Goal: Task Accomplishment & Management: Use online tool/utility

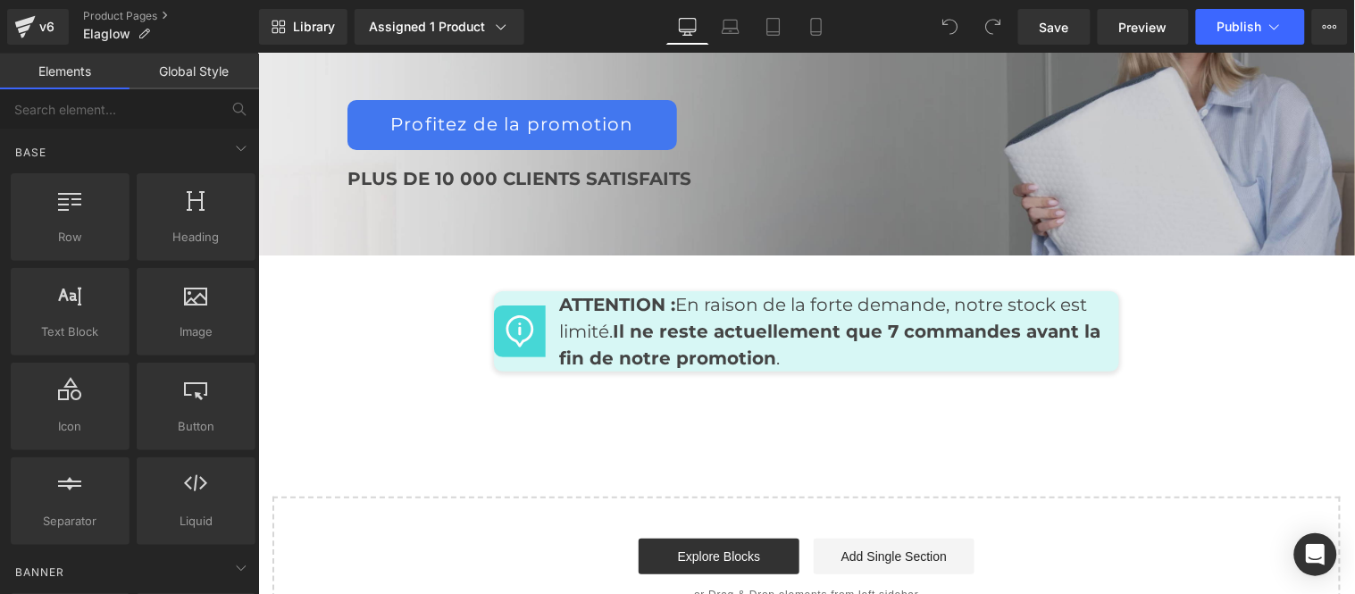
scroll to position [8621, 0]
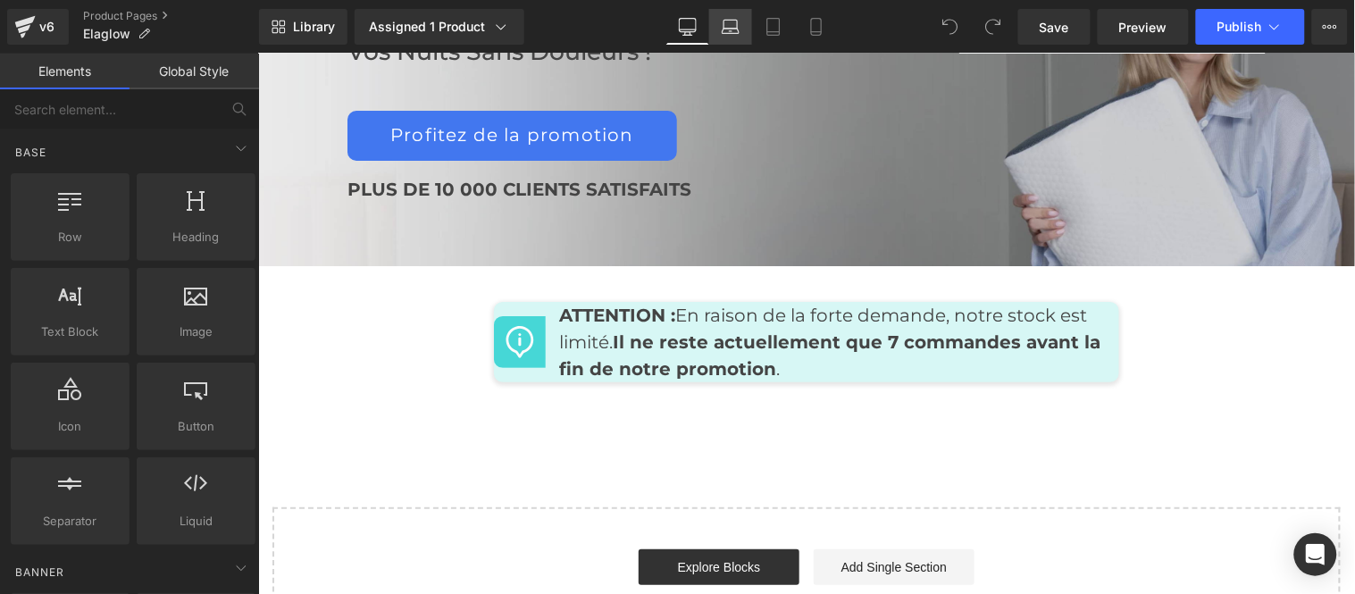
click at [732, 22] on icon at bounding box center [731, 27] width 18 height 18
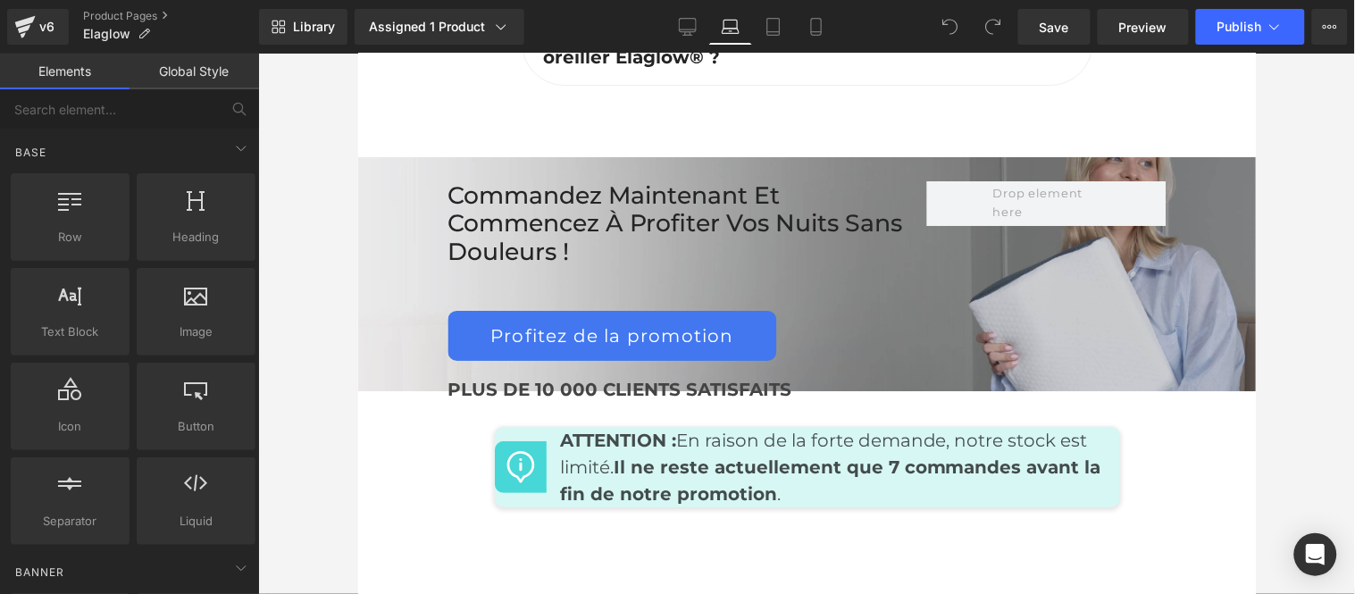
scroll to position [8552, 0]
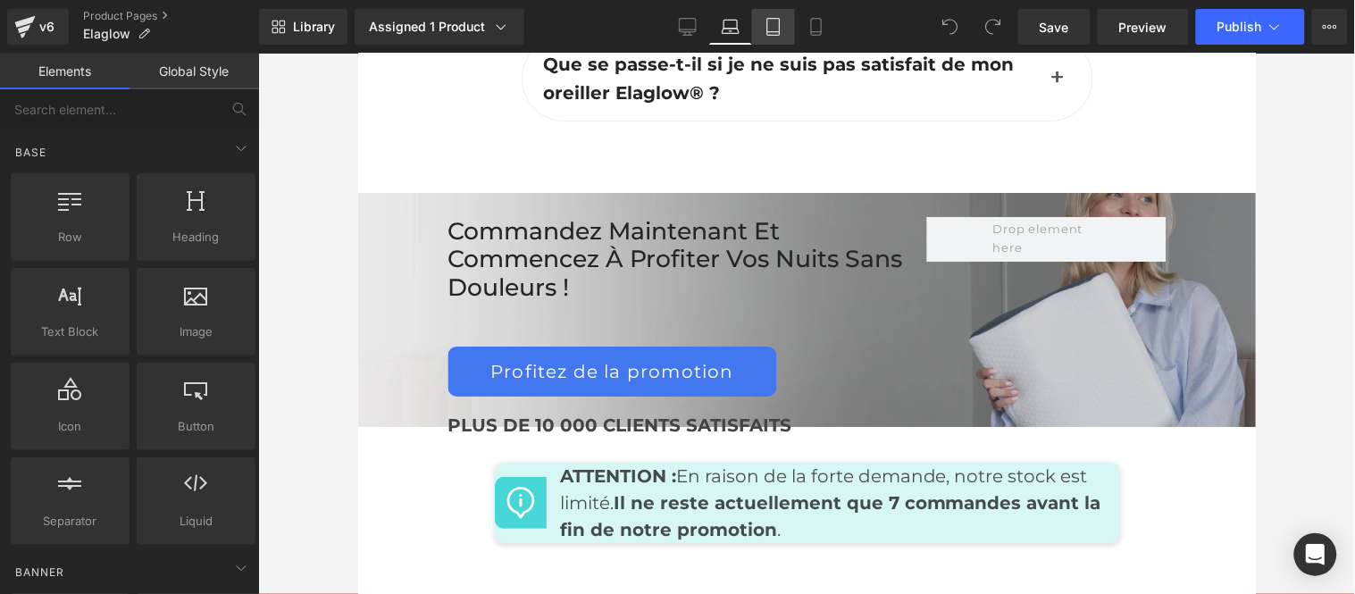
click at [764, 30] on icon at bounding box center [773, 27] width 18 height 18
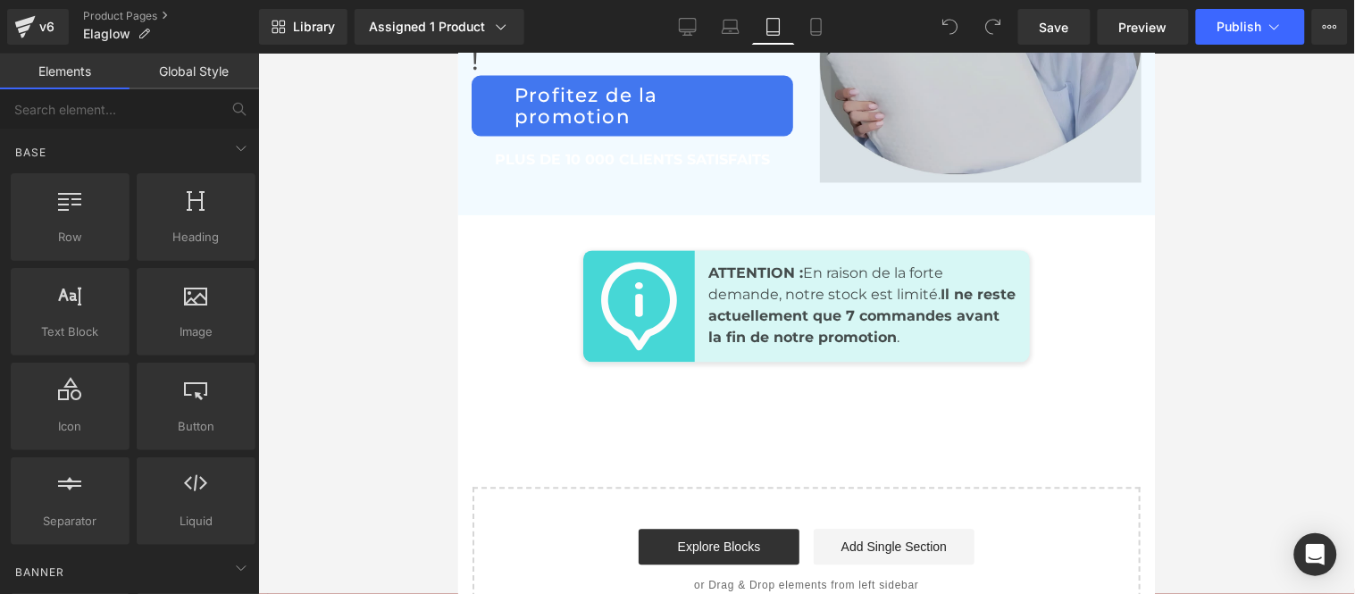
scroll to position [12801, 0]
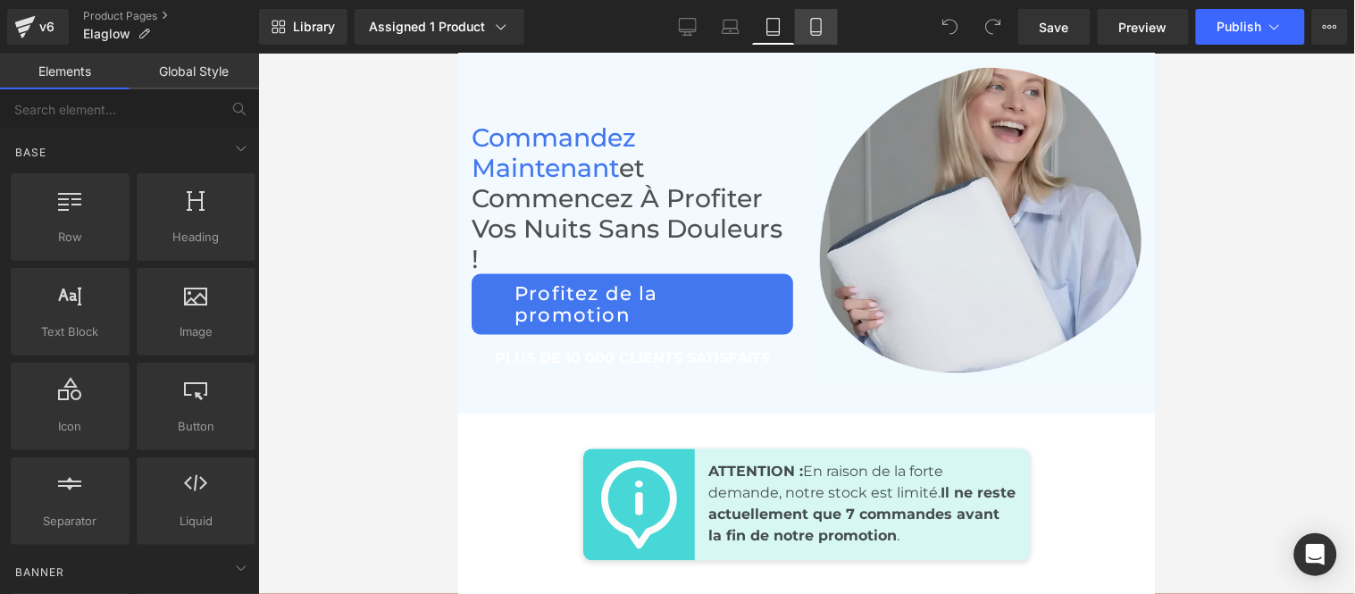
click at [822, 28] on icon at bounding box center [816, 27] width 18 height 18
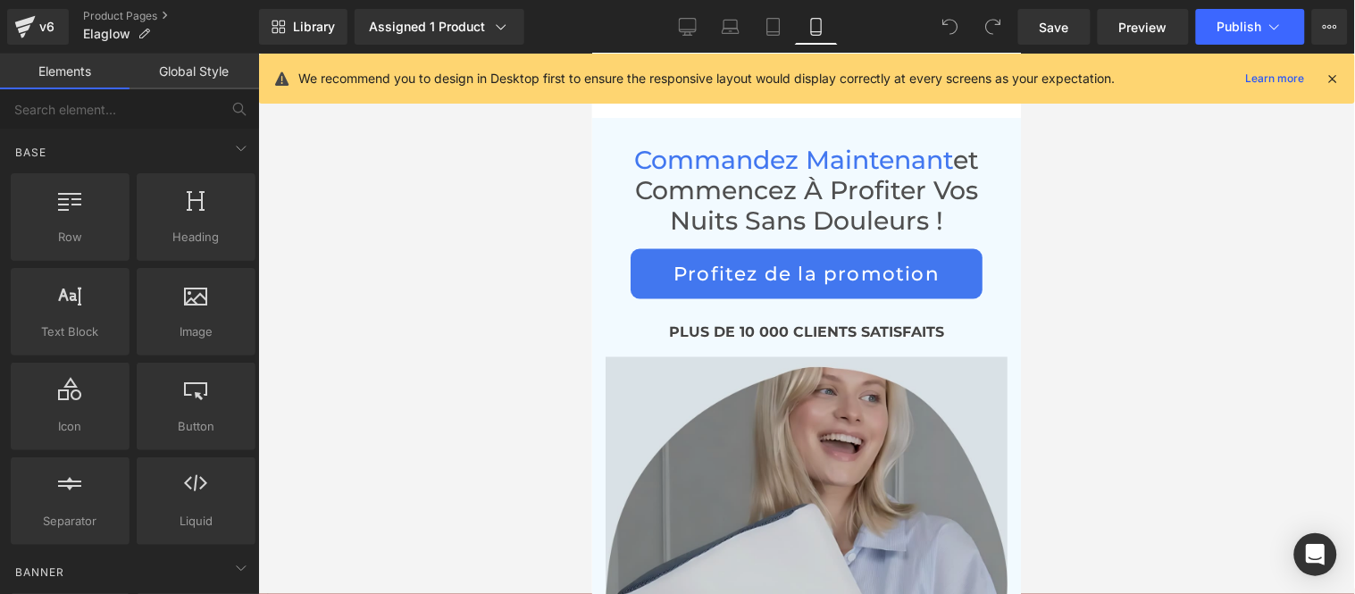
scroll to position [11002, 0]
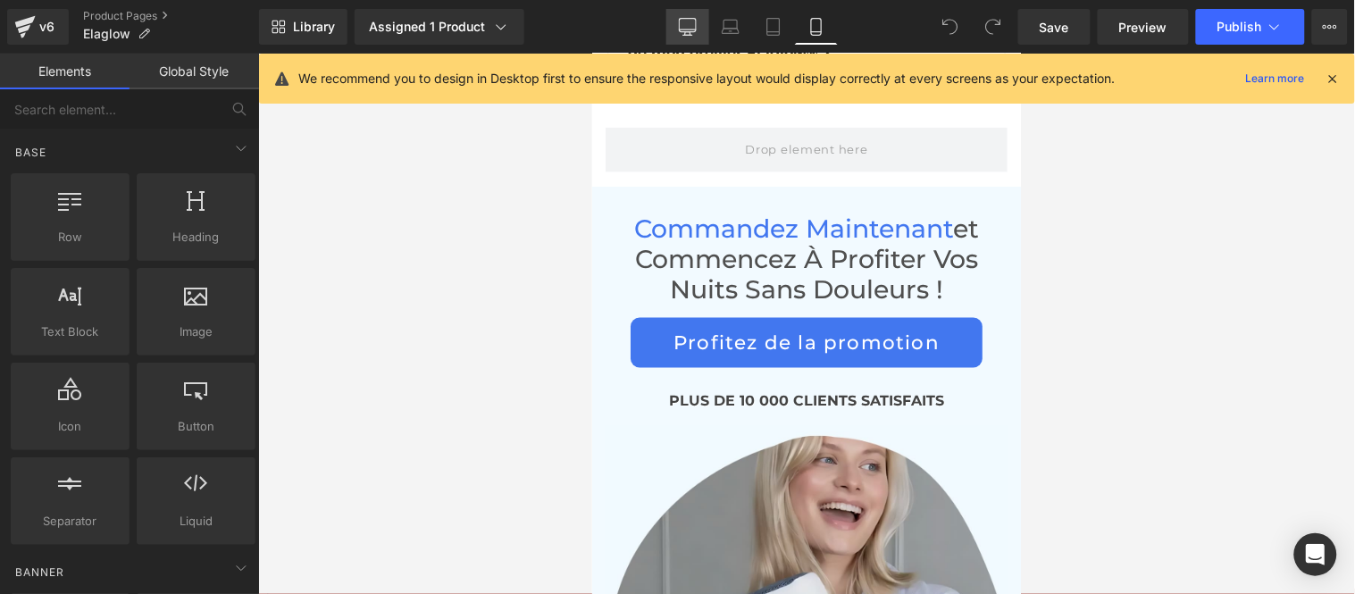
drag, startPoint x: 692, startPoint y: 21, endPoint x: 453, endPoint y: 183, distance: 288.8
click at [692, 21] on icon at bounding box center [688, 27] width 18 height 18
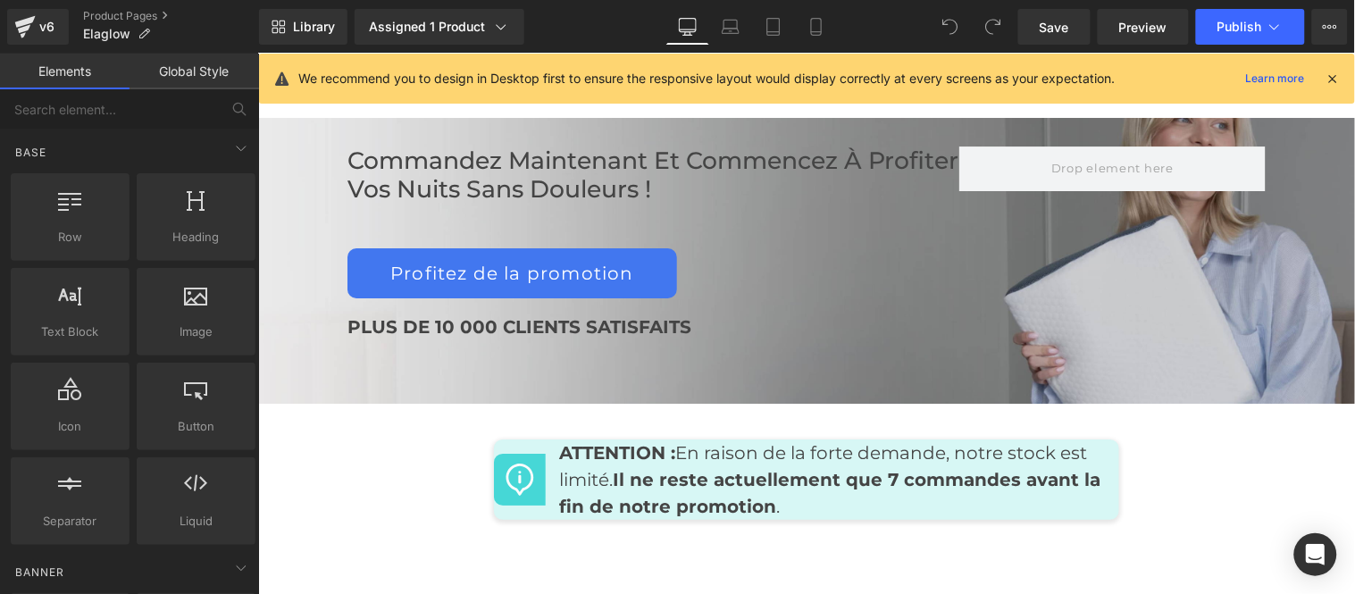
drag, startPoint x: 1333, startPoint y: 75, endPoint x: 824, endPoint y: 198, distance: 523.7
click at [1333, 75] on icon at bounding box center [1333, 79] width 16 height 16
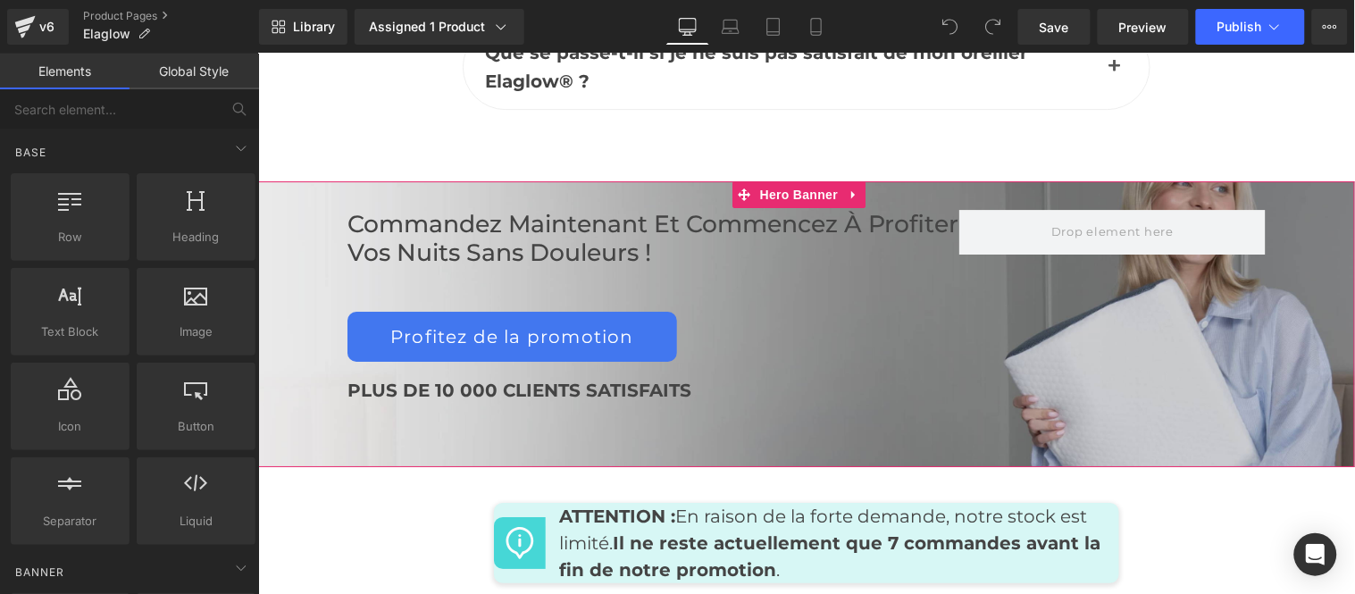
scroll to position [8372, 0]
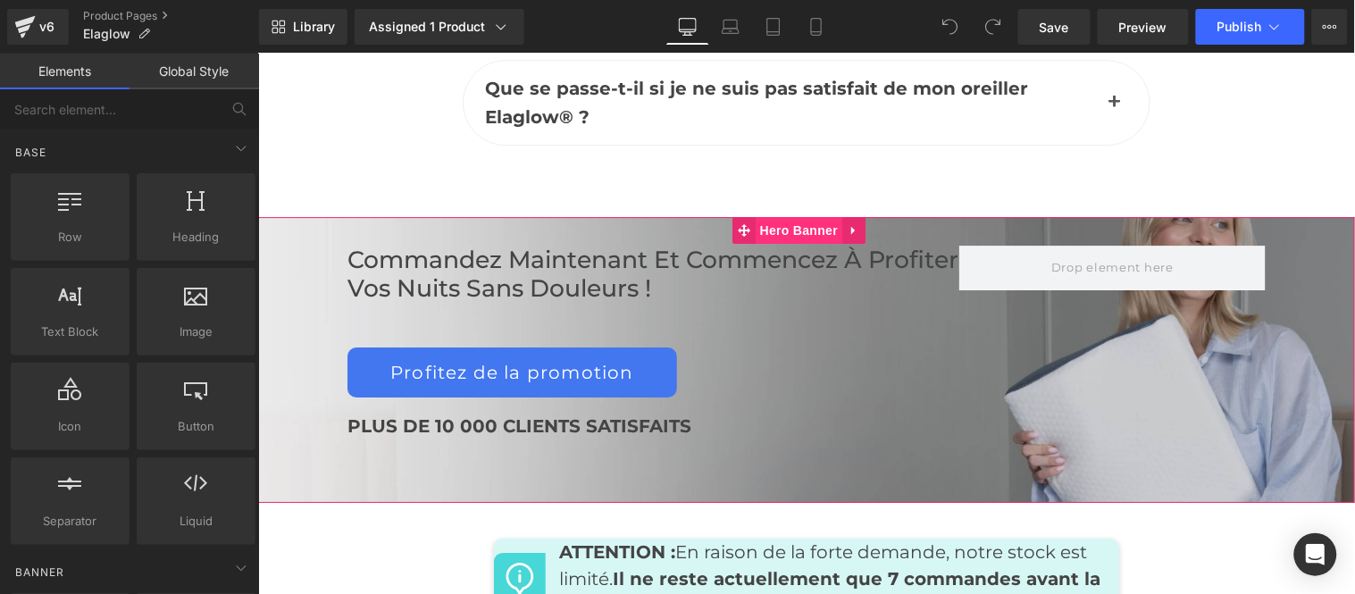
click at [810, 216] on span "Hero Banner" at bounding box center [798, 229] width 87 height 27
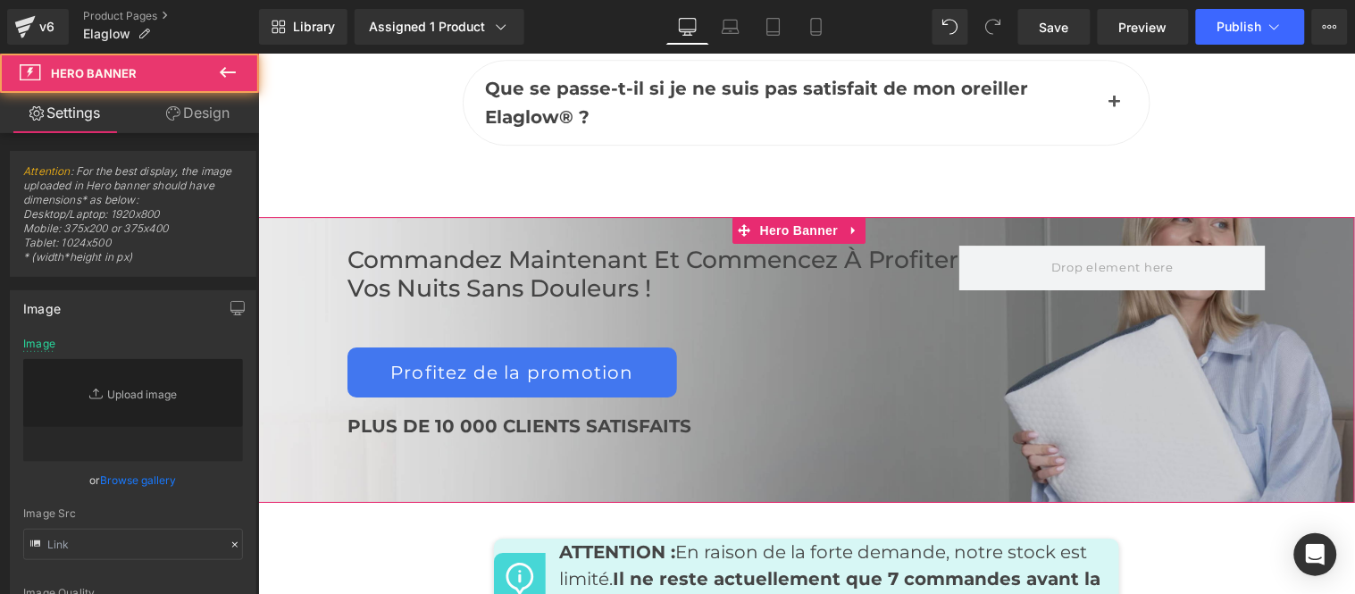
type input "[URL][DOMAIN_NAME]"
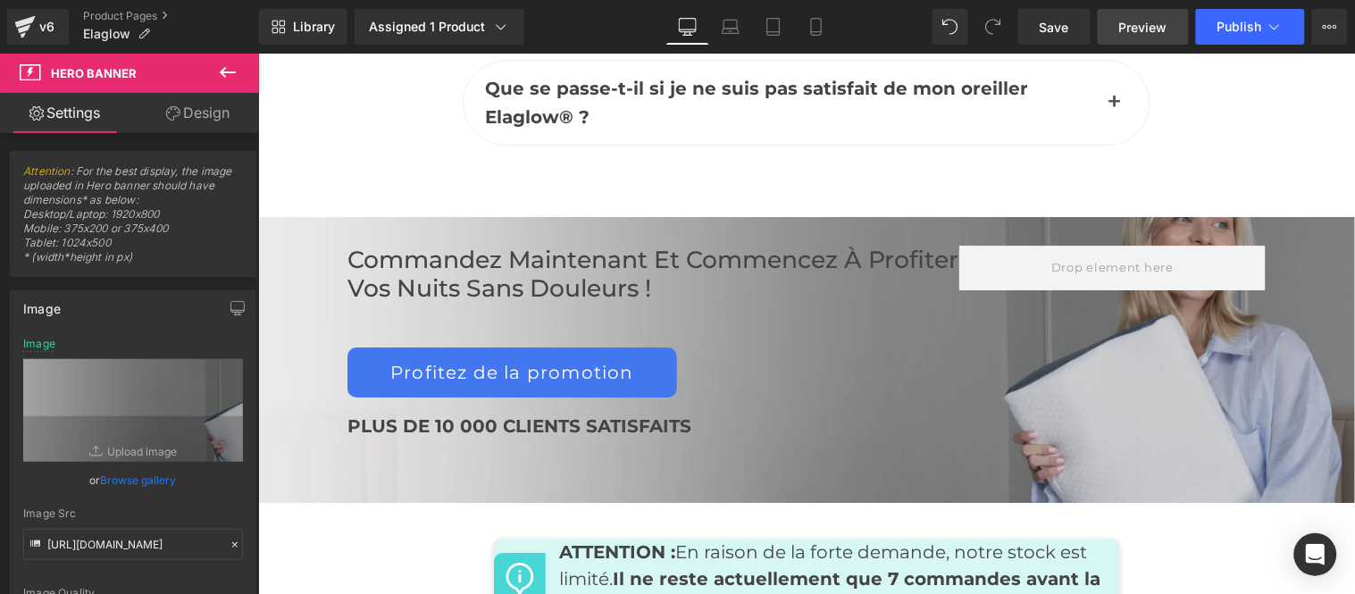
click at [1139, 20] on span "Preview" at bounding box center [1143, 27] width 48 height 19
click at [1323, 25] on icon at bounding box center [1325, 27] width 4 height 4
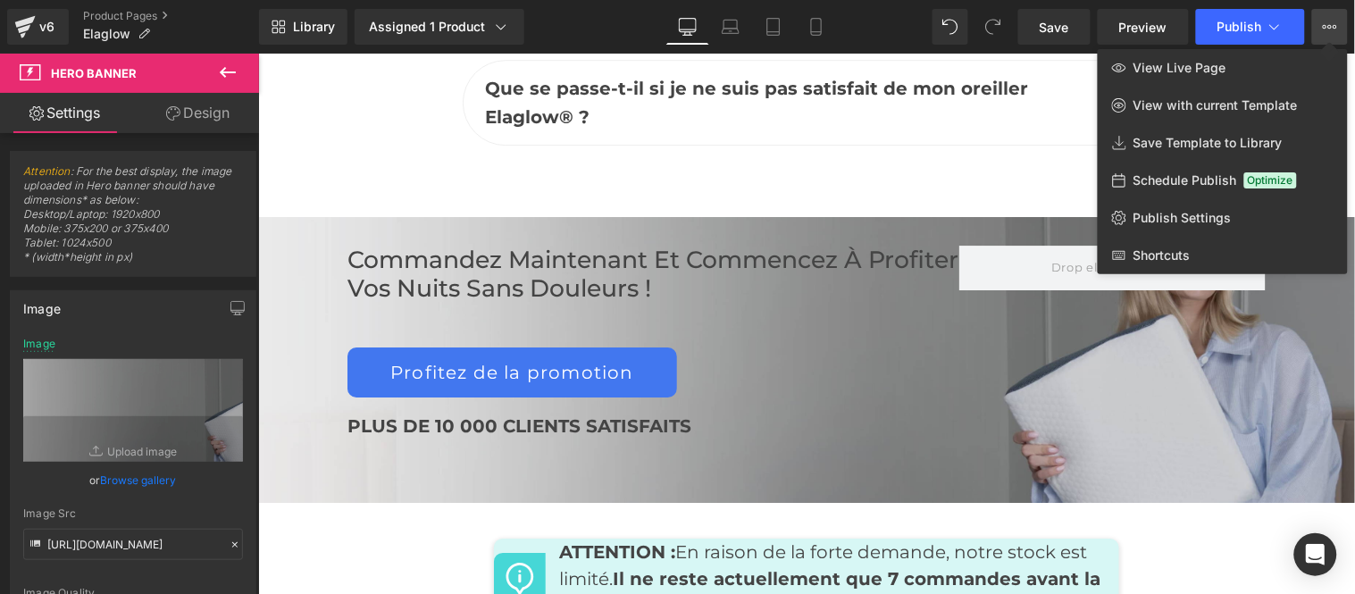
click at [942, 78] on div at bounding box center [806, 324] width 1097 height 540
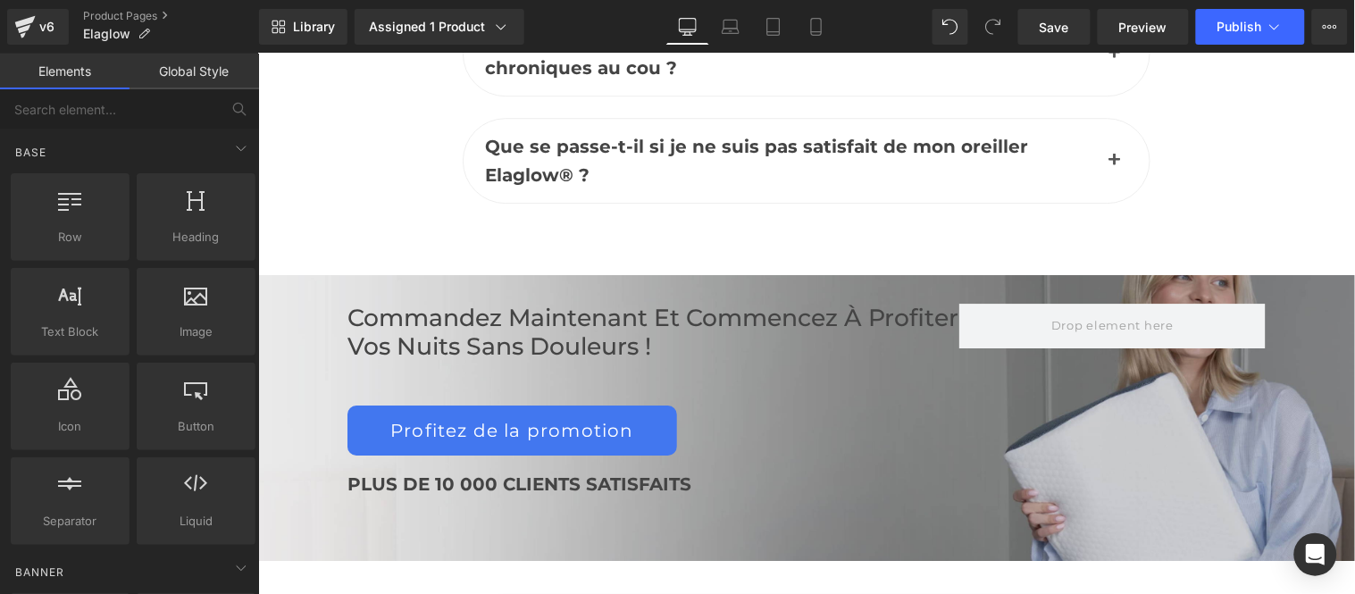
scroll to position [8311, 0]
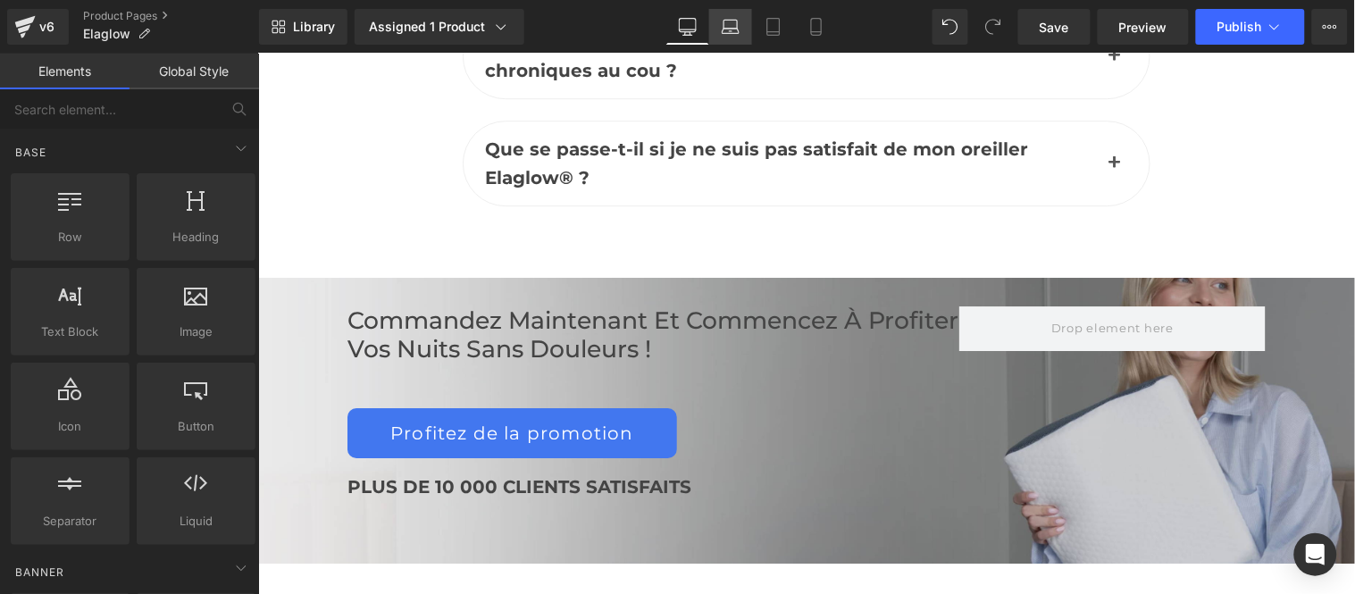
click at [736, 32] on icon at bounding box center [731, 27] width 18 height 18
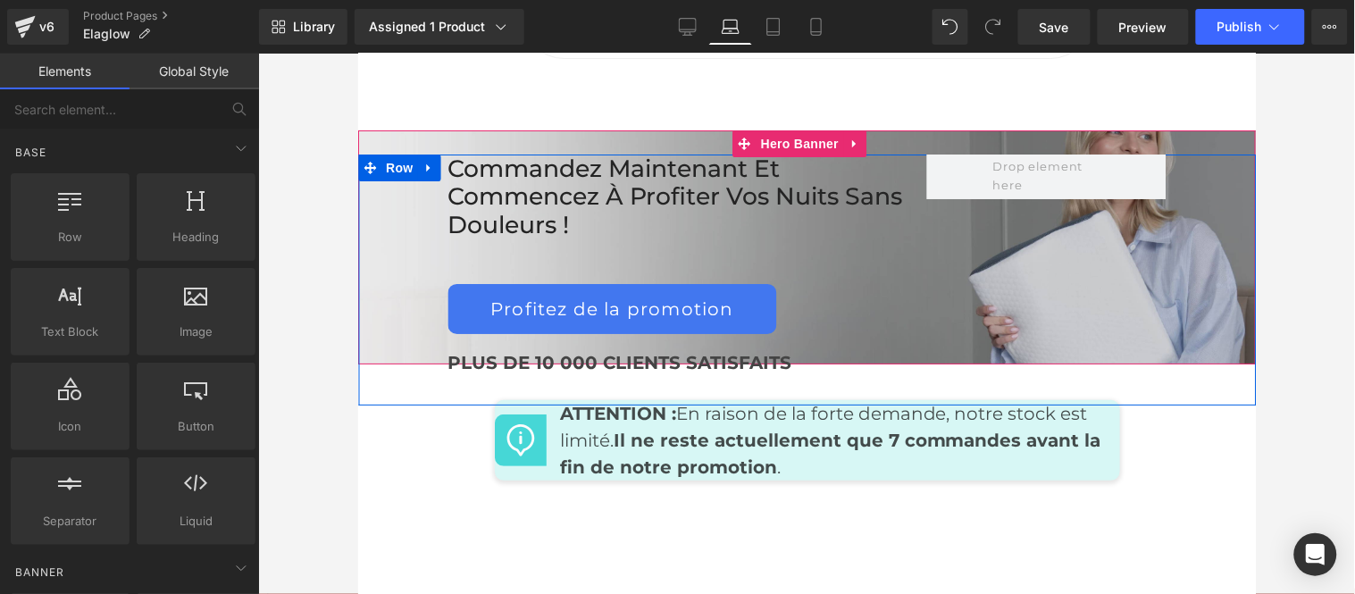
scroll to position [8515, 0]
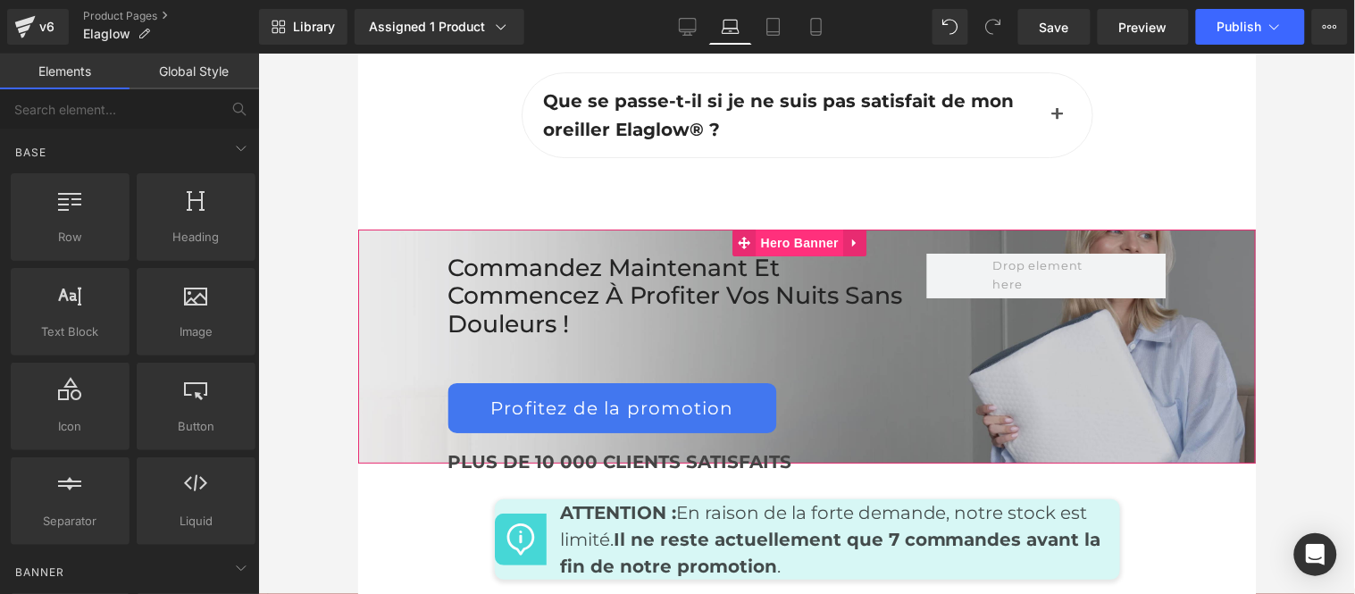
click at [805, 255] on span "Hero Banner" at bounding box center [798, 242] width 87 height 27
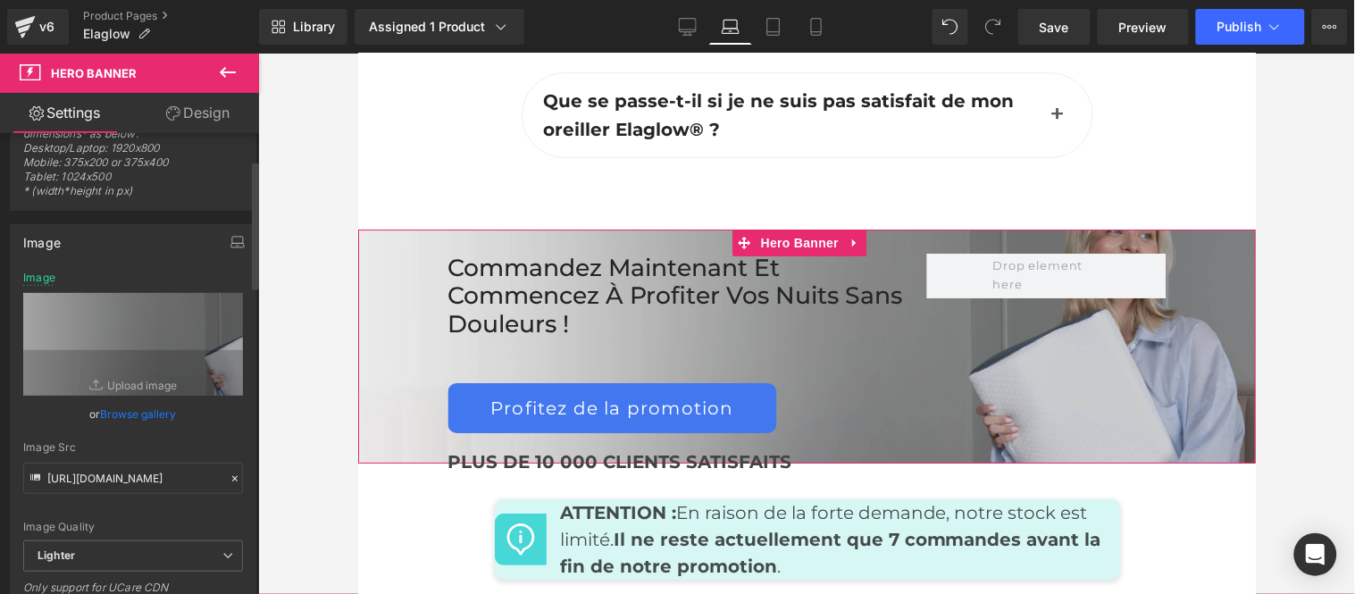
scroll to position [99, 0]
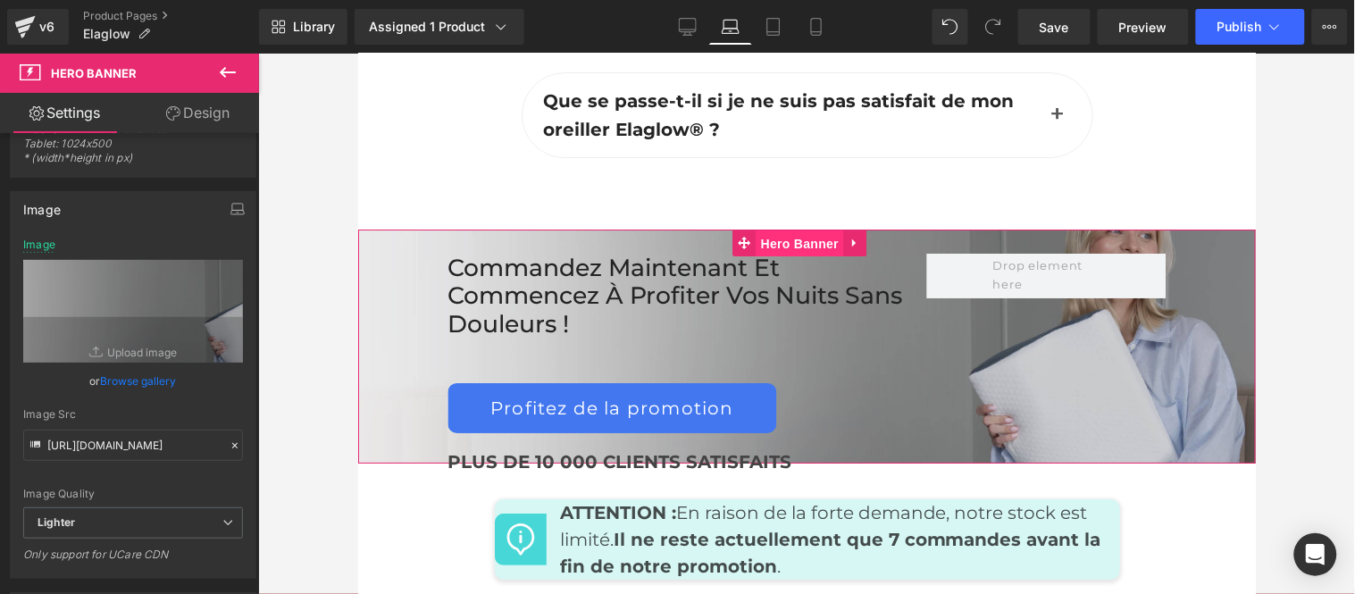
click at [797, 256] on span "Hero Banner" at bounding box center [798, 243] width 87 height 27
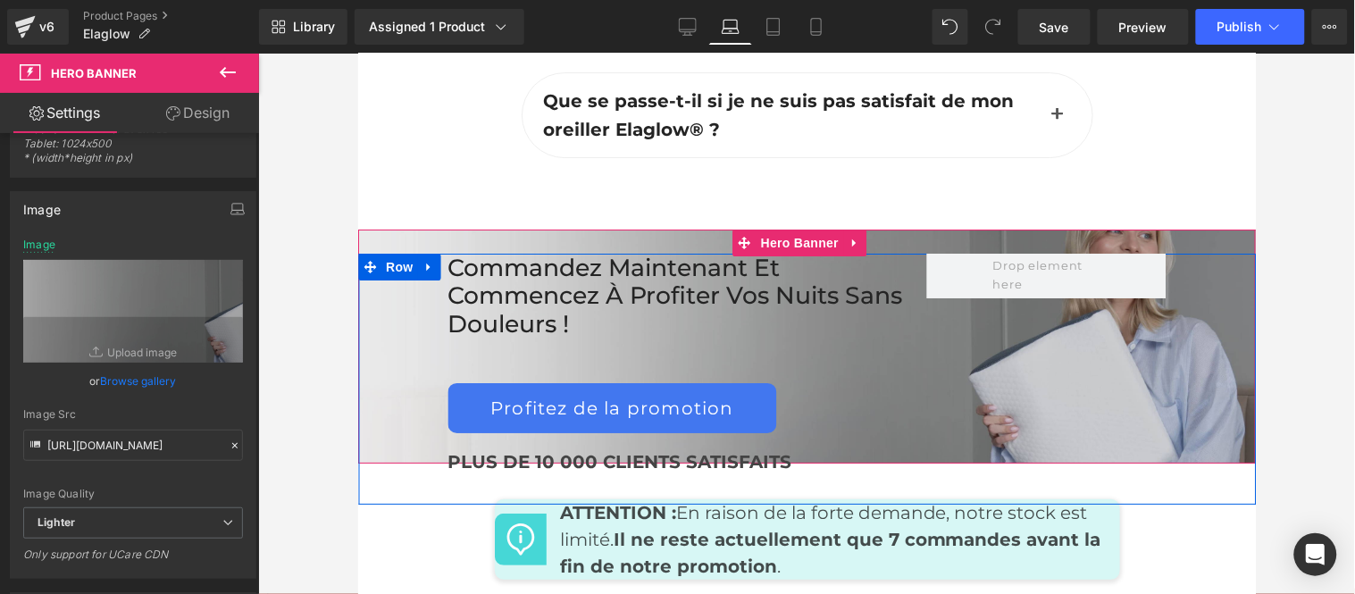
scroll to position [8614, 0]
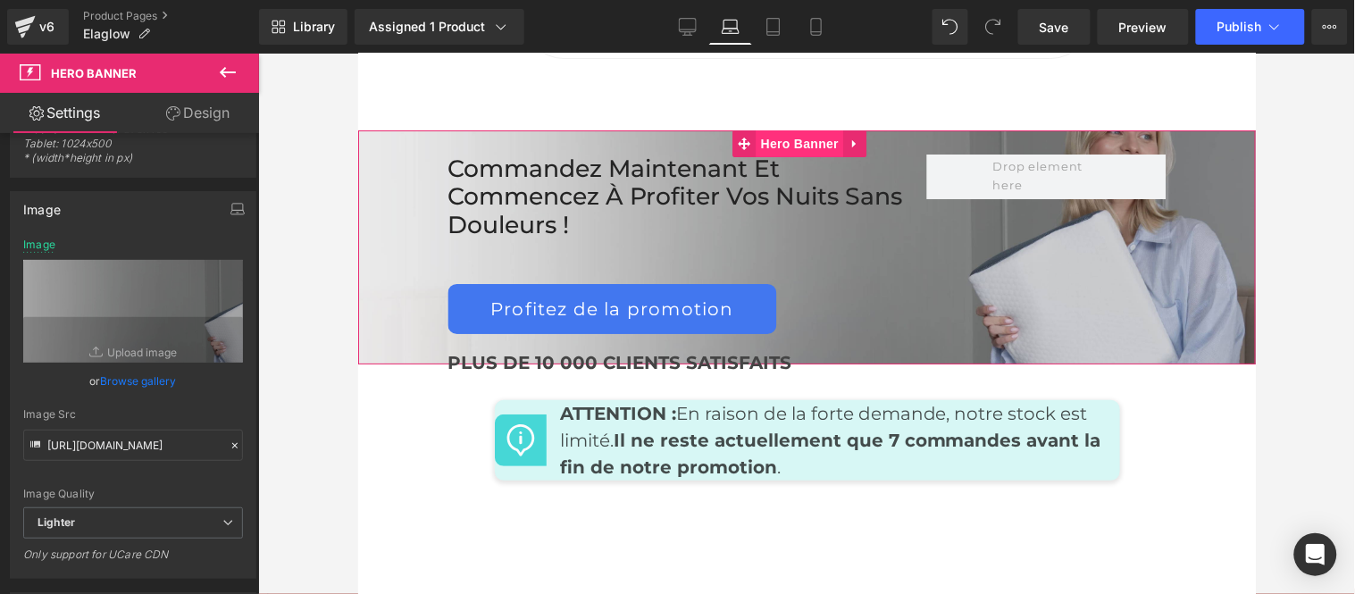
click at [794, 156] on span "Hero Banner" at bounding box center [798, 142] width 87 height 27
click at [208, 108] on link "Design" at bounding box center [197, 113] width 129 height 40
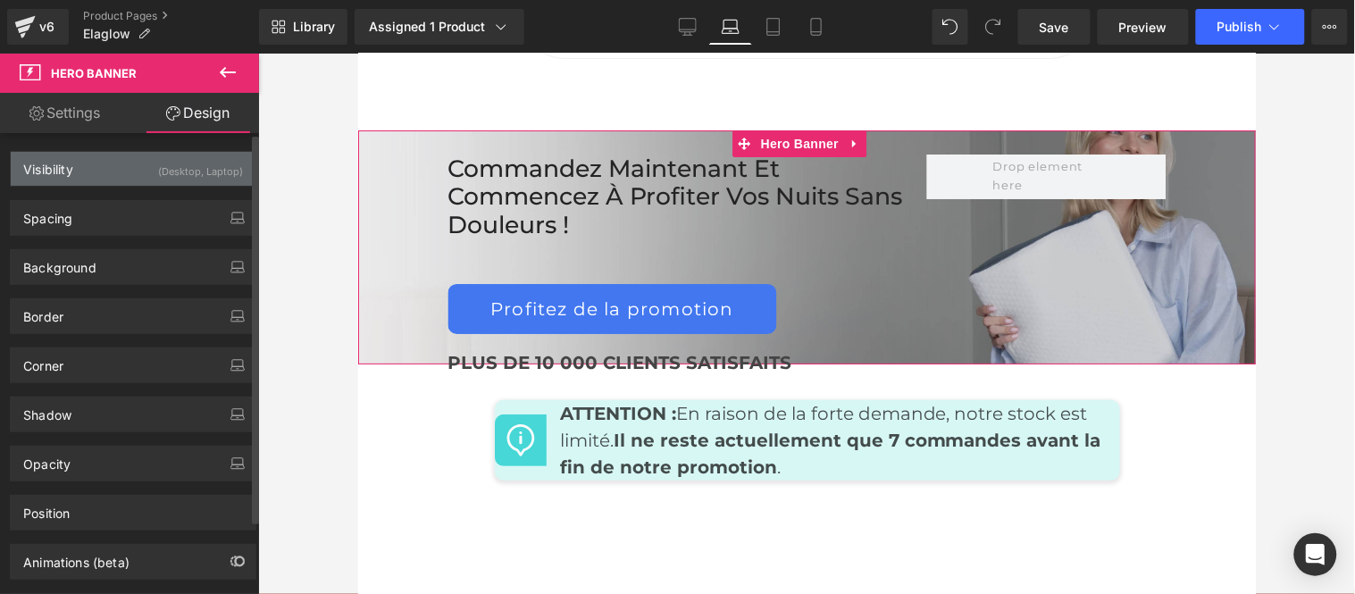
click at [107, 163] on div "Visibility (Desktop, Laptop)" at bounding box center [133, 169] width 245 height 34
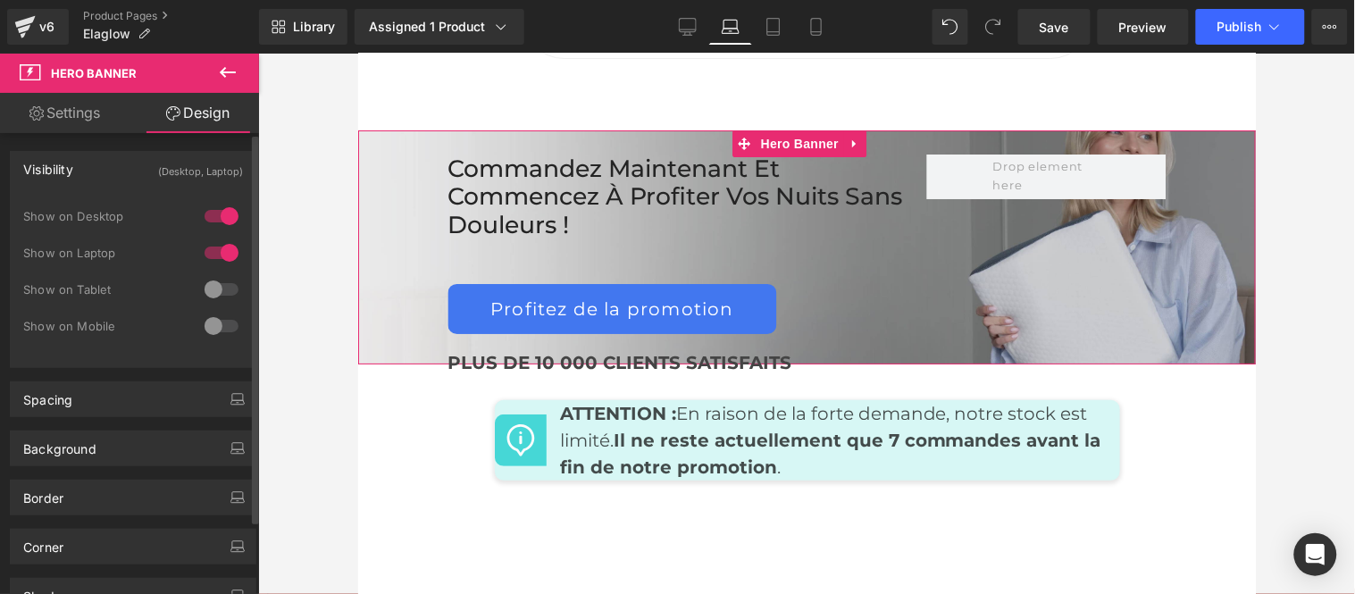
click at [218, 210] on div at bounding box center [221, 216] width 43 height 29
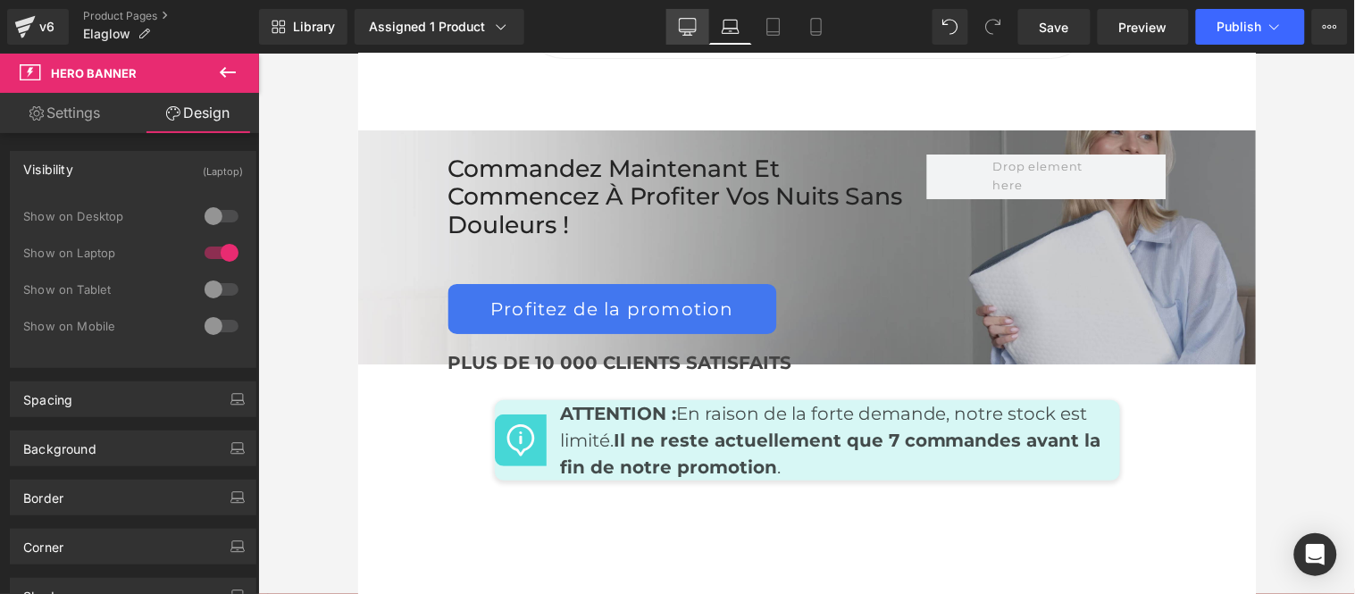
drag, startPoint x: 689, startPoint y: 24, endPoint x: 342, endPoint y: 43, distance: 347.9
click at [689, 24] on icon at bounding box center [688, 27] width 18 height 18
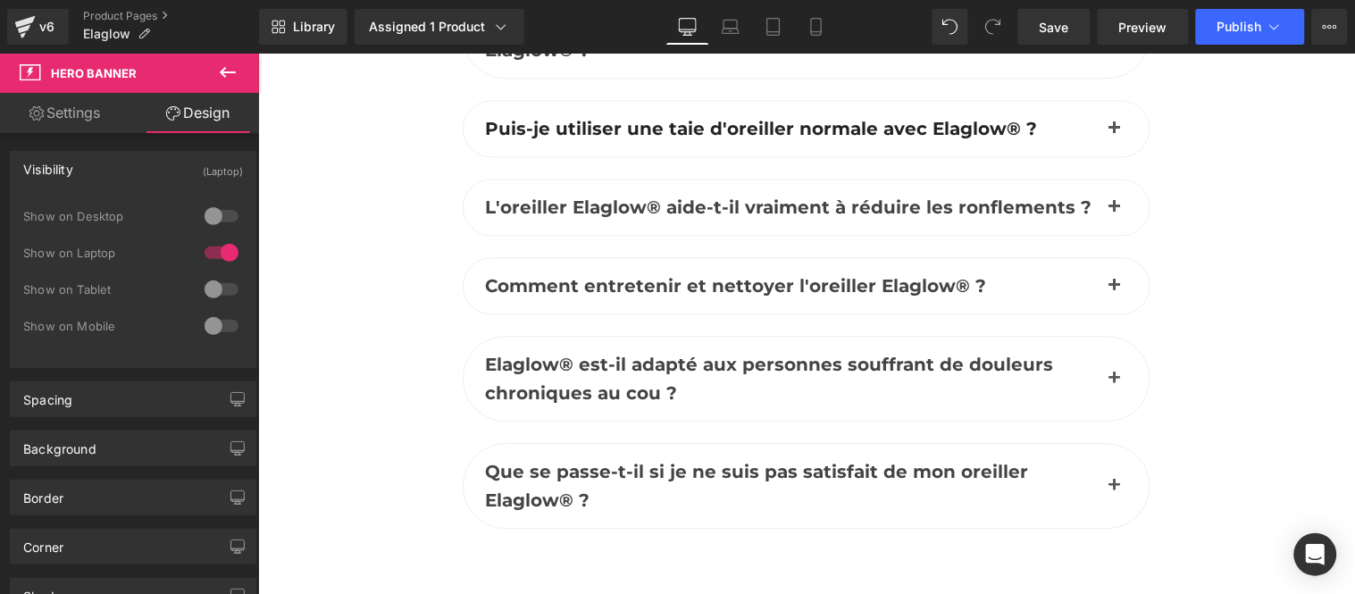
scroll to position [7931, 0]
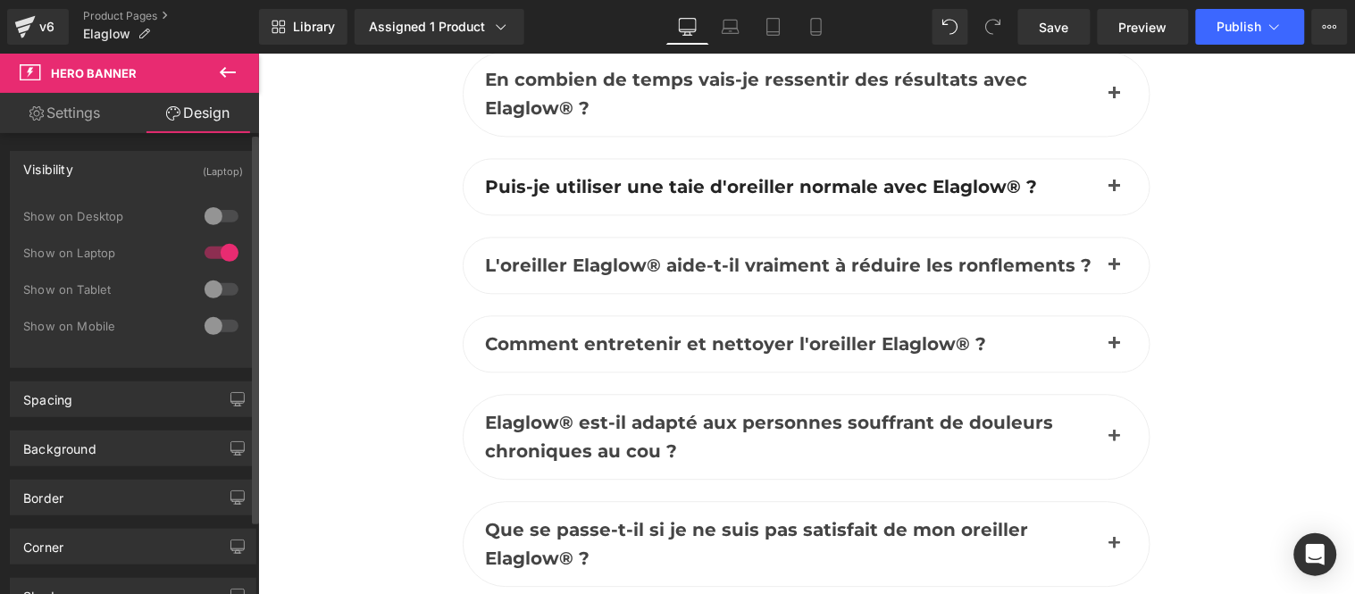
click at [210, 219] on div at bounding box center [221, 216] width 43 height 29
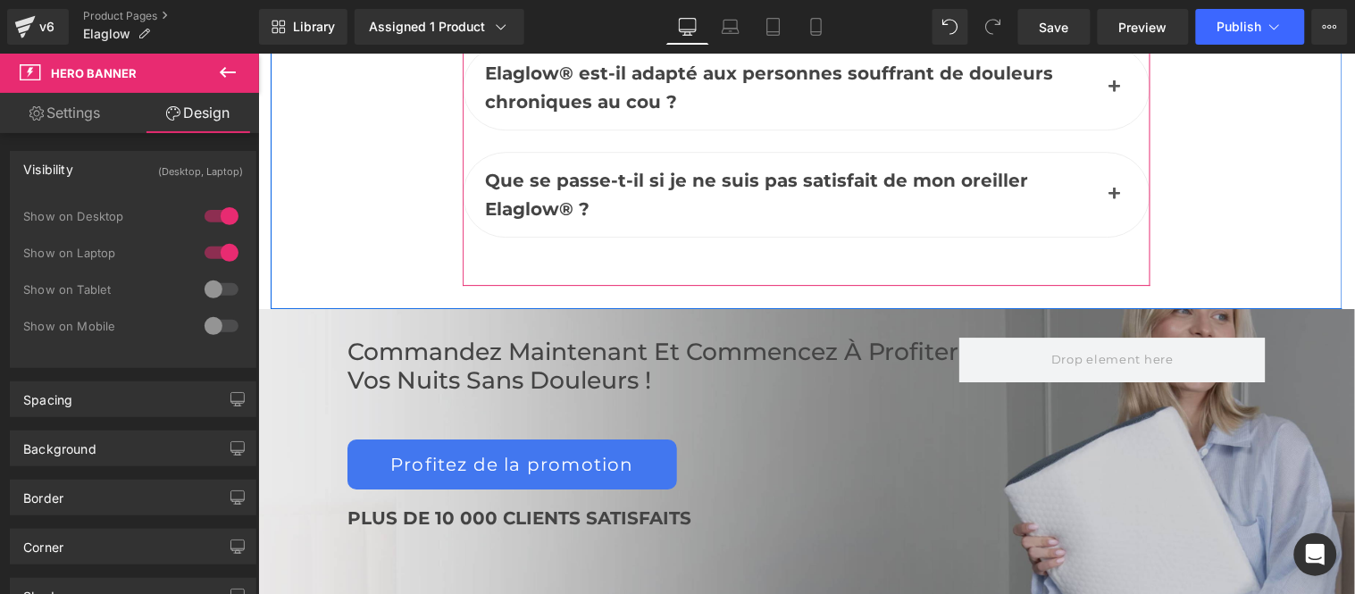
scroll to position [8327, 0]
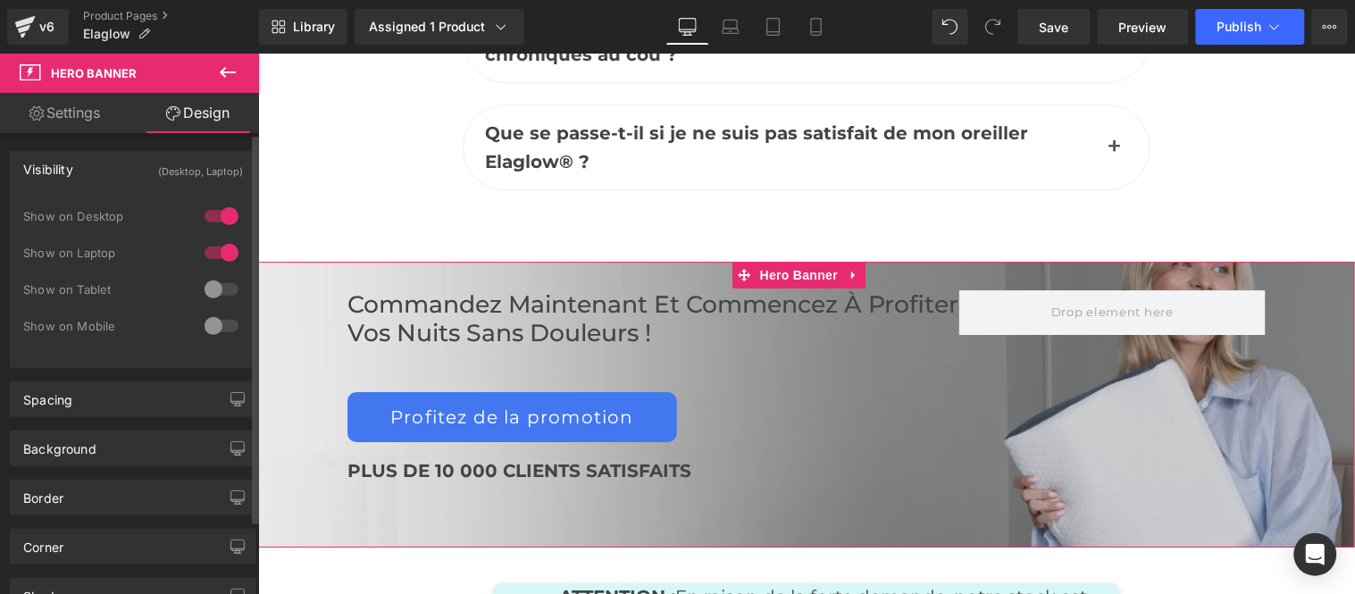
click at [205, 292] on div at bounding box center [221, 289] width 43 height 29
click at [213, 330] on div at bounding box center [221, 326] width 43 height 29
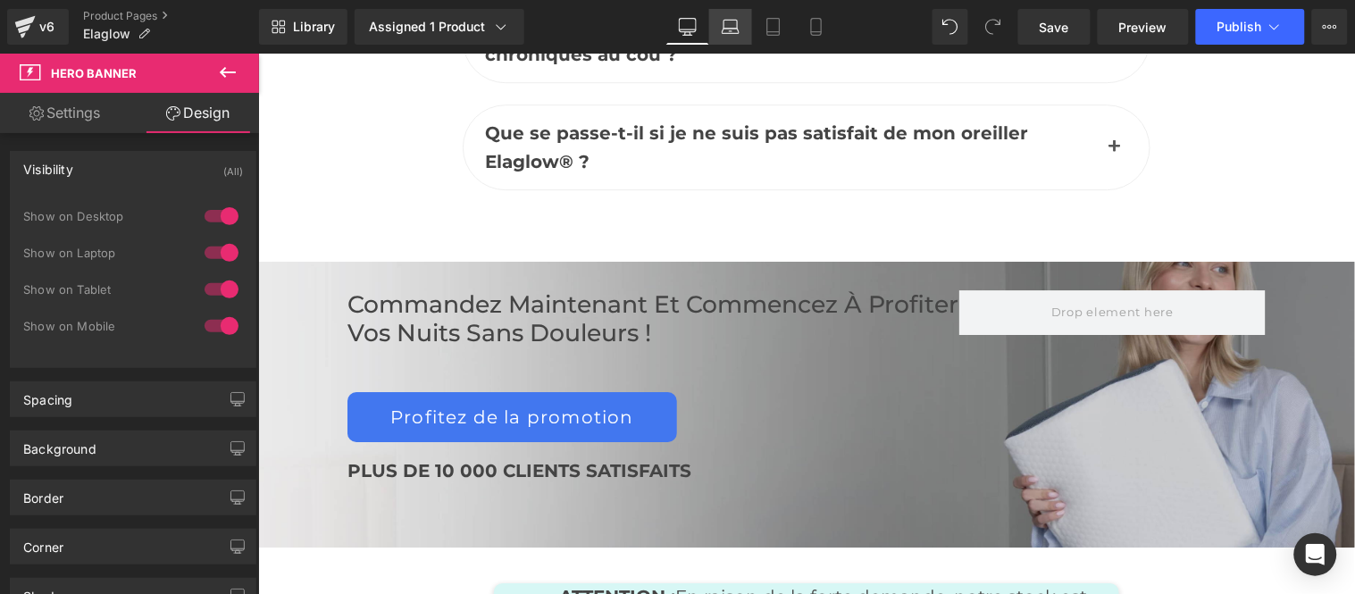
click at [737, 34] on icon at bounding box center [731, 27] width 18 height 18
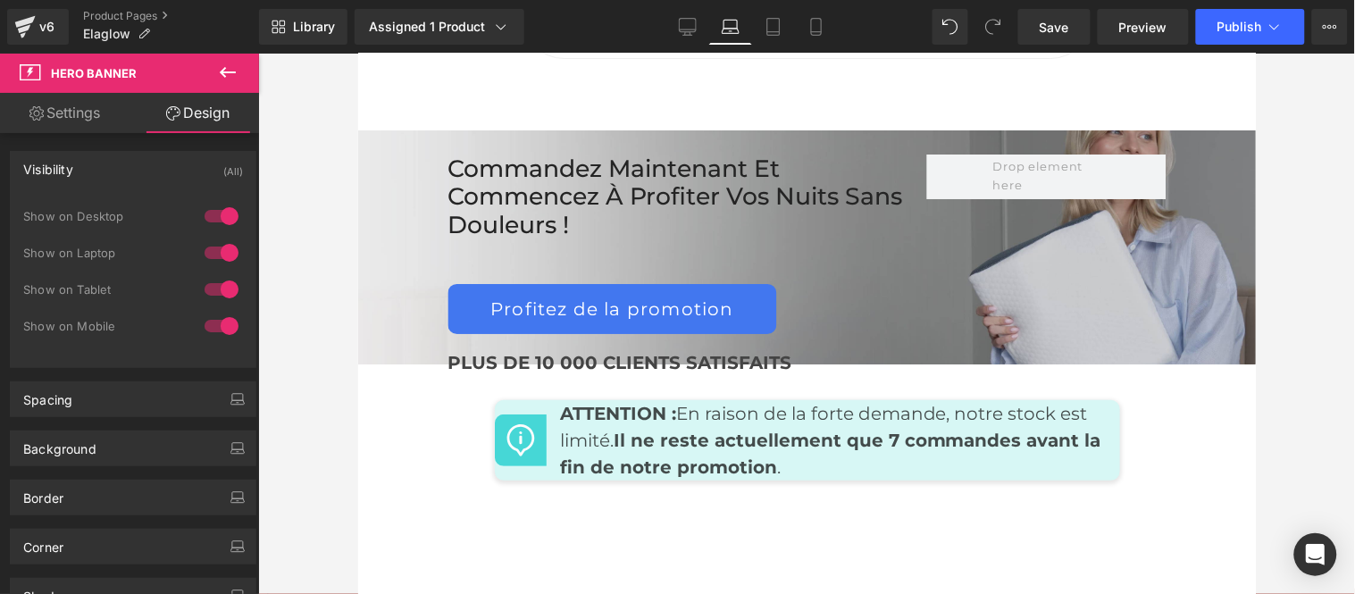
scroll to position [8566, 0]
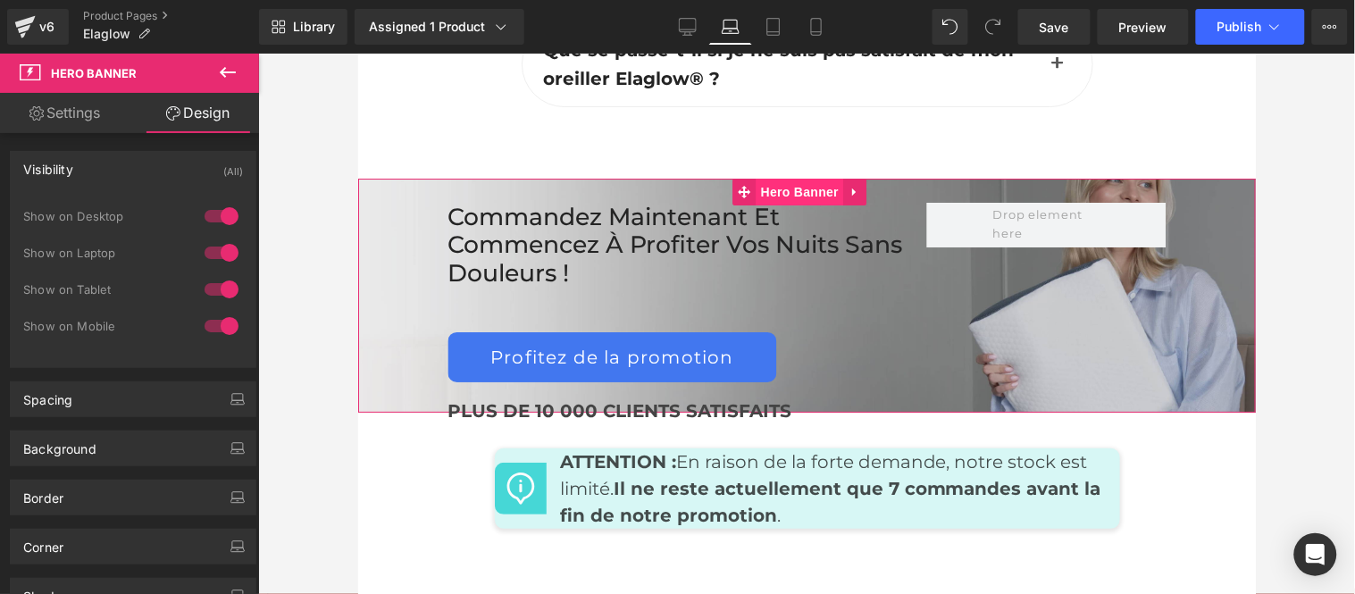
click at [800, 205] on span "Hero Banner" at bounding box center [798, 191] width 87 height 27
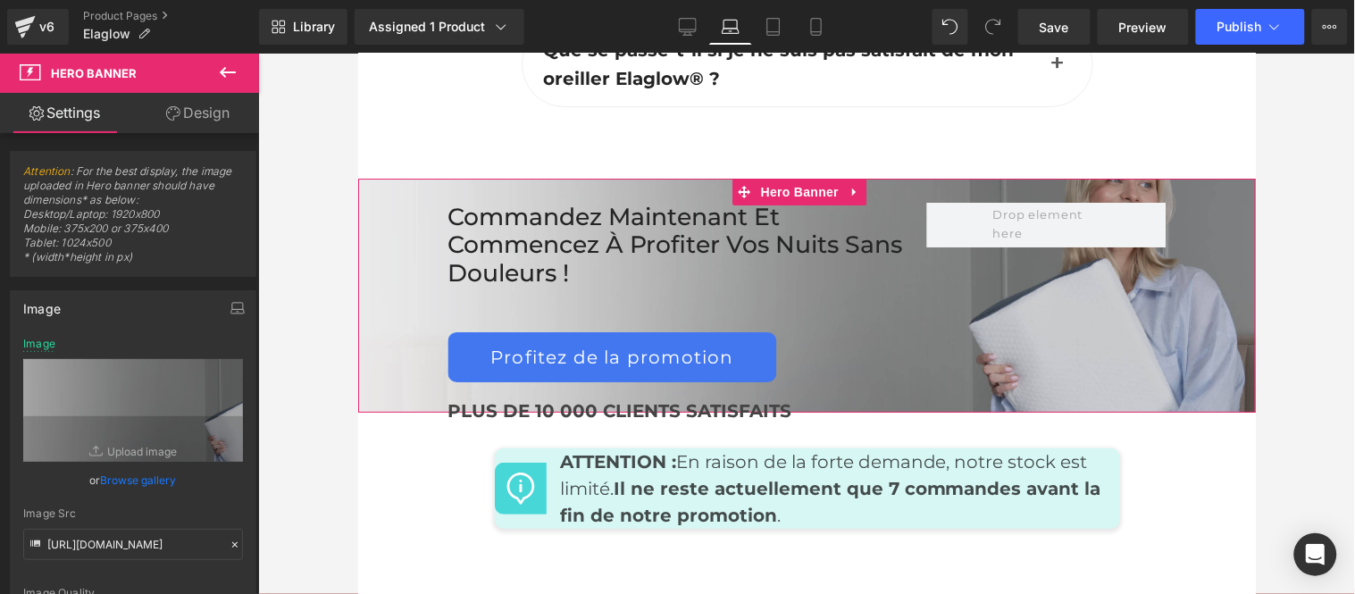
click at [195, 113] on link "Design" at bounding box center [197, 113] width 129 height 40
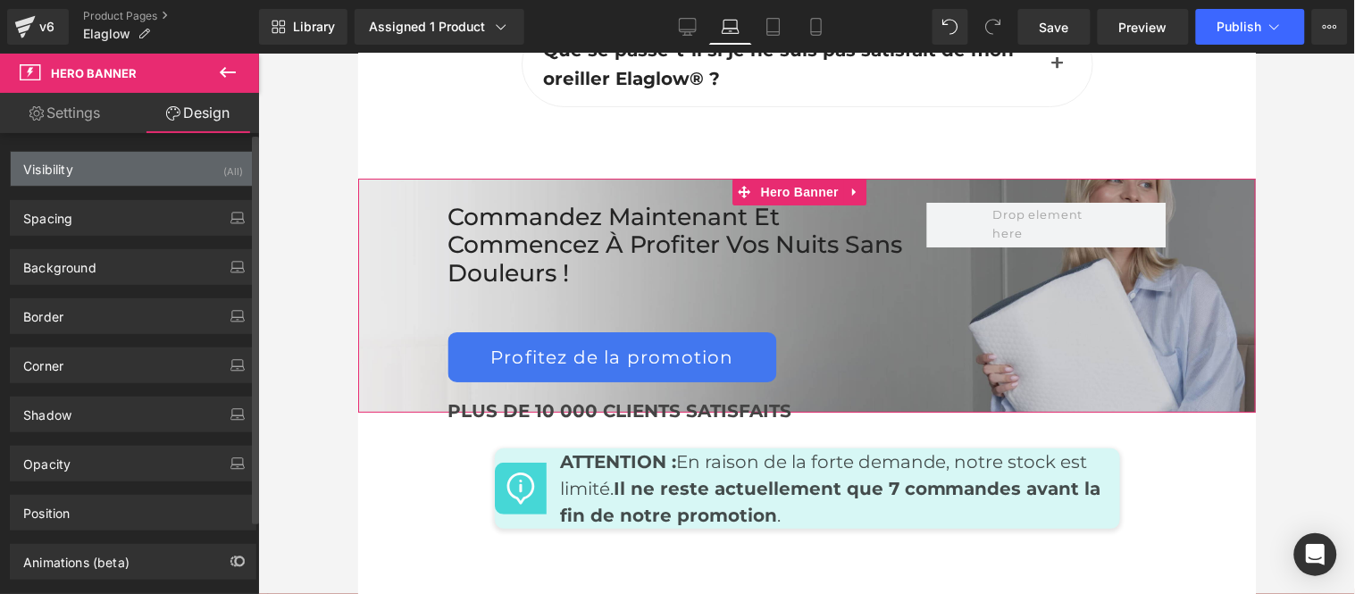
click at [127, 171] on div "Visibility (All)" at bounding box center [133, 169] width 245 height 34
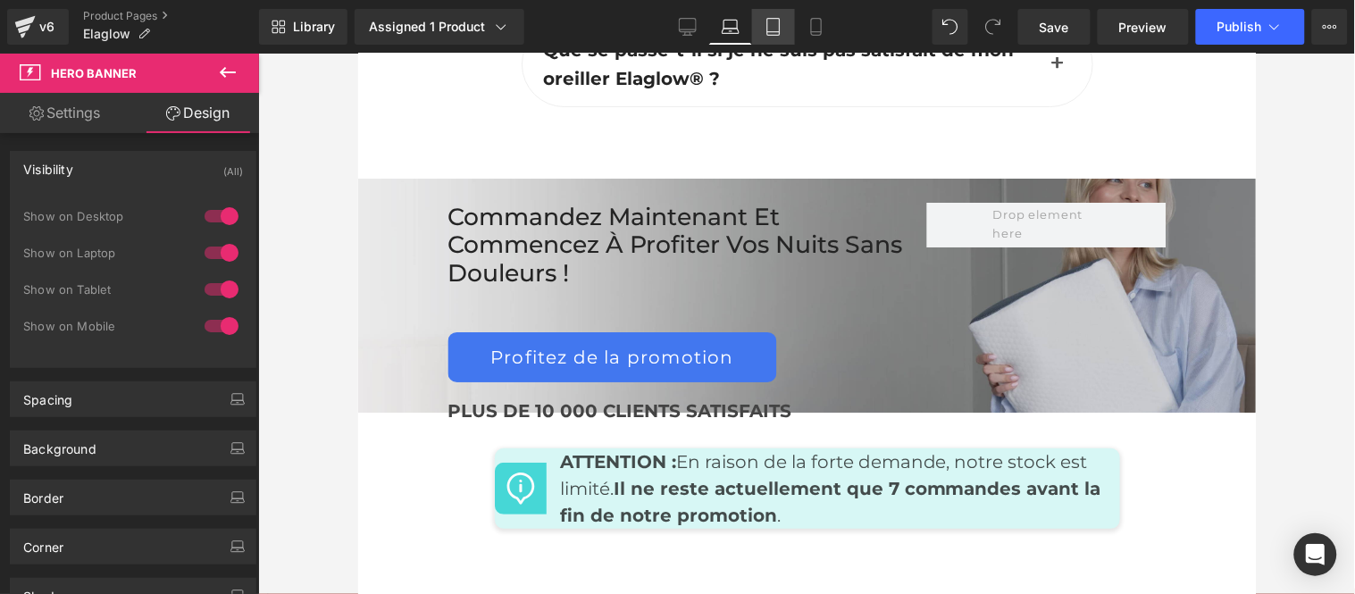
click at [769, 28] on icon at bounding box center [773, 27] width 18 height 18
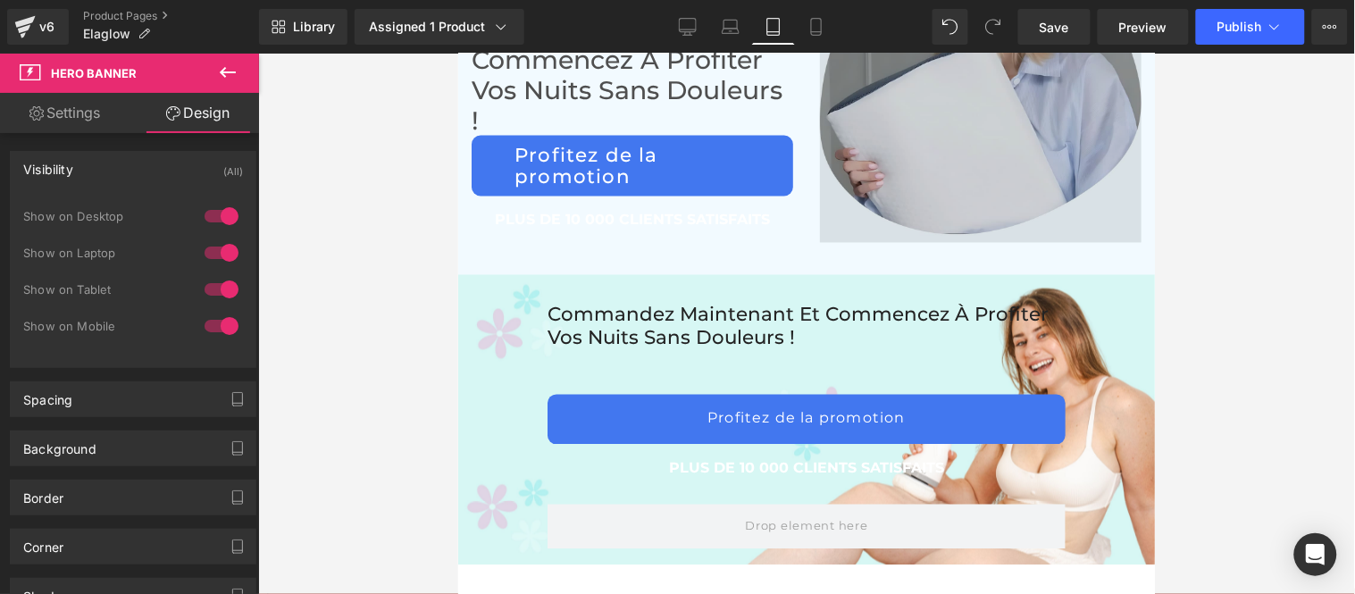
scroll to position [12962, 0]
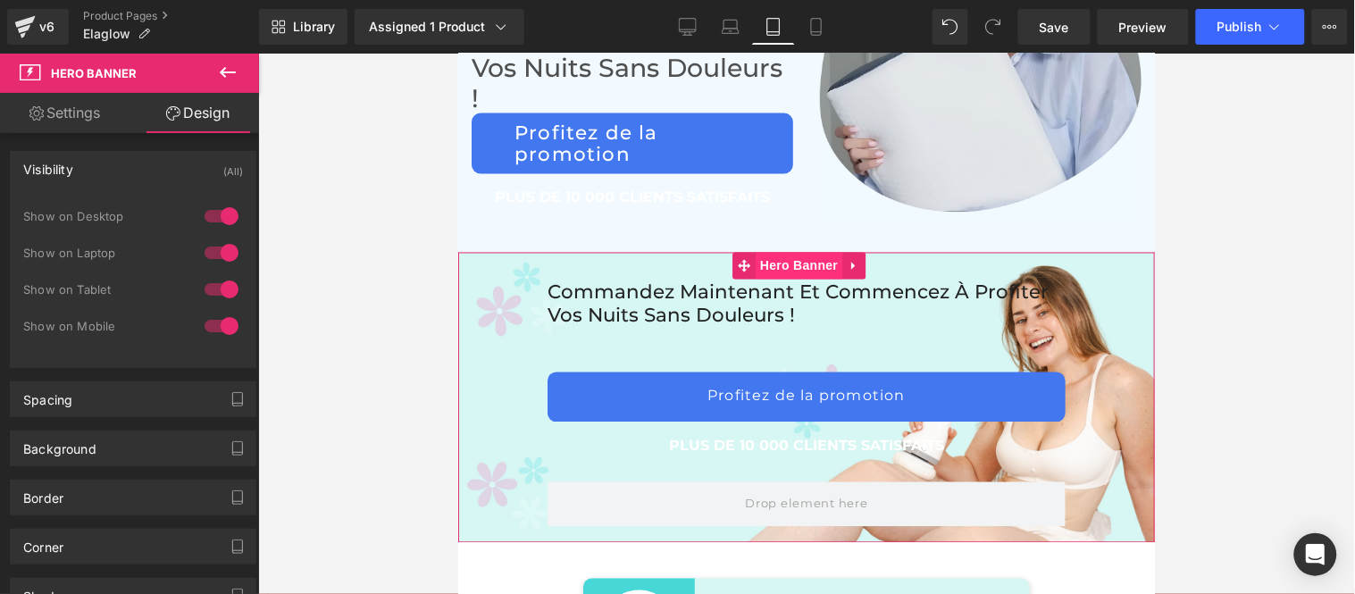
click at [797, 279] on span "Hero Banner" at bounding box center [798, 265] width 87 height 27
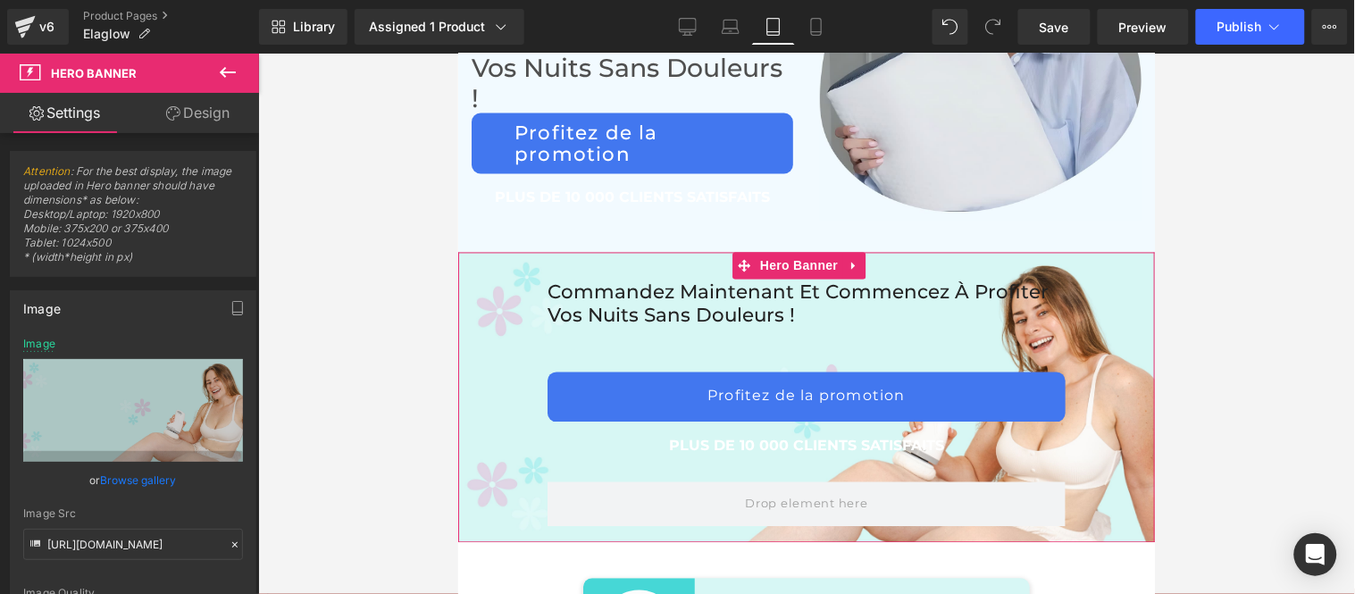
click at [192, 114] on link "Design" at bounding box center [197, 113] width 129 height 40
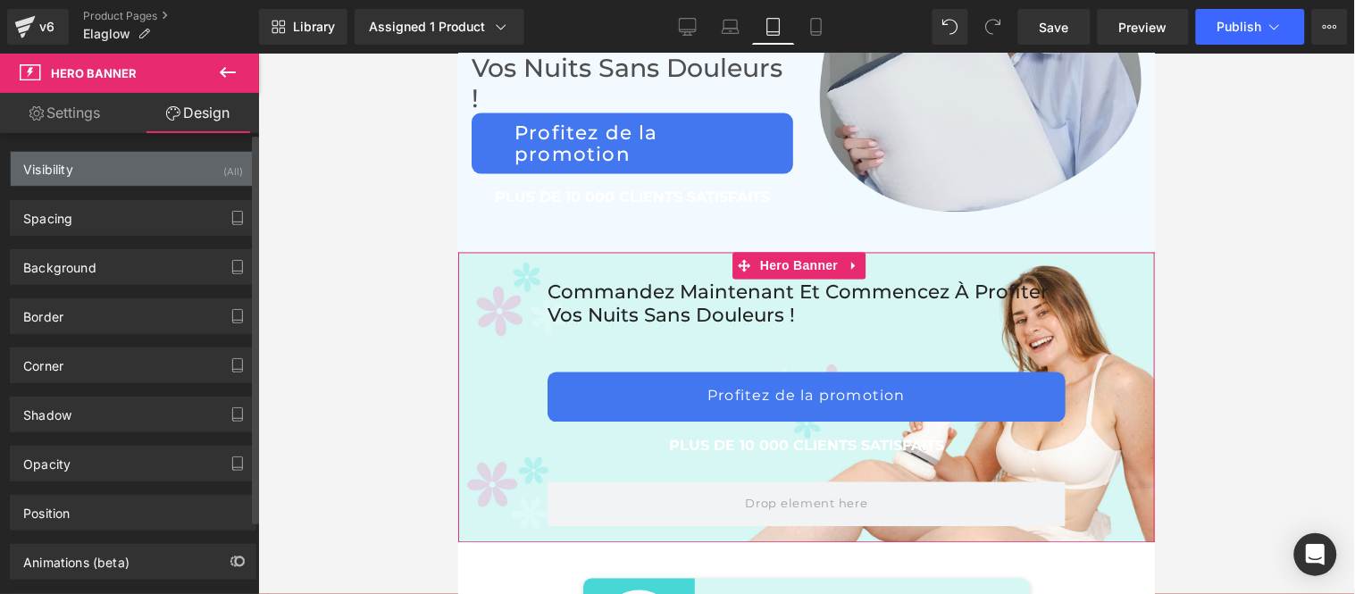
click at [123, 170] on div "Visibility (All)" at bounding box center [133, 169] width 245 height 34
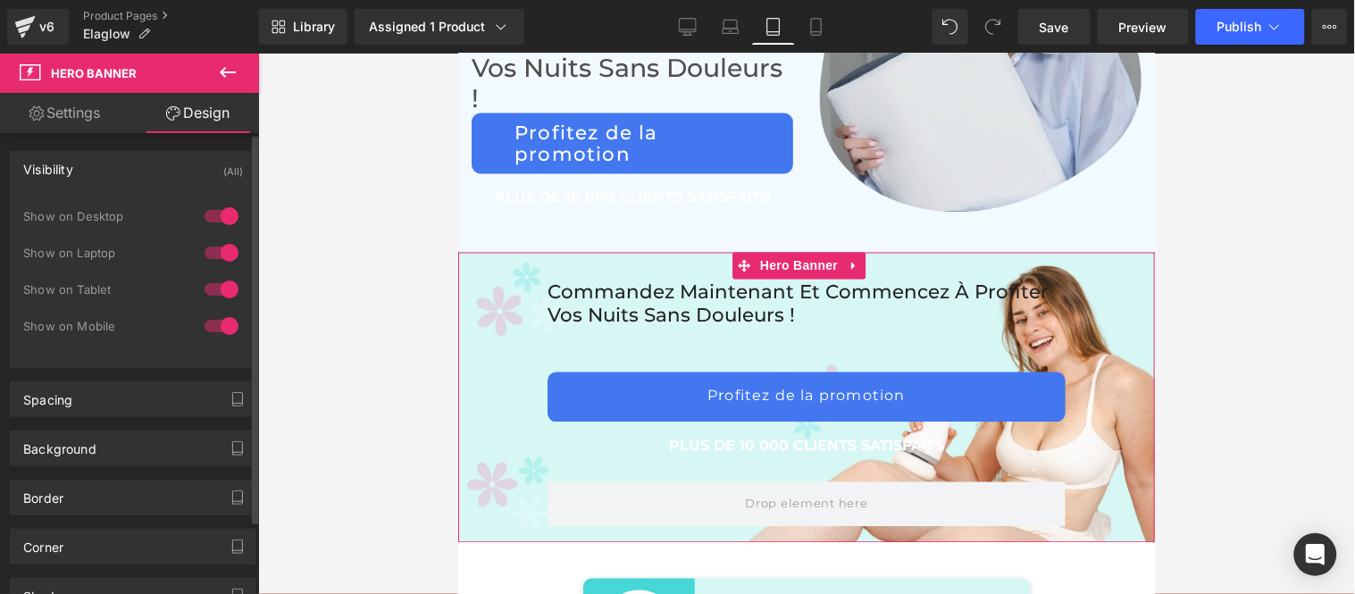
click at [213, 328] on div at bounding box center [221, 326] width 43 height 29
click at [213, 288] on div at bounding box center [221, 289] width 43 height 29
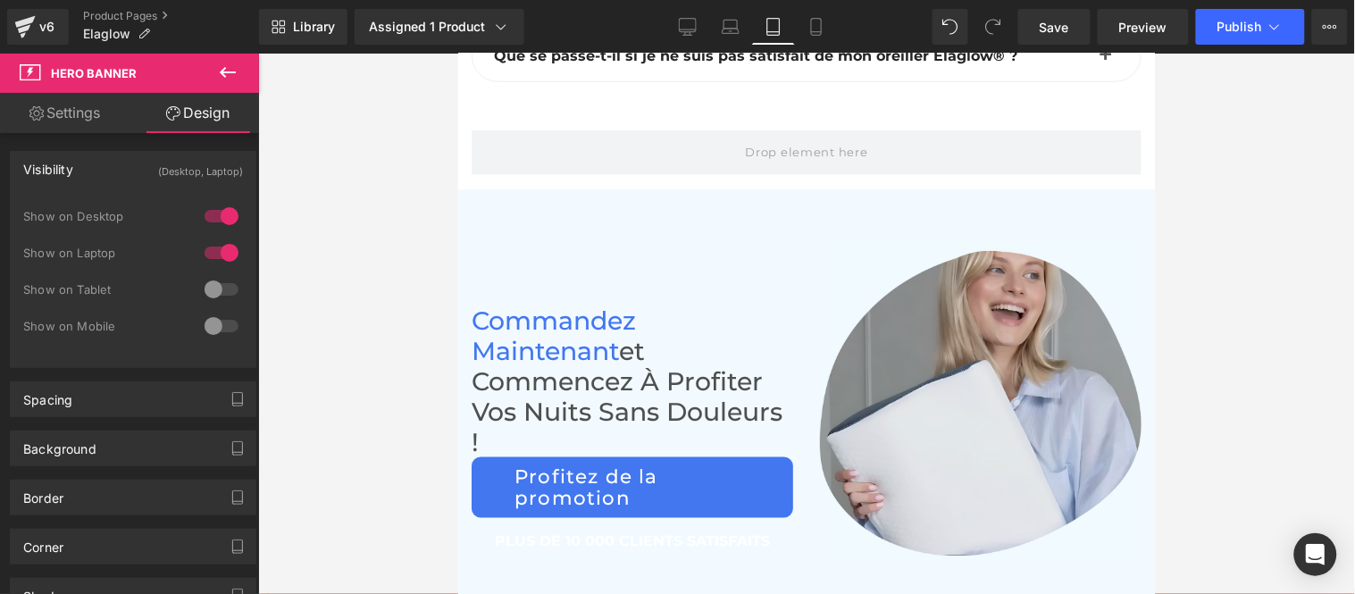
scroll to position [12665, 0]
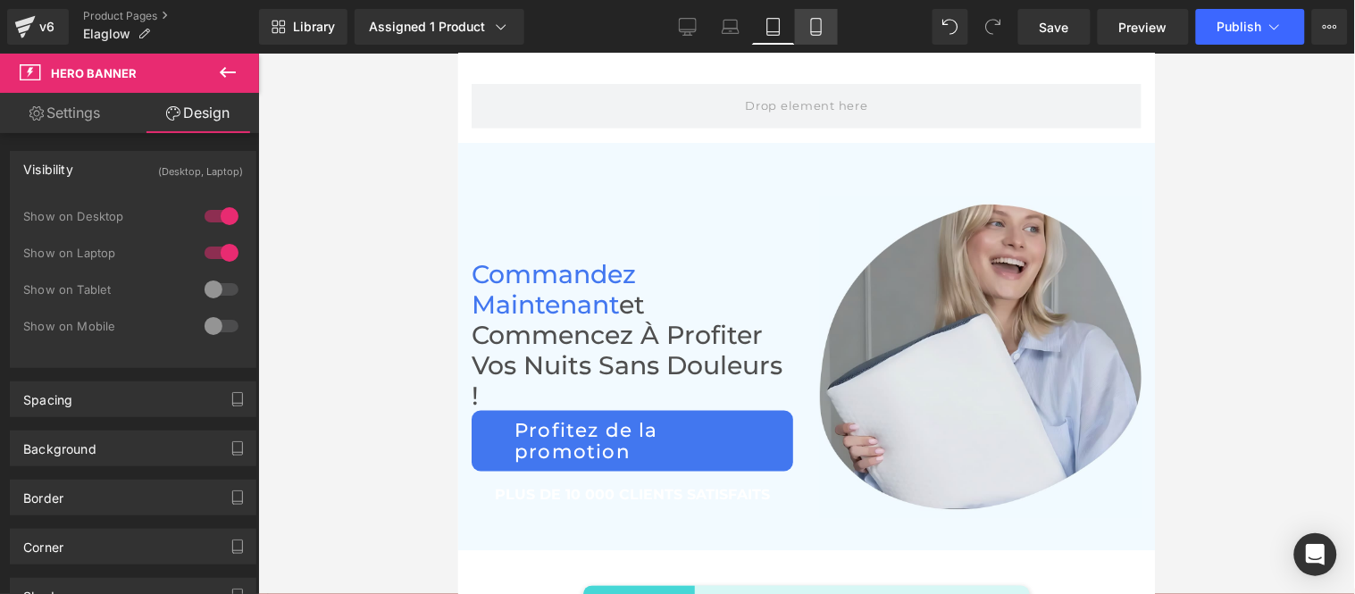
drag, startPoint x: 145, startPoint y: 104, endPoint x: 809, endPoint y: 30, distance: 668.5
click at [811, 30] on icon at bounding box center [816, 27] width 10 height 17
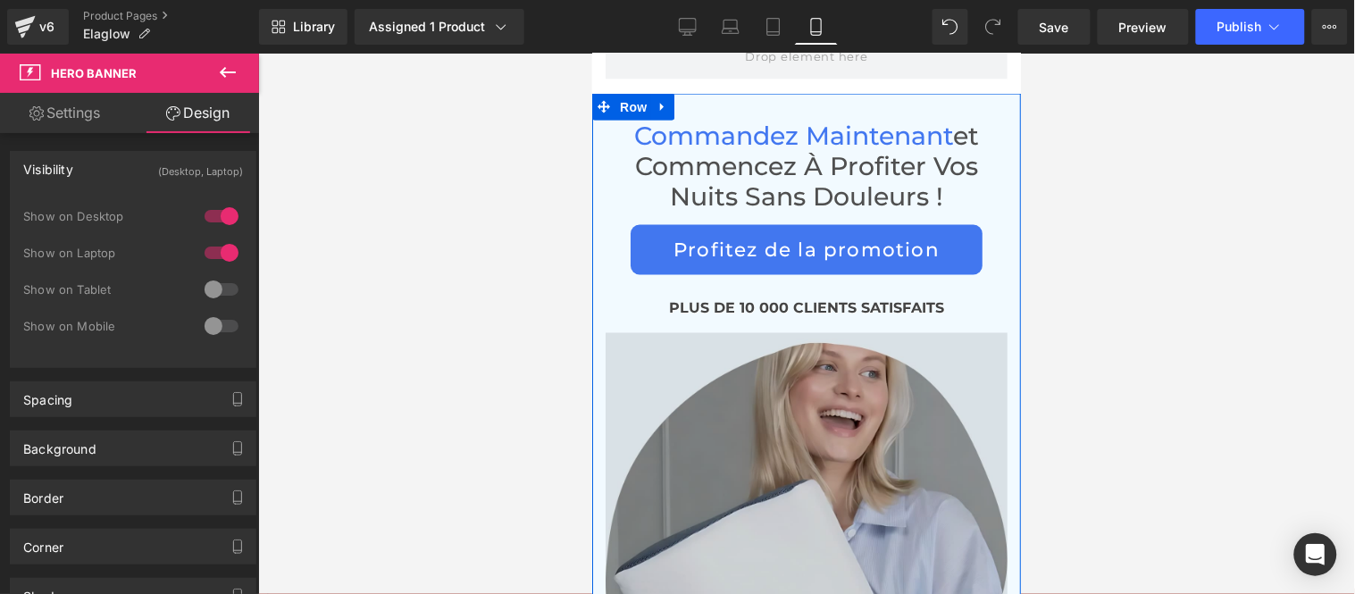
scroll to position [11045, 0]
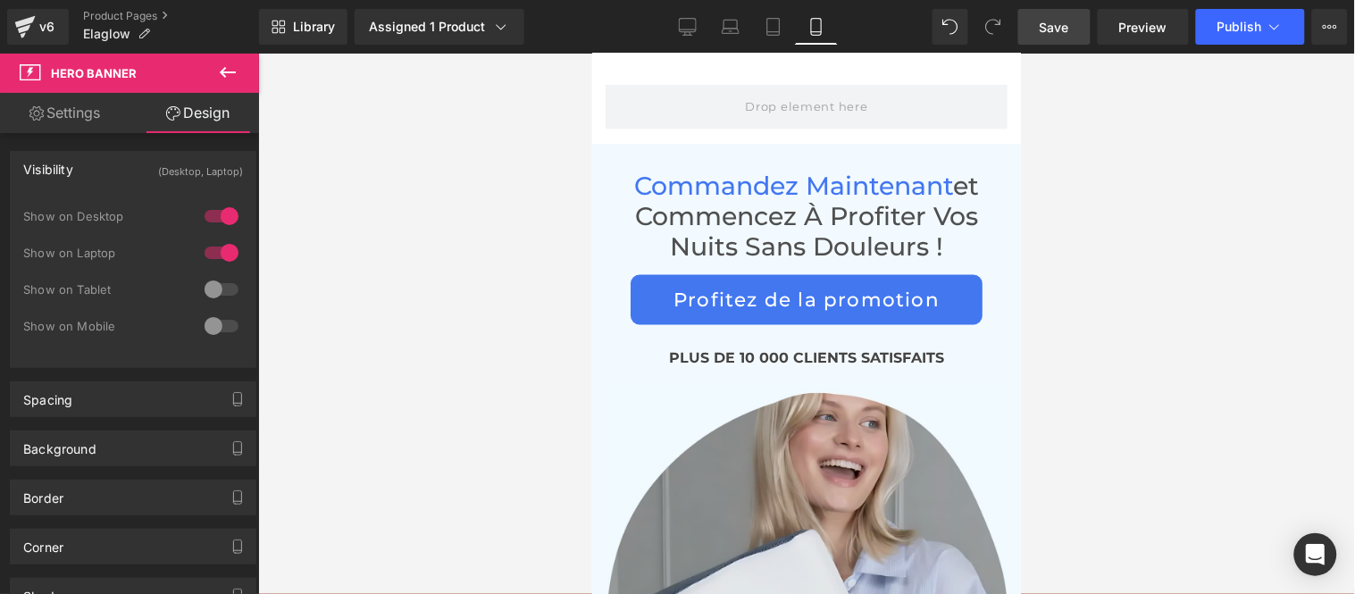
click at [1054, 28] on span "Save" at bounding box center [1053, 27] width 29 height 19
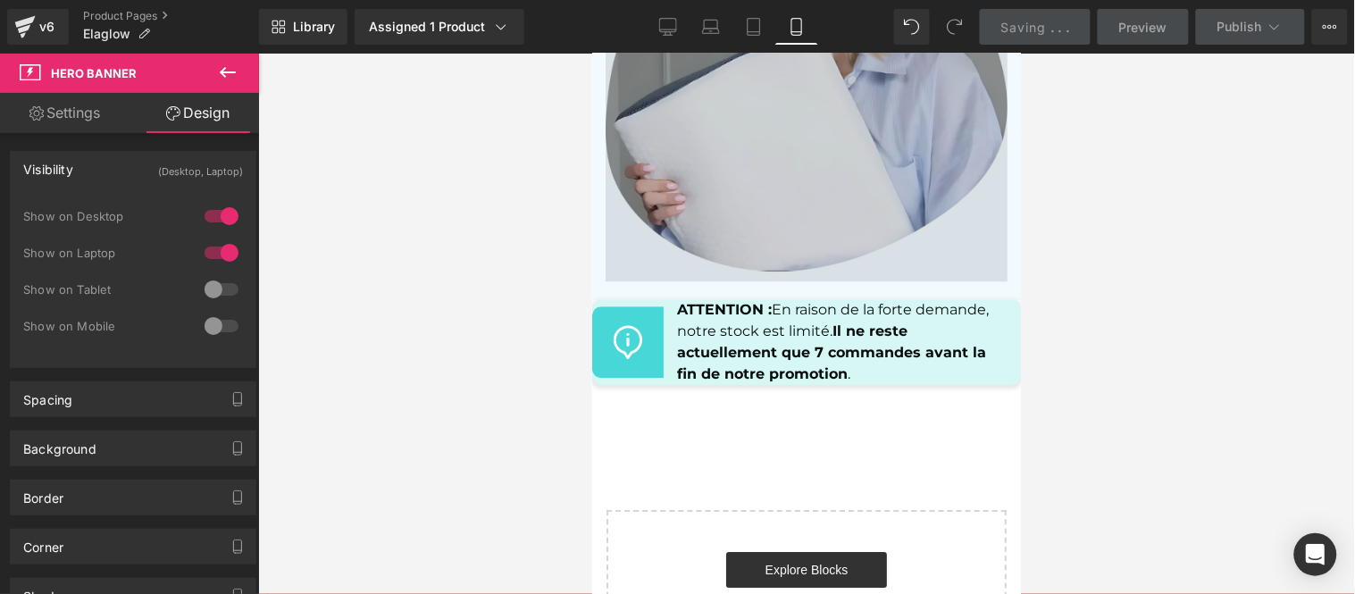
scroll to position [11541, 0]
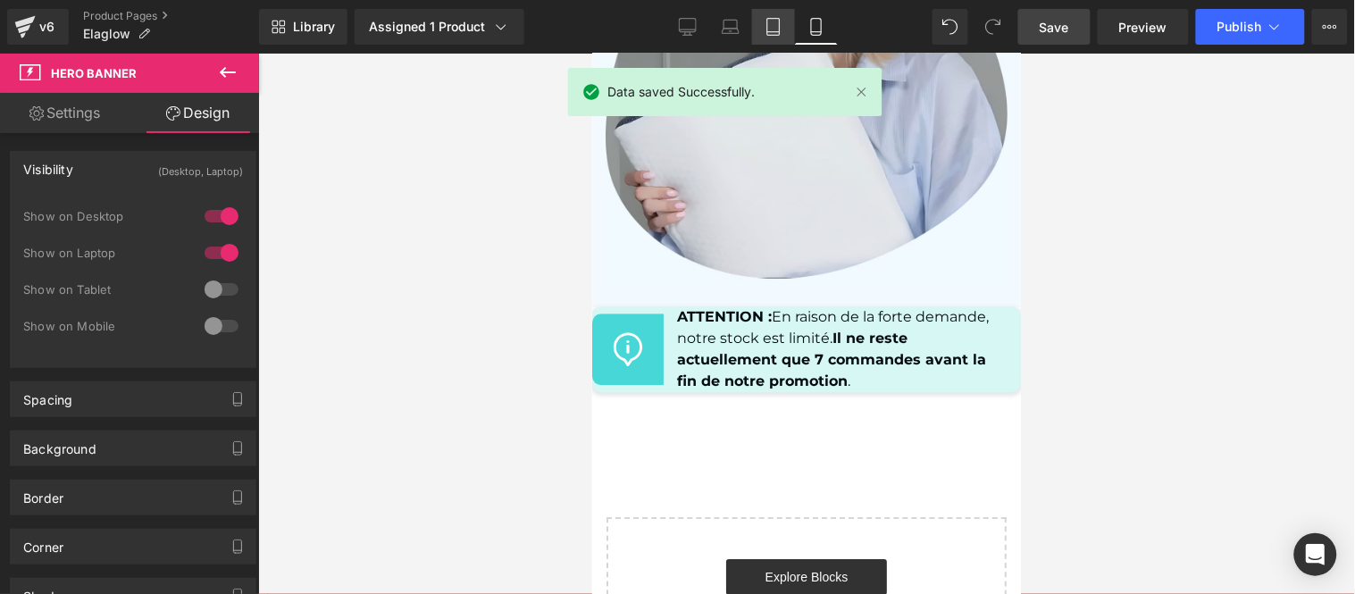
click at [777, 24] on icon at bounding box center [773, 27] width 18 height 18
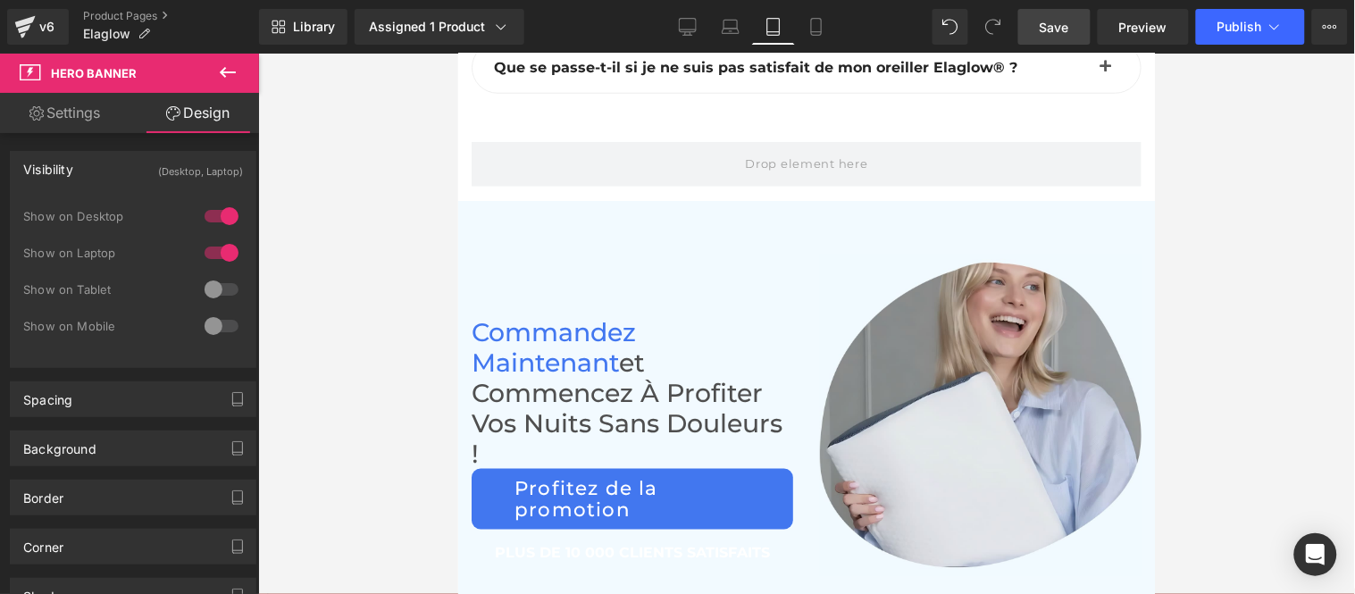
scroll to position [12355, 0]
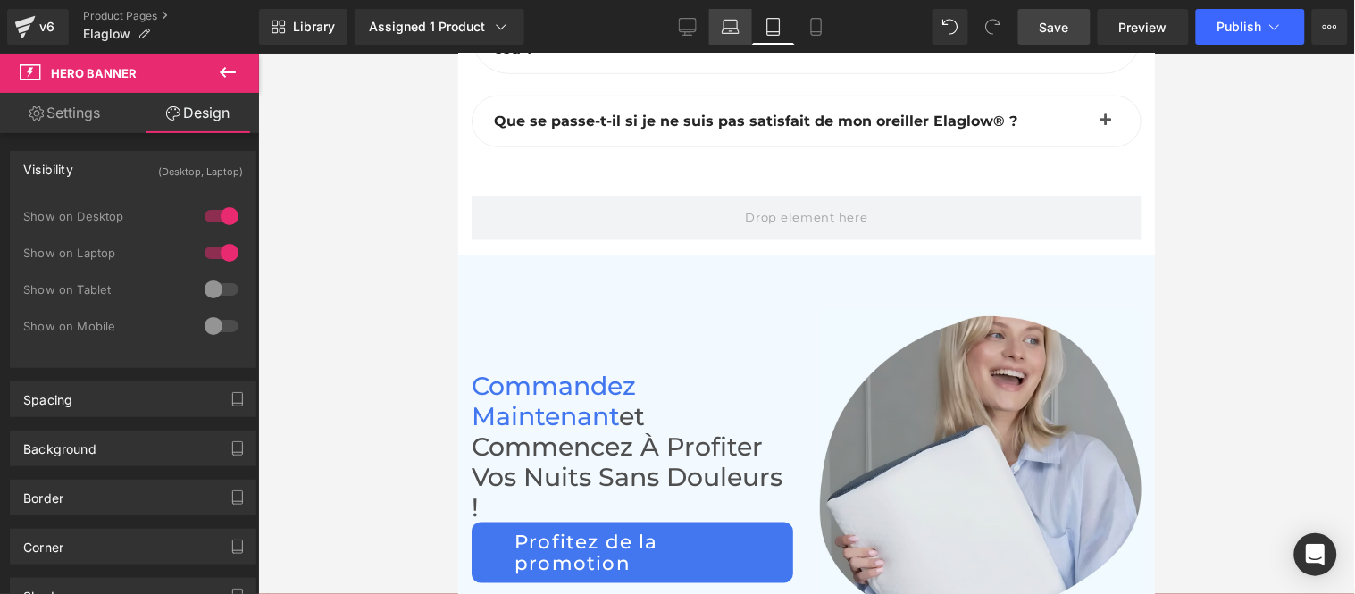
click at [723, 25] on icon at bounding box center [731, 27] width 18 height 18
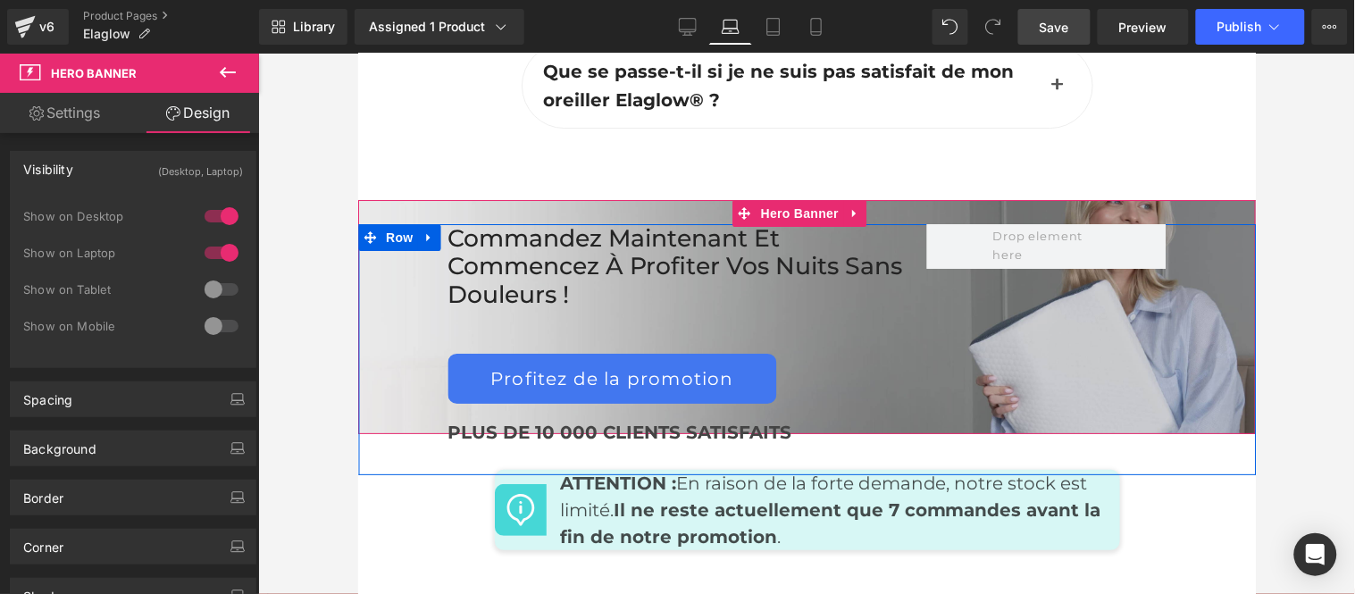
scroll to position [8496, 0]
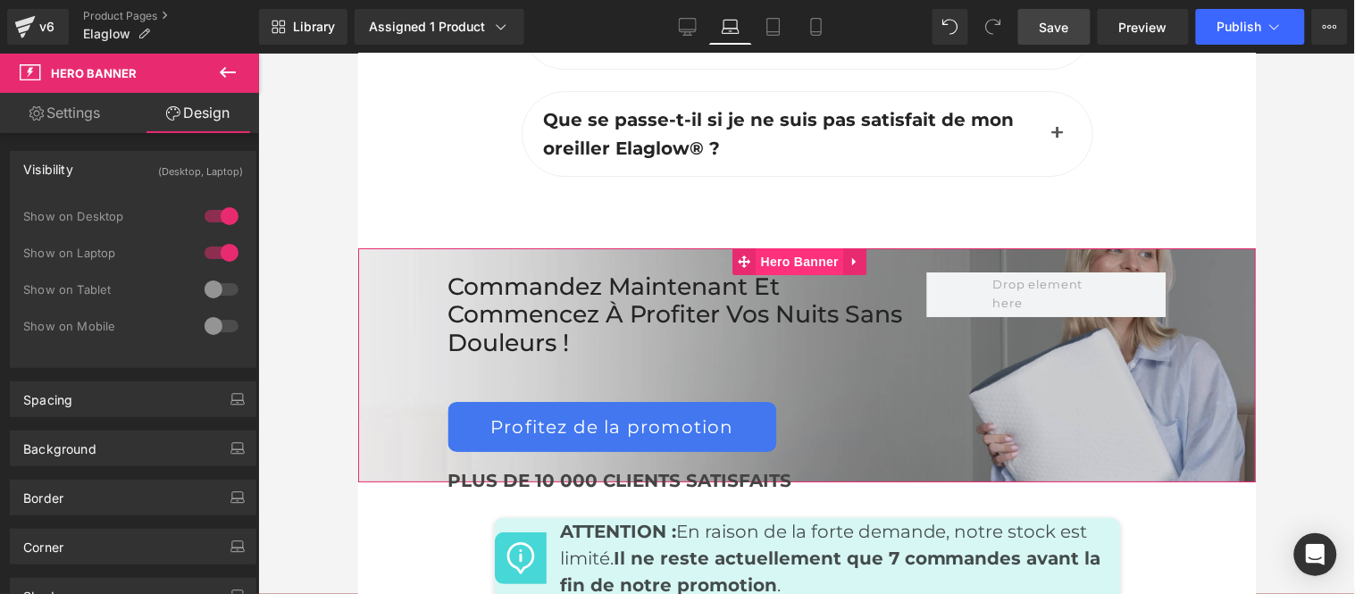
click at [806, 274] on span "Hero Banner" at bounding box center [798, 260] width 87 height 27
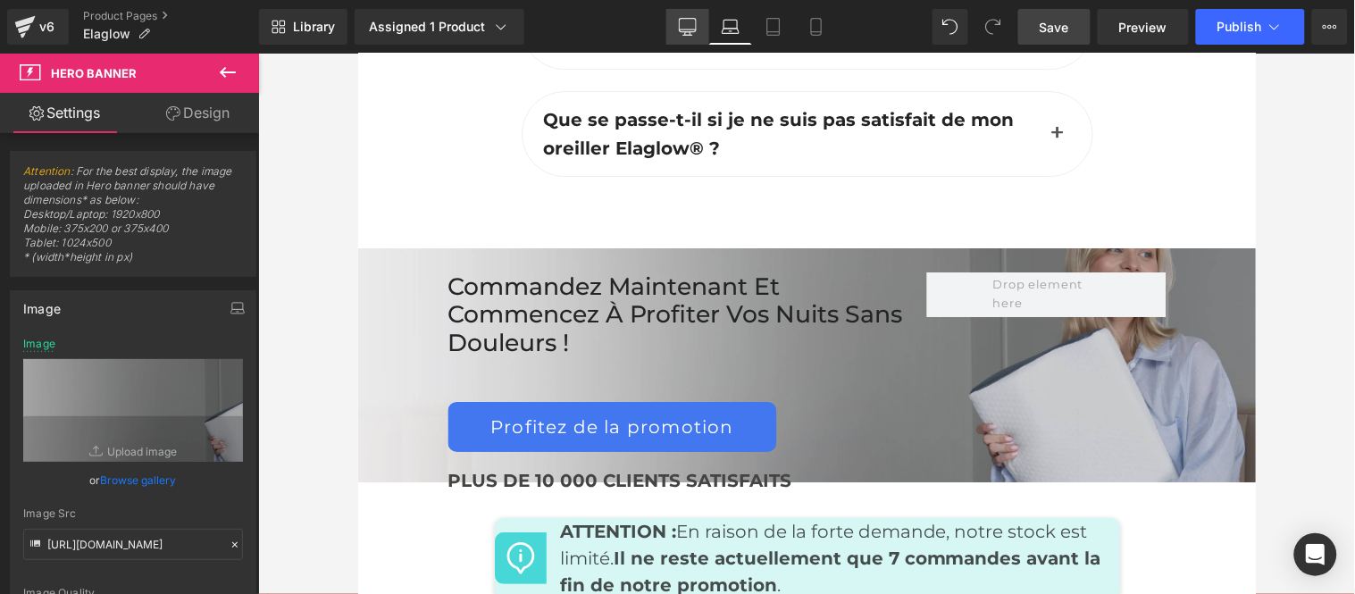
click at [696, 27] on icon at bounding box center [687, 25] width 17 height 13
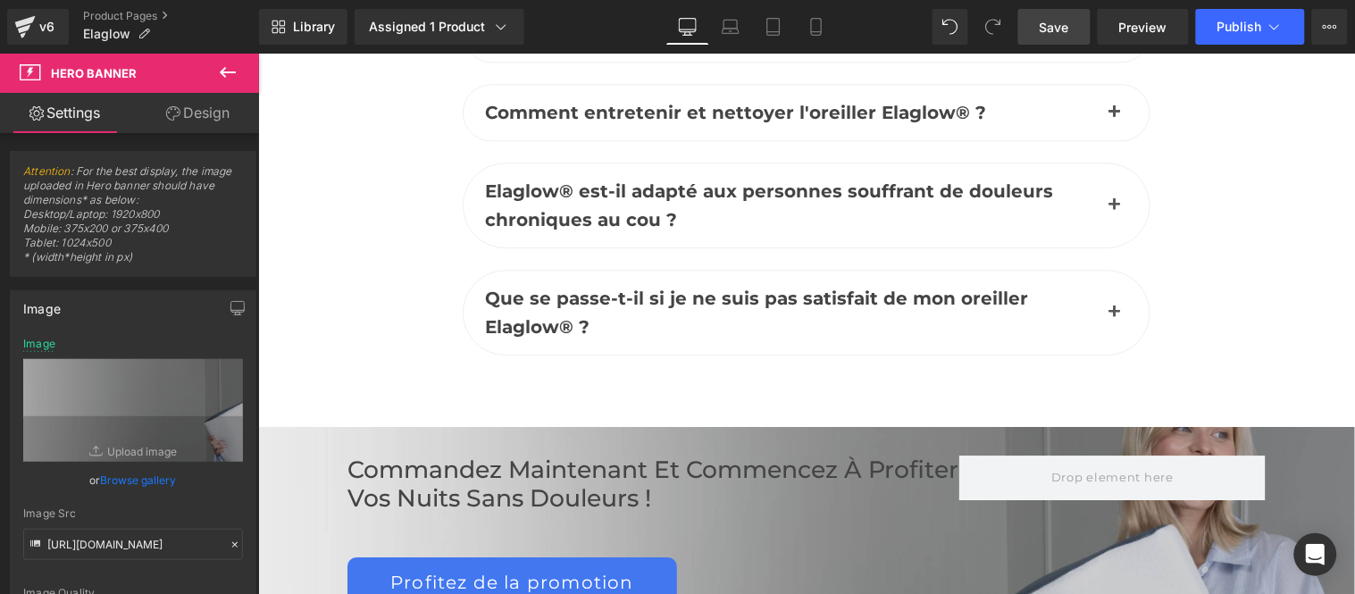
scroll to position [8255, 0]
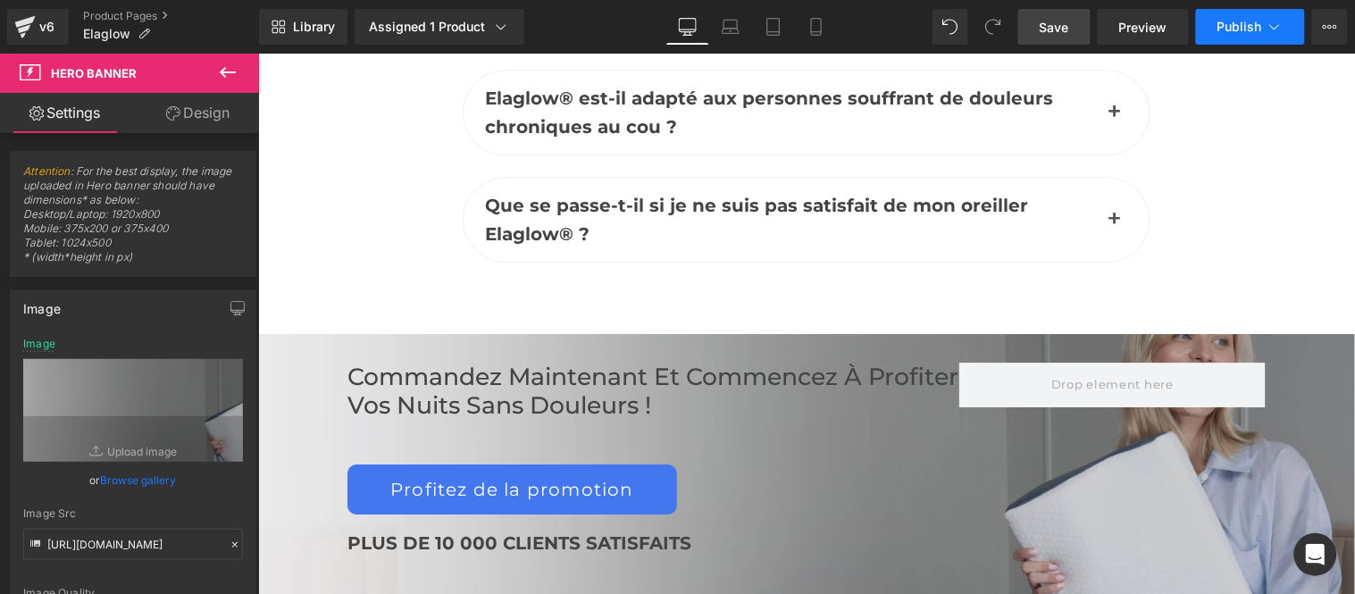
click at [1248, 27] on span "Publish" at bounding box center [1239, 27] width 45 height 14
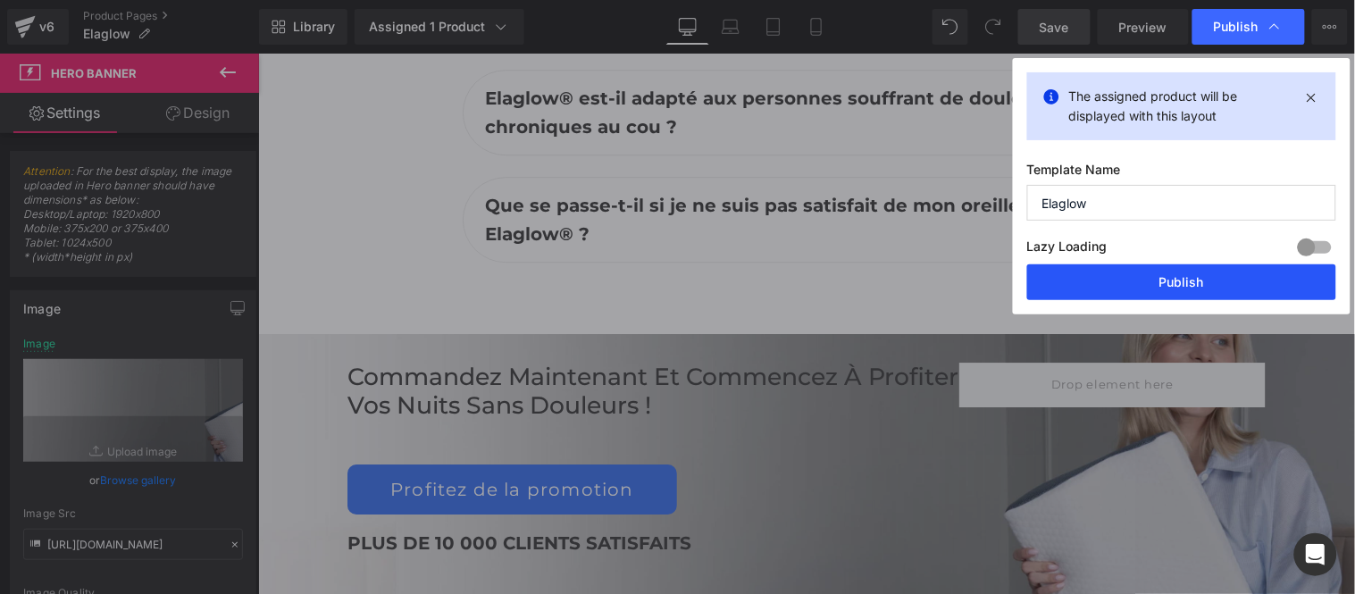
click at [1198, 277] on button "Publish" at bounding box center [1181, 282] width 309 height 36
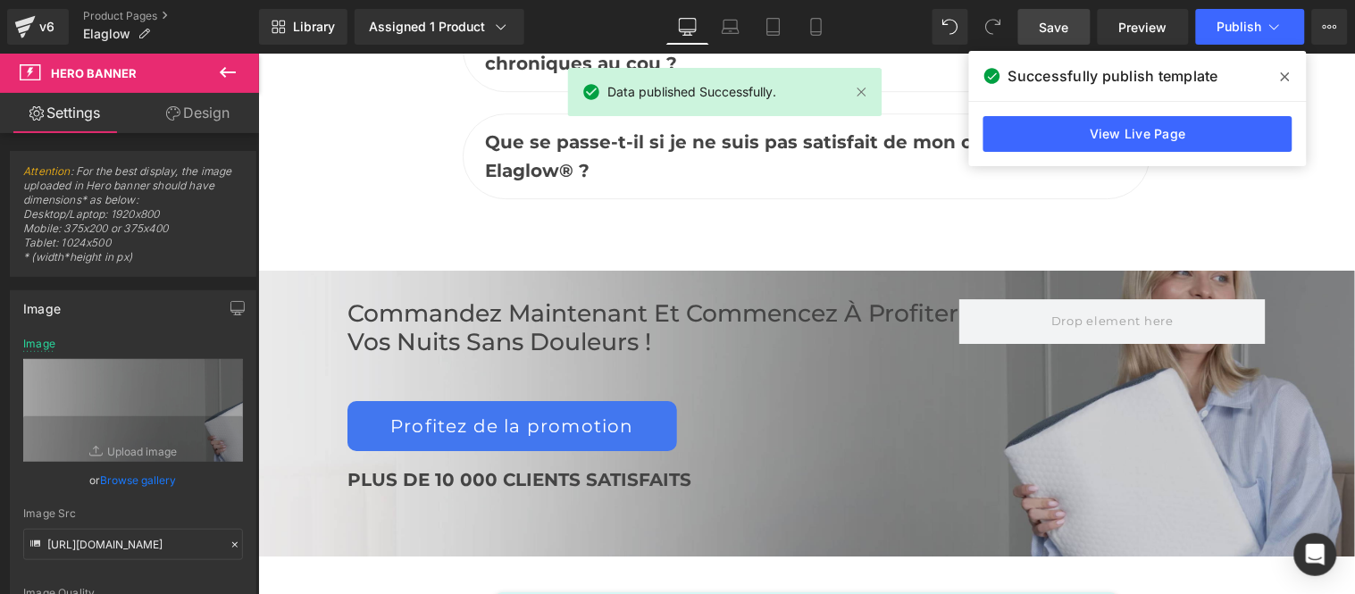
scroll to position [8354, 0]
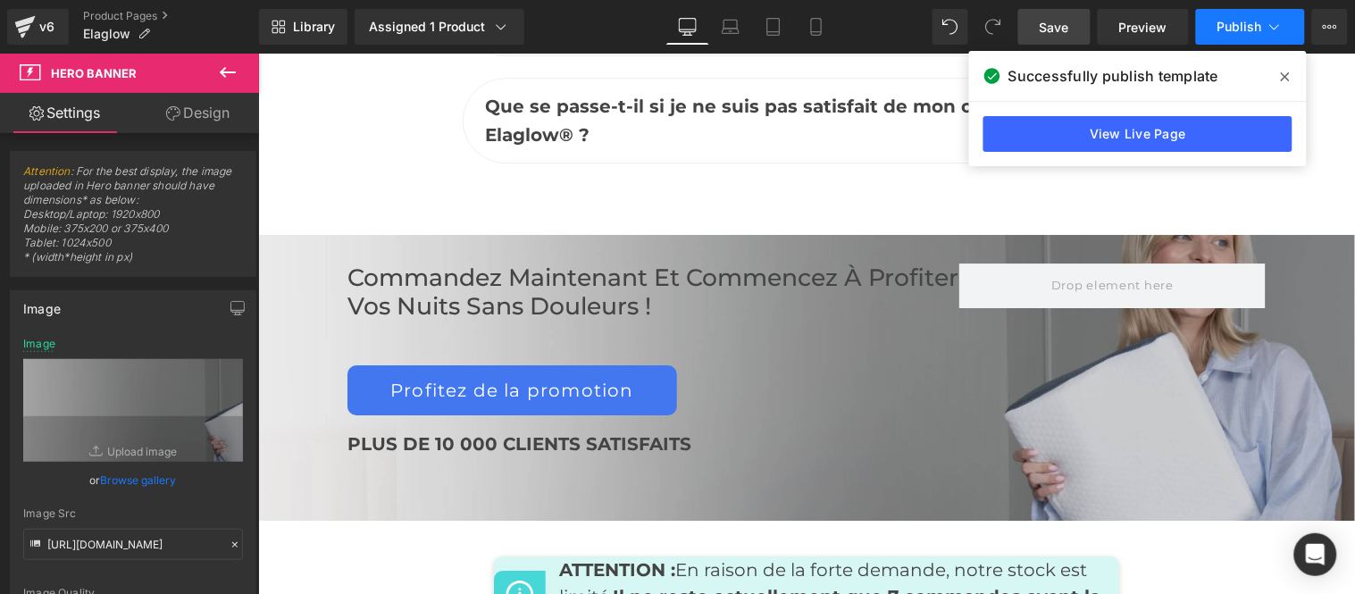
click at [1245, 27] on span "Publish" at bounding box center [1239, 27] width 45 height 14
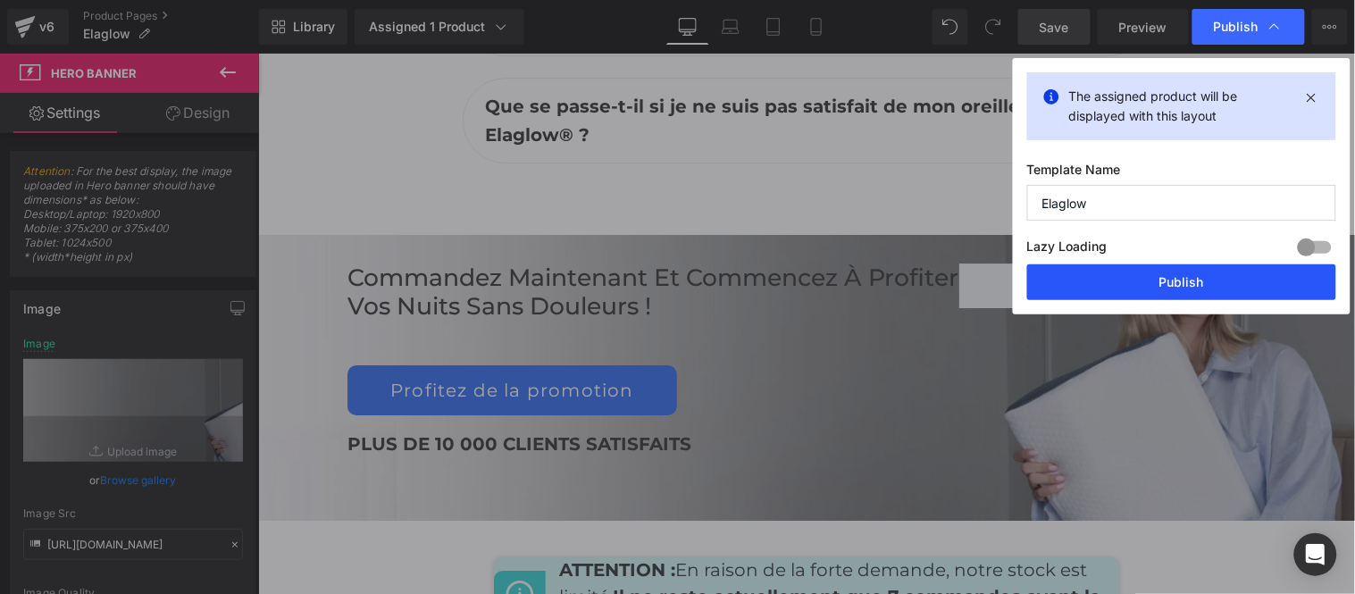
click at [1184, 280] on button "Publish" at bounding box center [1181, 282] width 309 height 36
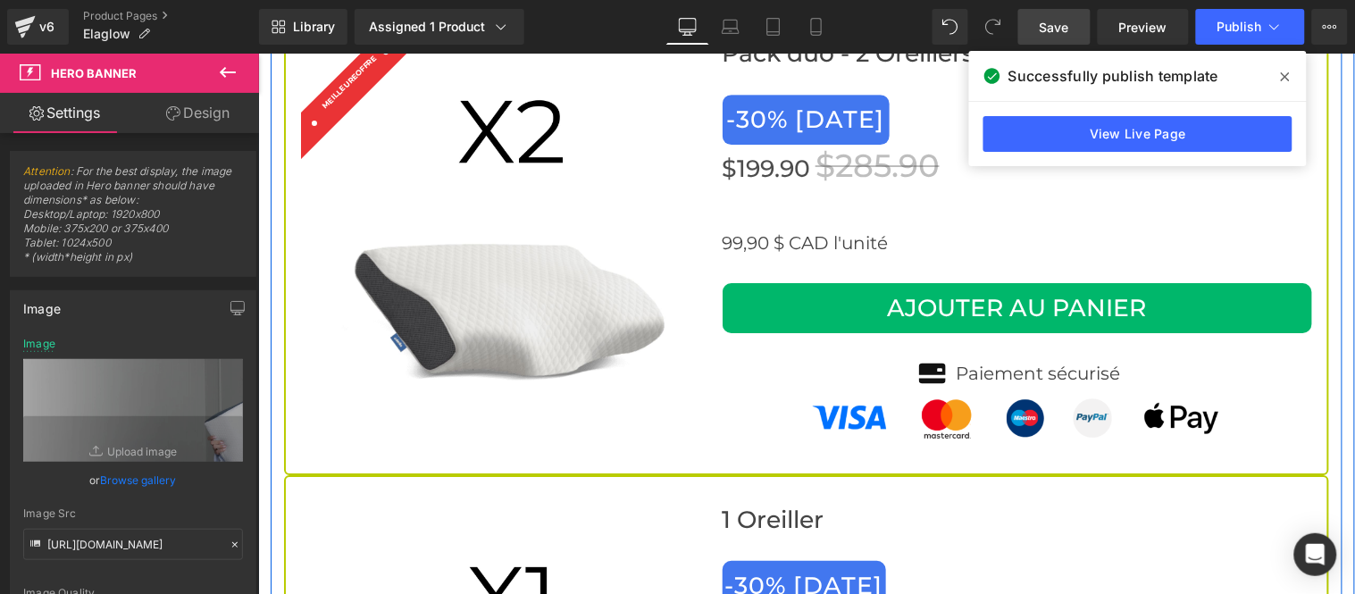
scroll to position [6568, 0]
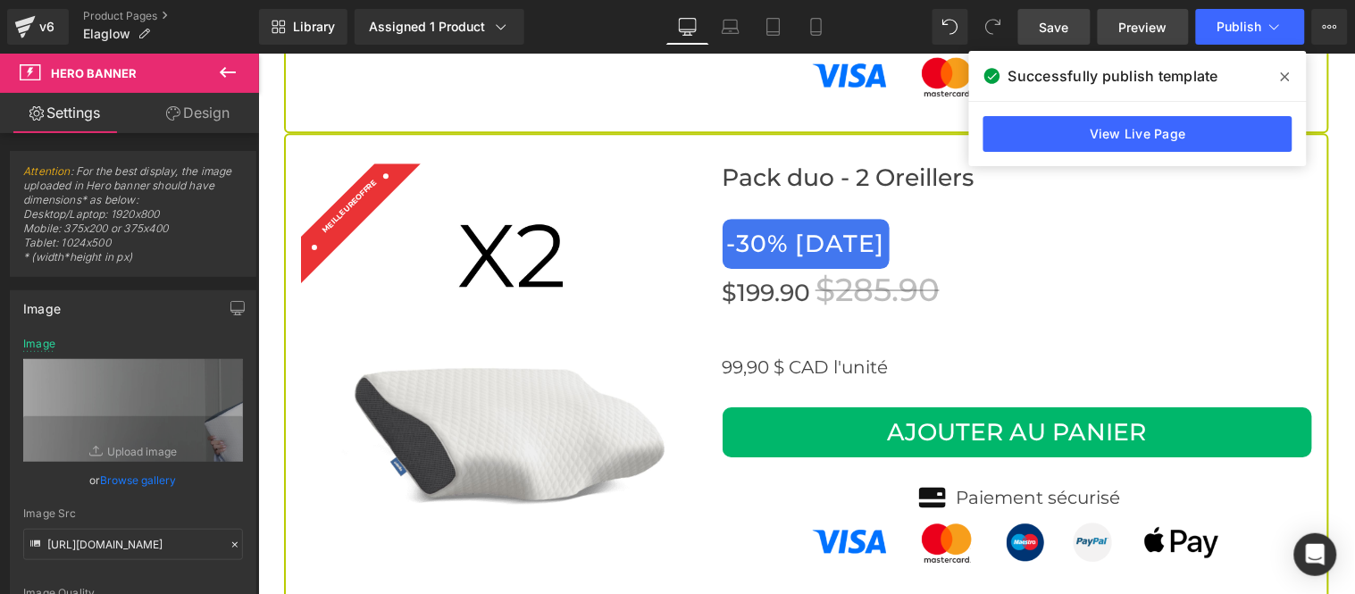
click at [1149, 30] on span "Preview" at bounding box center [1143, 27] width 48 height 19
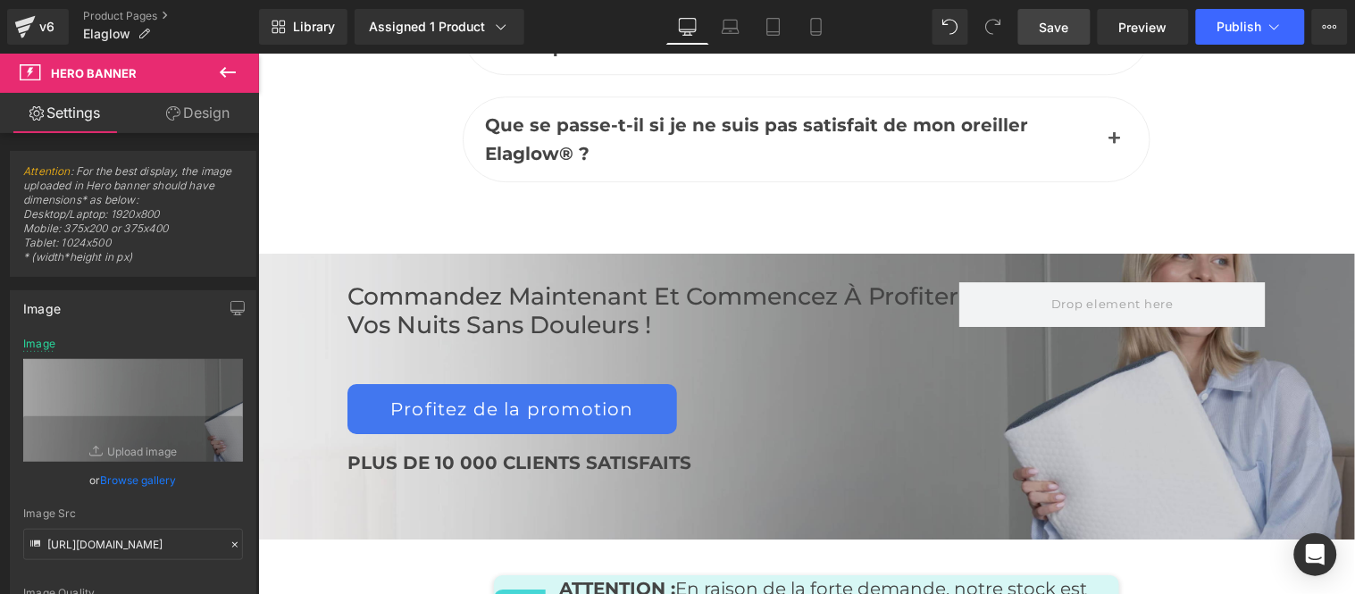
scroll to position [8354, 0]
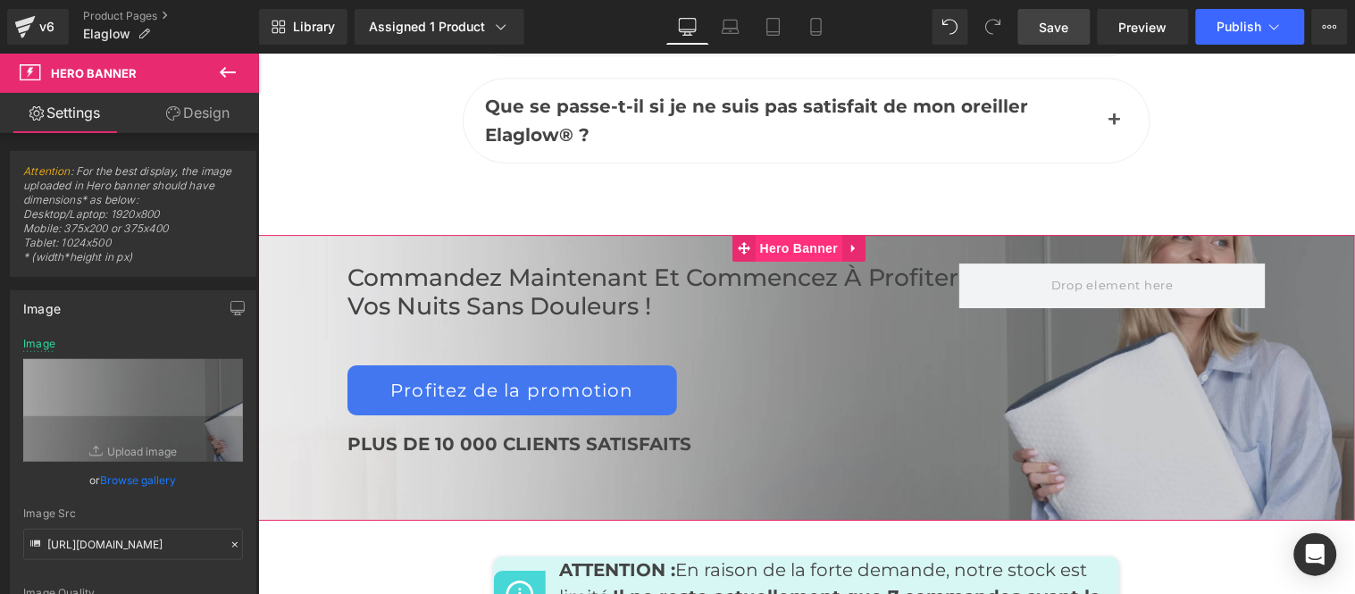
click at [808, 234] on span "Hero Banner" at bounding box center [798, 247] width 87 height 27
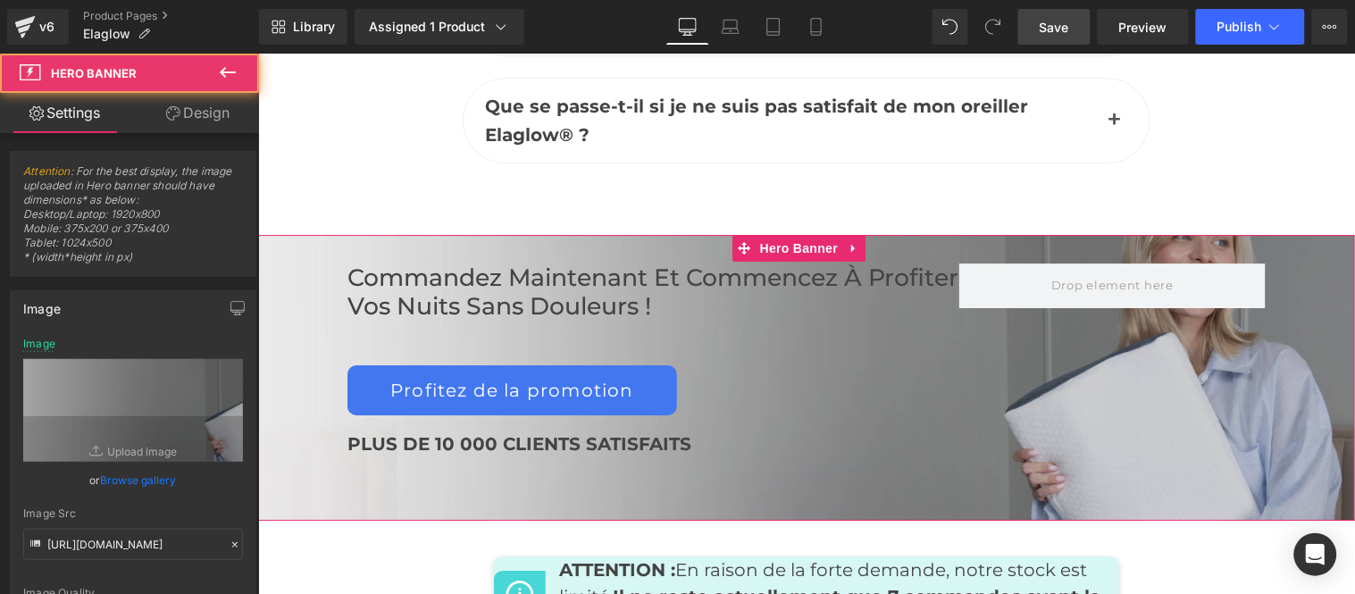
click at [205, 116] on link "Design" at bounding box center [197, 113] width 129 height 40
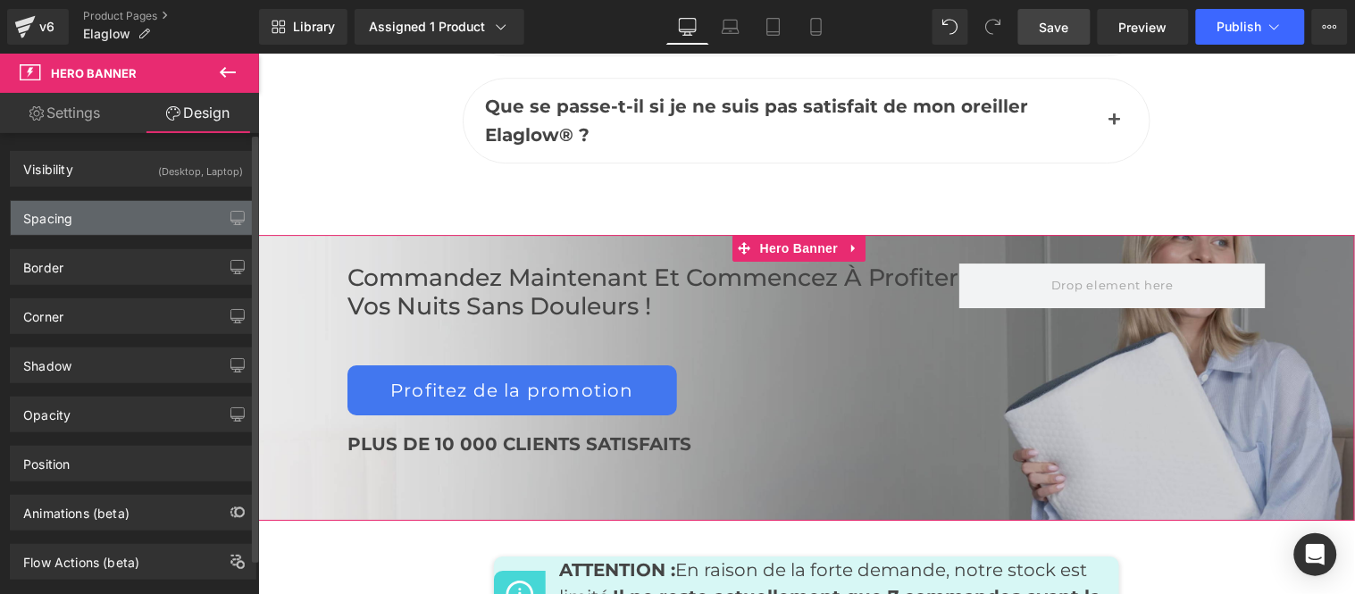
click at [94, 224] on div "Spacing" at bounding box center [133, 218] width 245 height 34
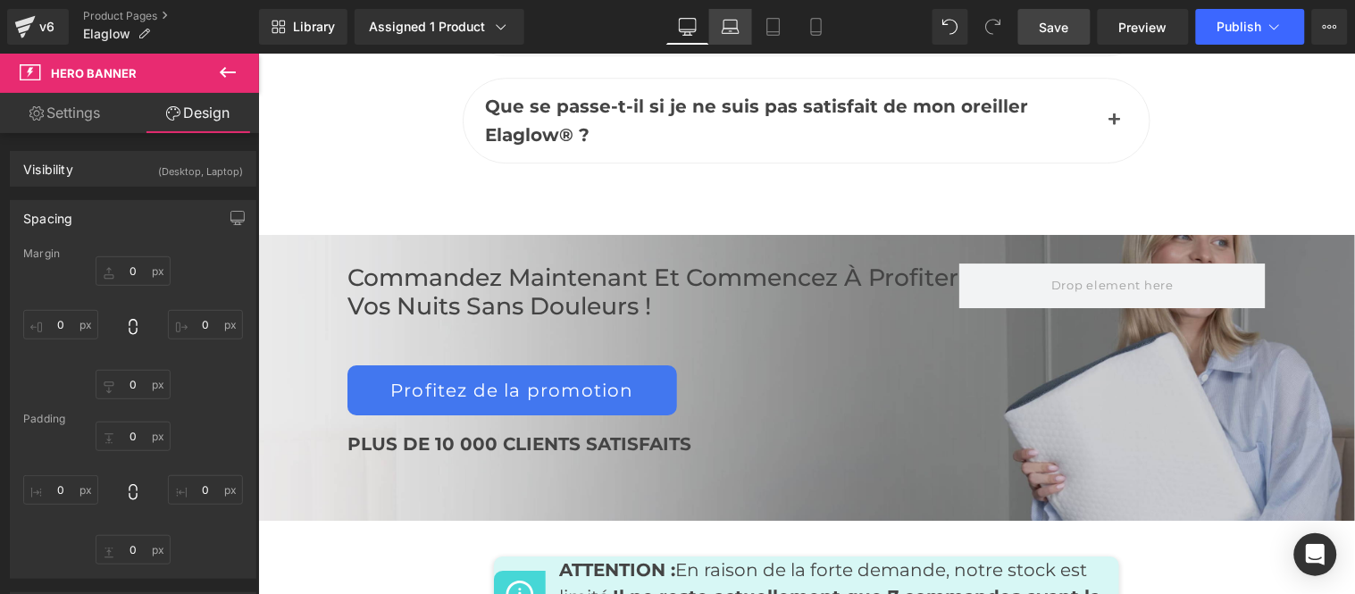
click at [729, 29] on icon at bounding box center [730, 31] width 17 height 5
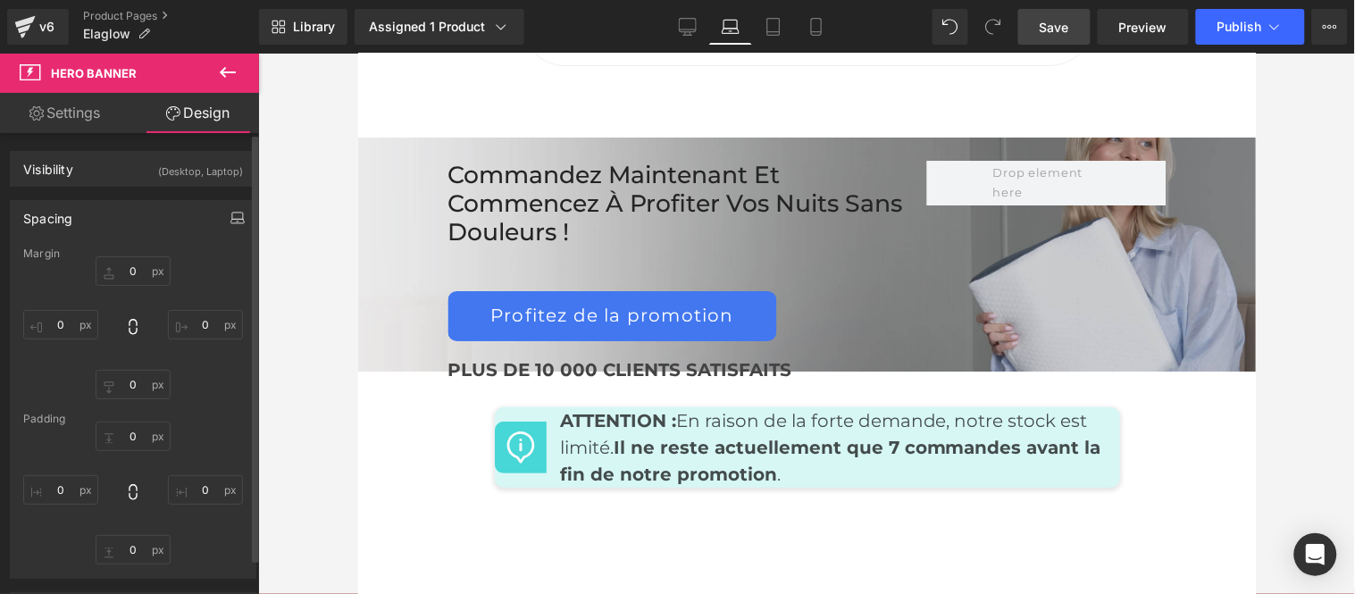
type input "0"
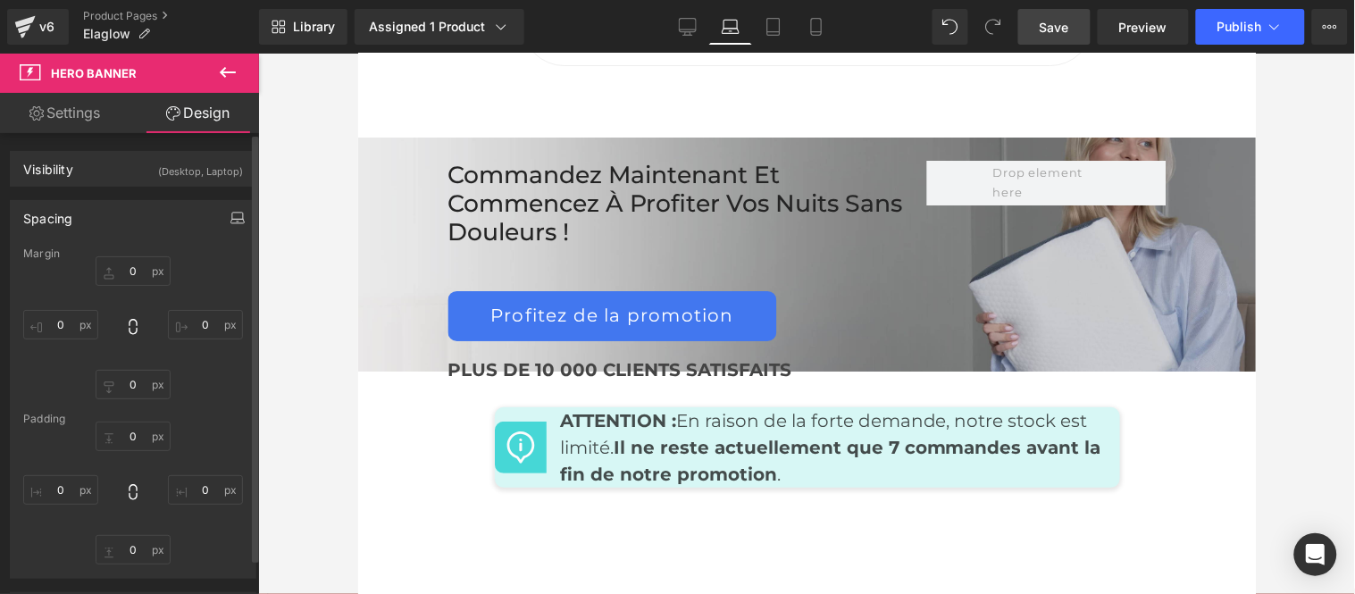
type input "0"
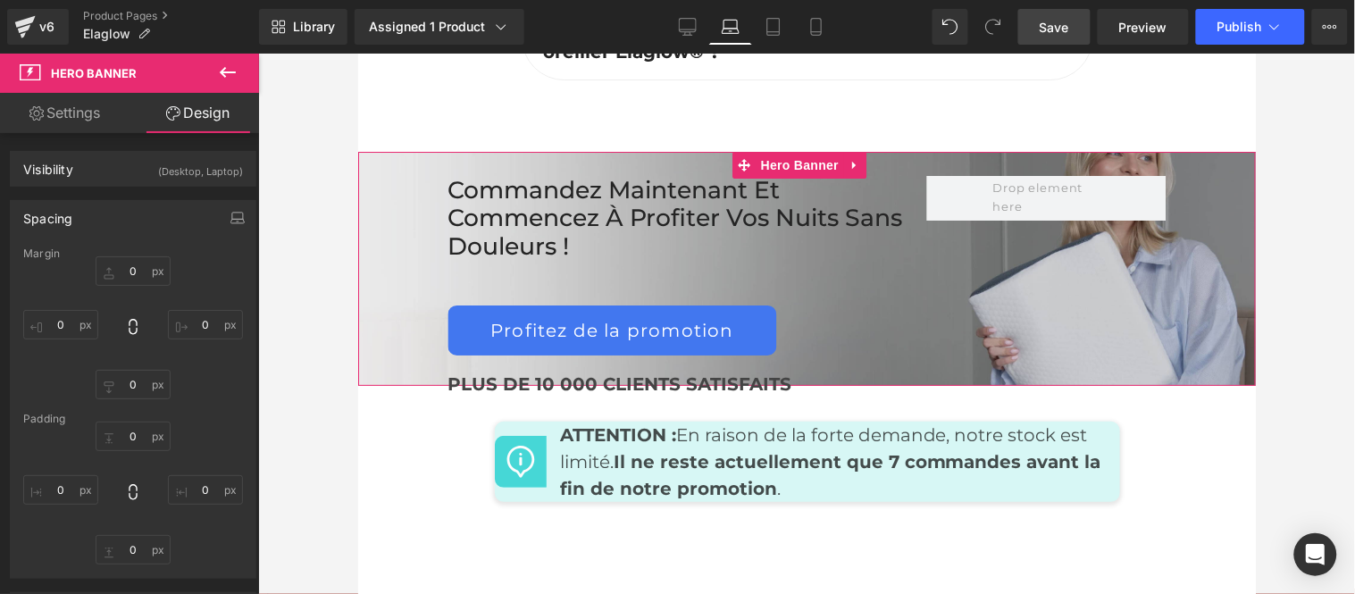
click at [793, 178] on span "Hero Banner" at bounding box center [798, 164] width 87 height 27
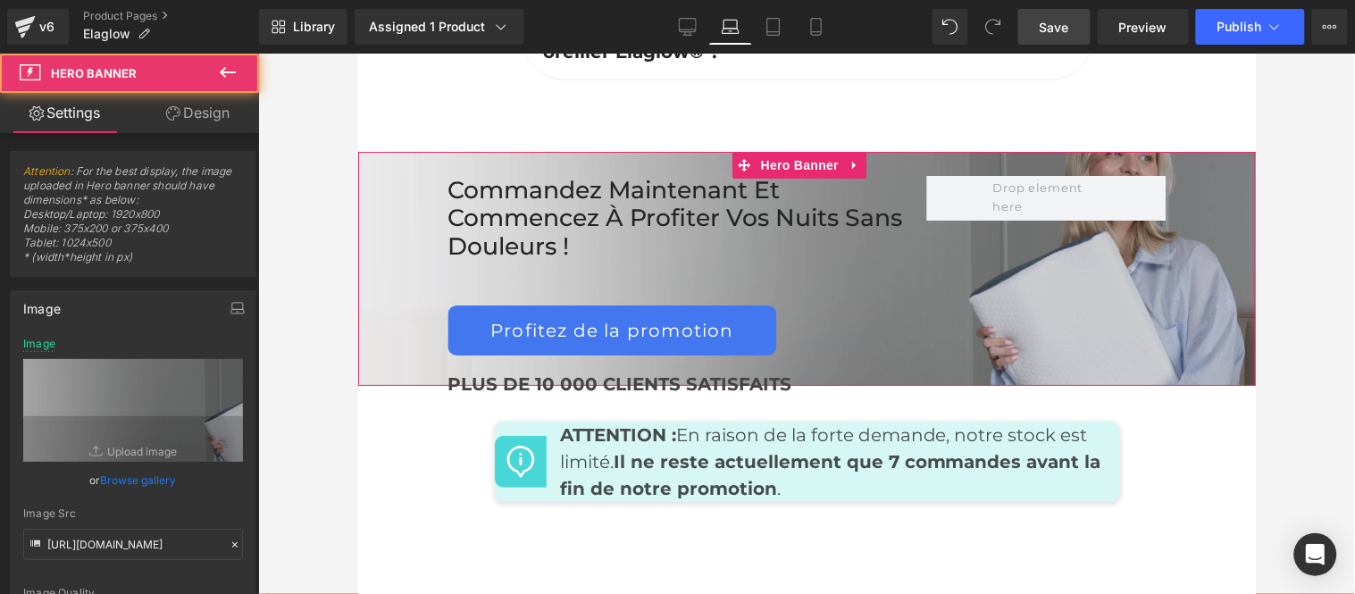
click at [190, 104] on link "Design" at bounding box center [197, 113] width 129 height 40
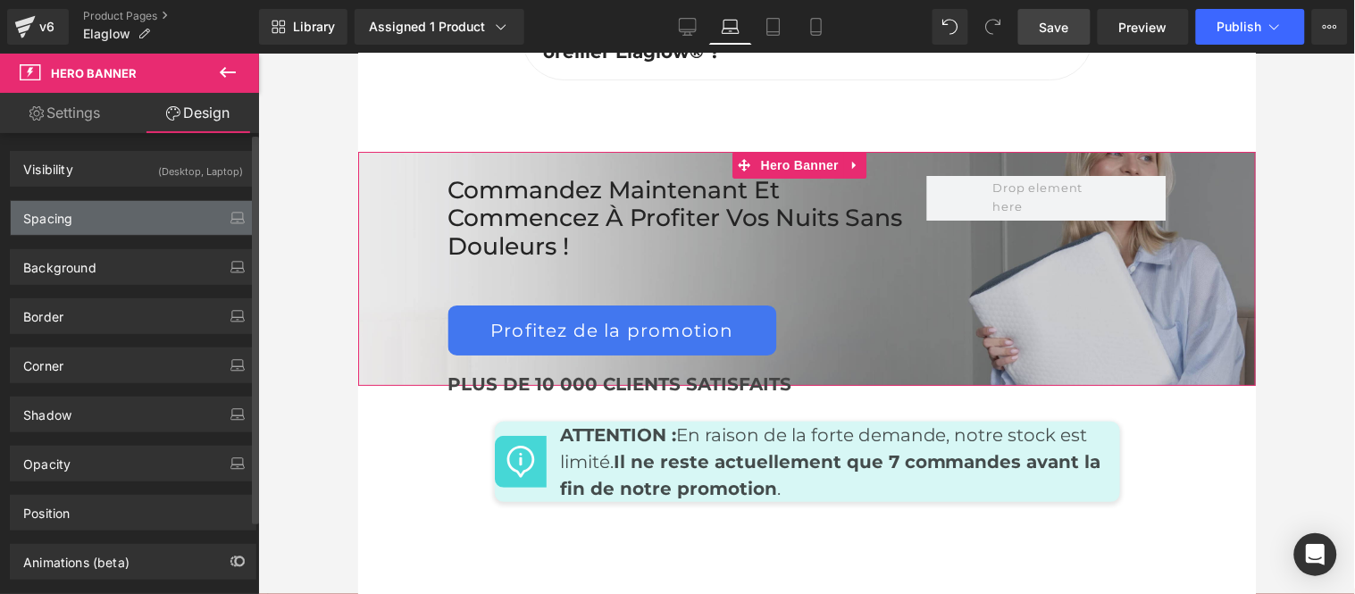
click at [112, 221] on div "Spacing" at bounding box center [133, 218] width 245 height 34
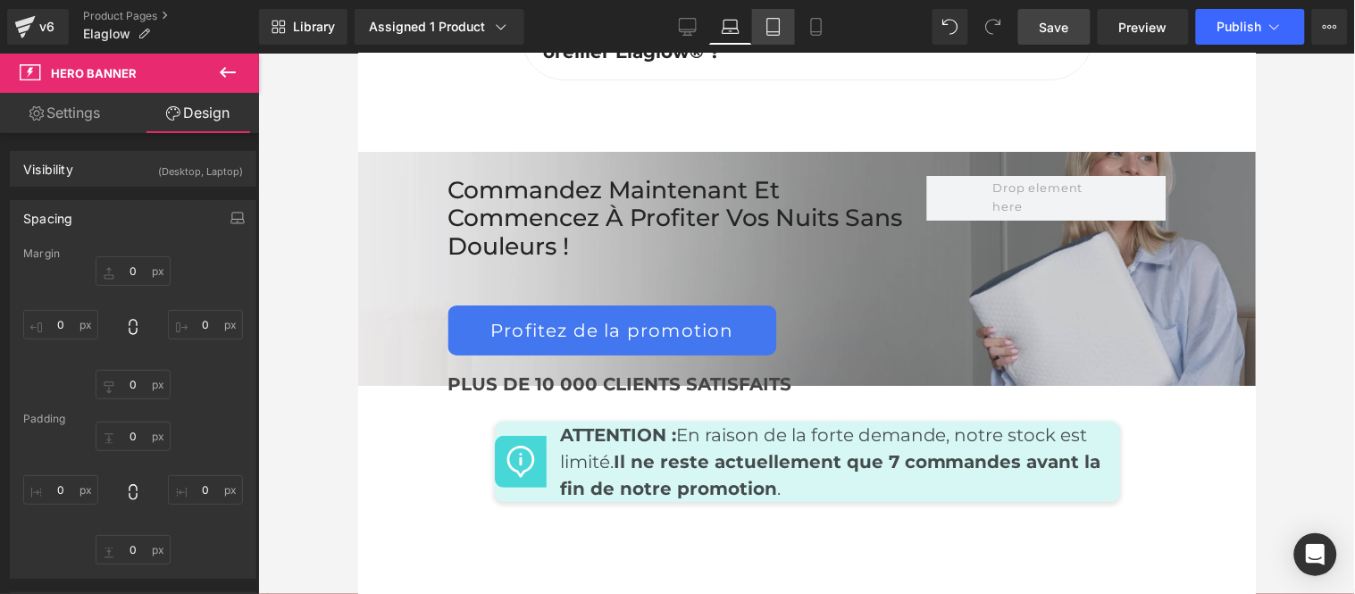
click at [775, 22] on icon at bounding box center [773, 27] width 18 height 18
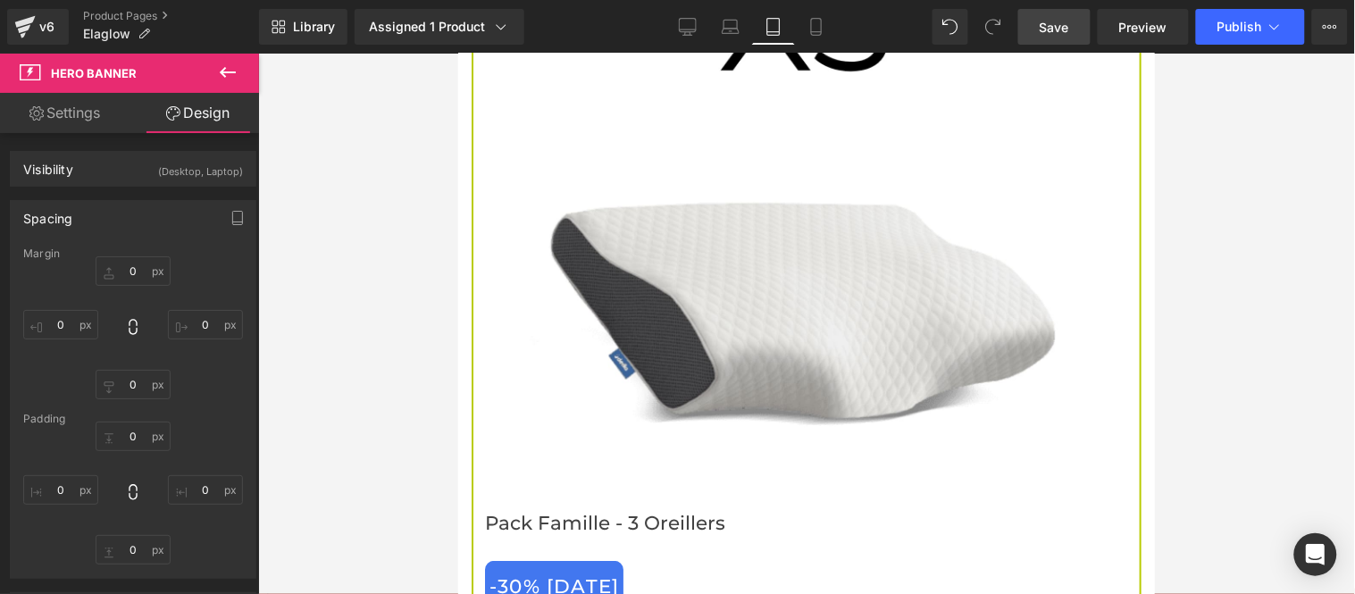
type input "0"
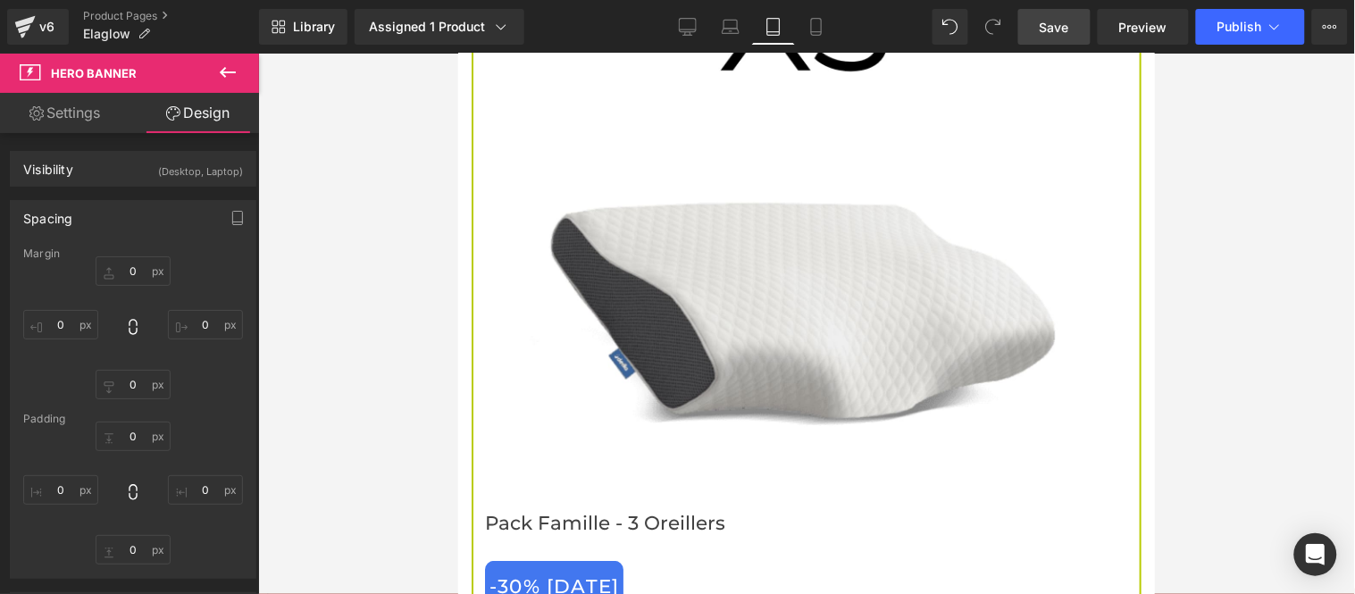
type input "0"
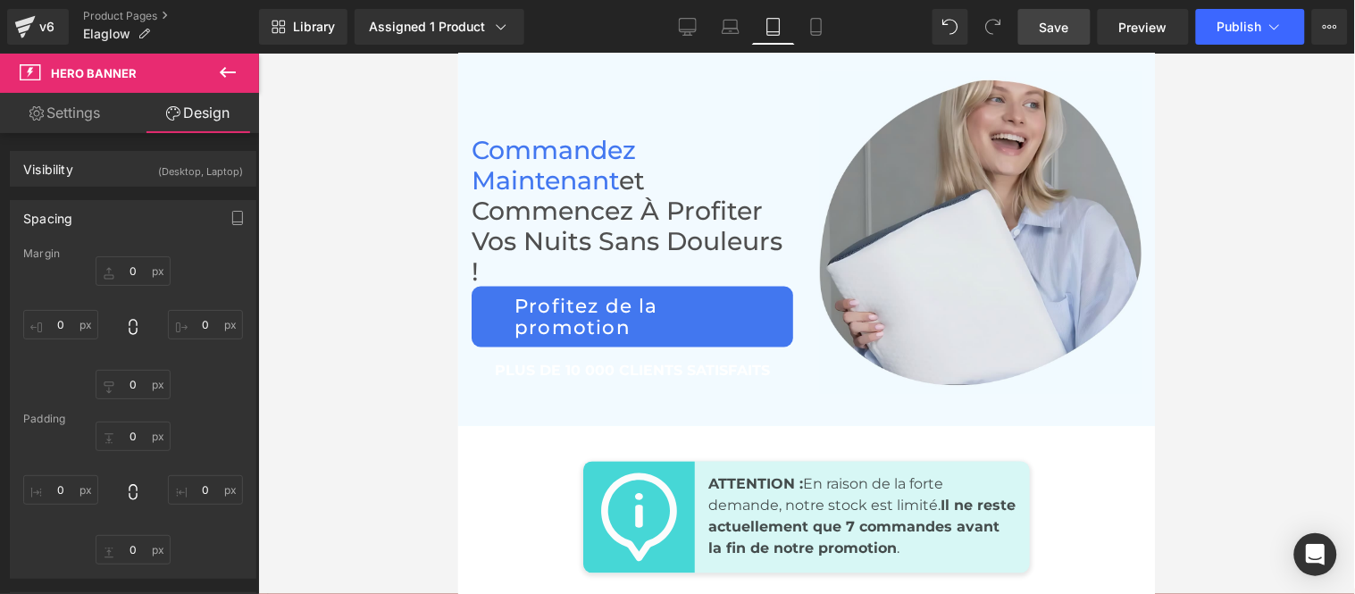
scroll to position [12757, 0]
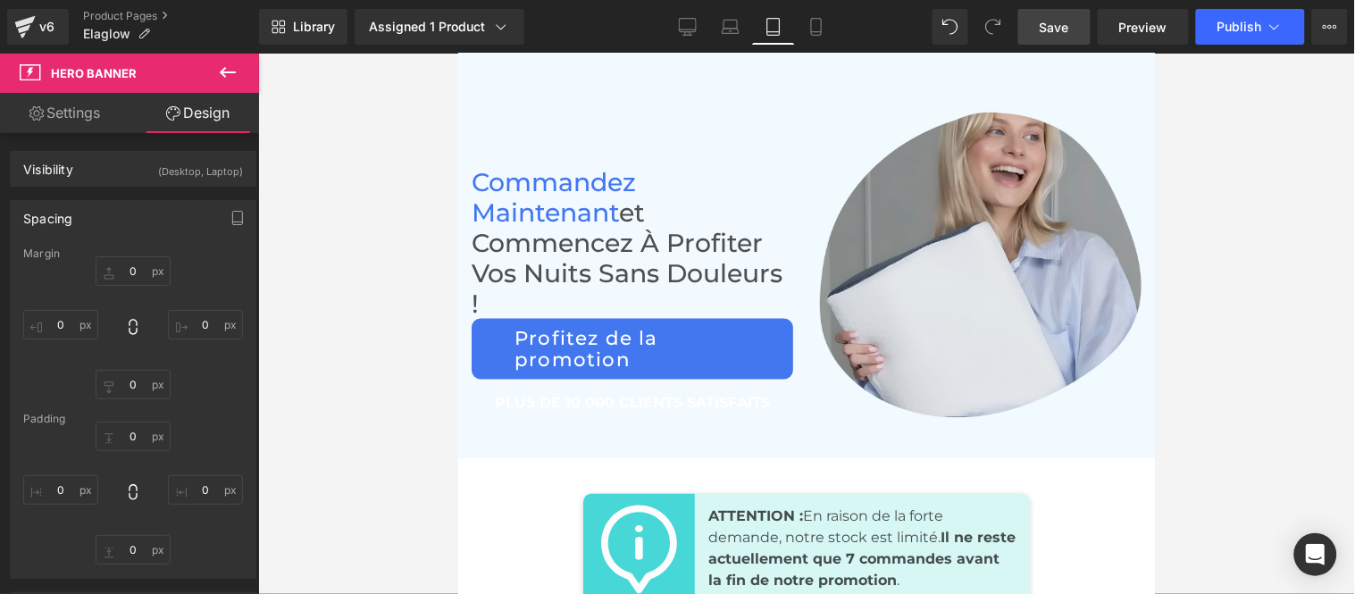
click at [597, 294] on span "et commencez à profiter vos nuits sans douleurs !" at bounding box center [626, 256] width 311 height 121
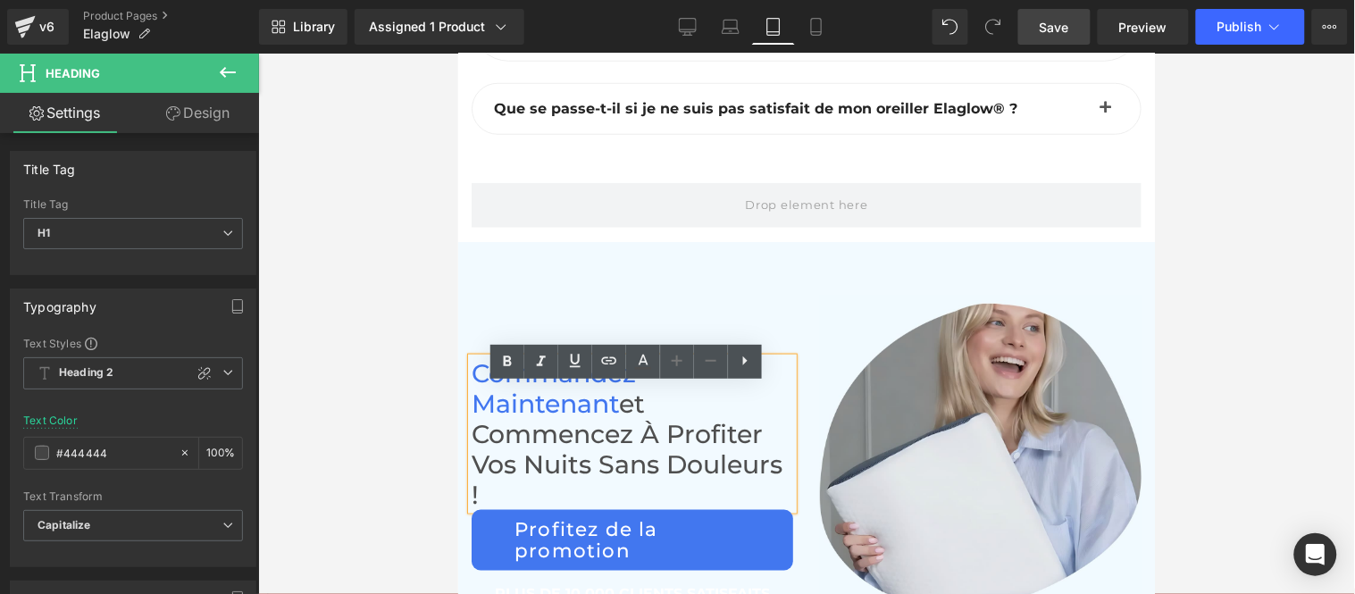
scroll to position [12558, 0]
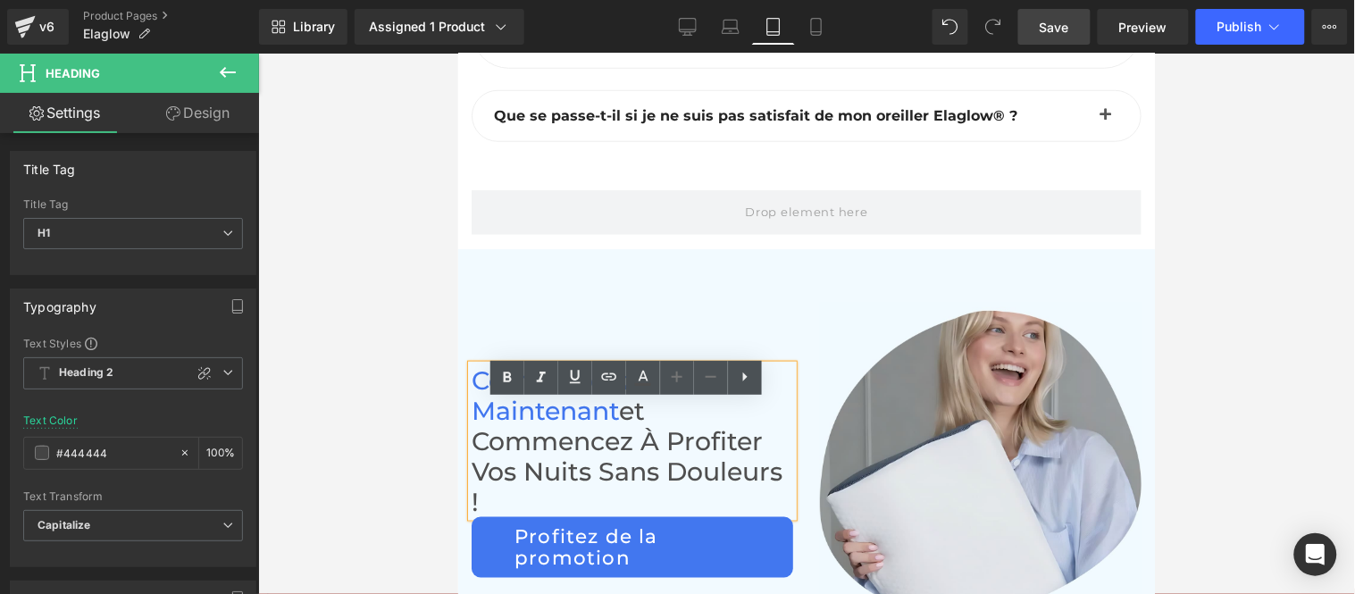
click at [1269, 239] on div at bounding box center [806, 324] width 1097 height 540
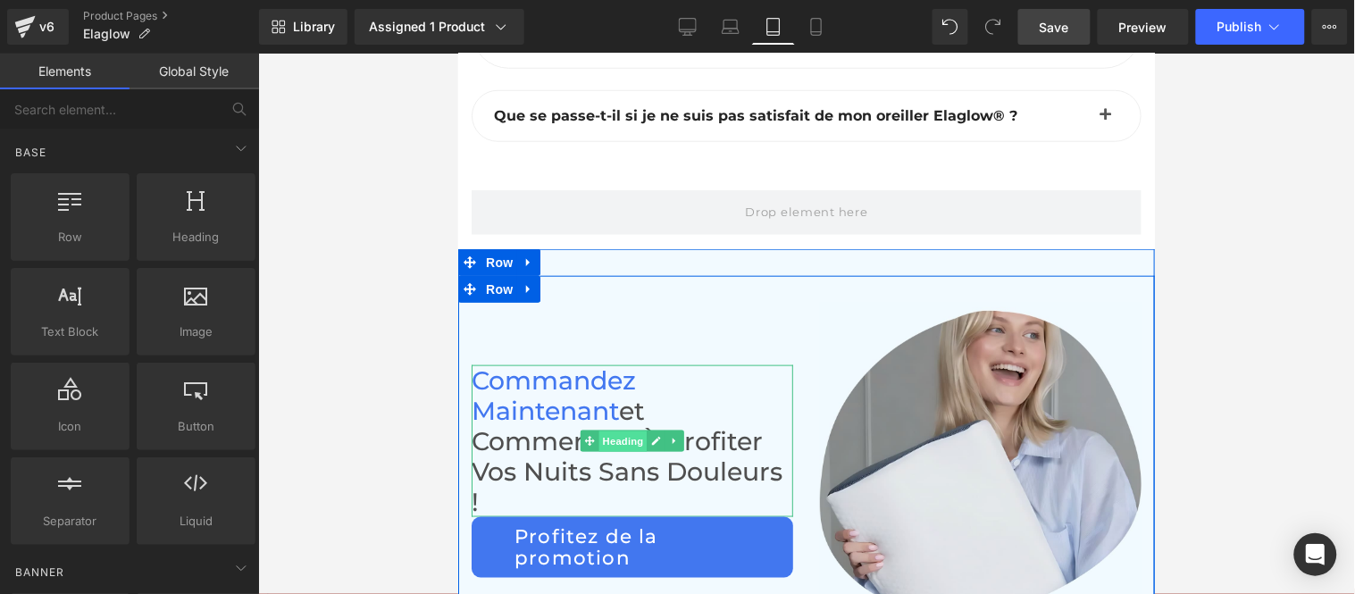
click at [615, 452] on span "Heading" at bounding box center [622, 440] width 48 height 21
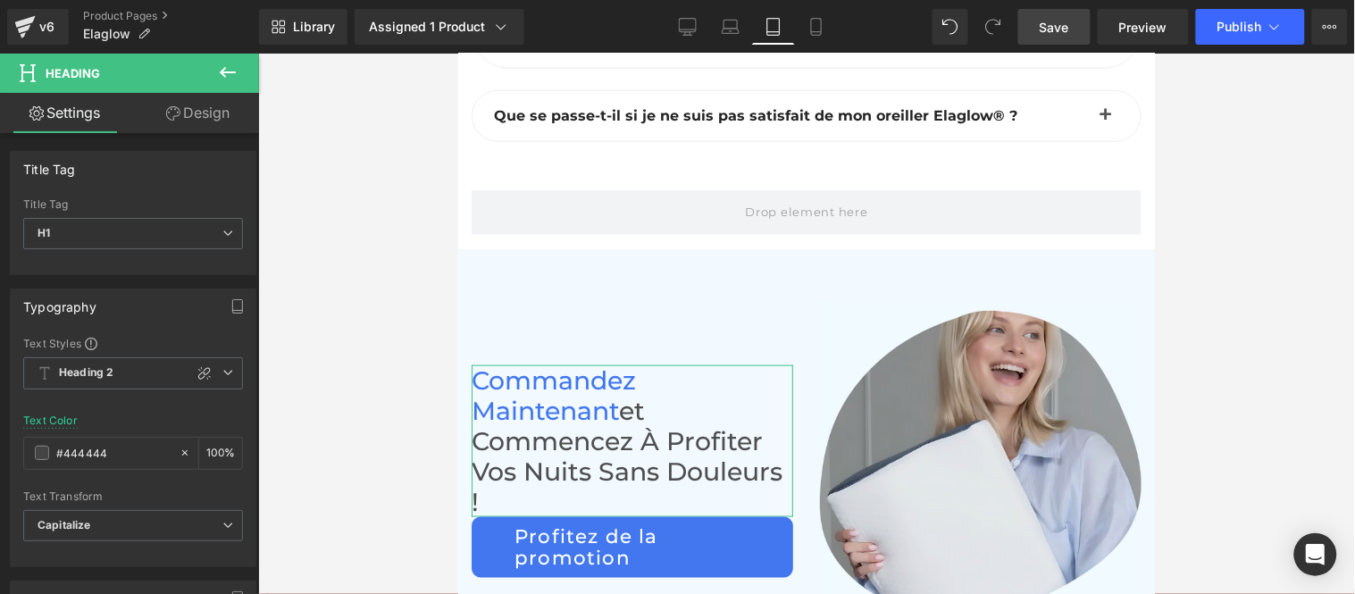
click at [191, 113] on link "Design" at bounding box center [197, 113] width 129 height 40
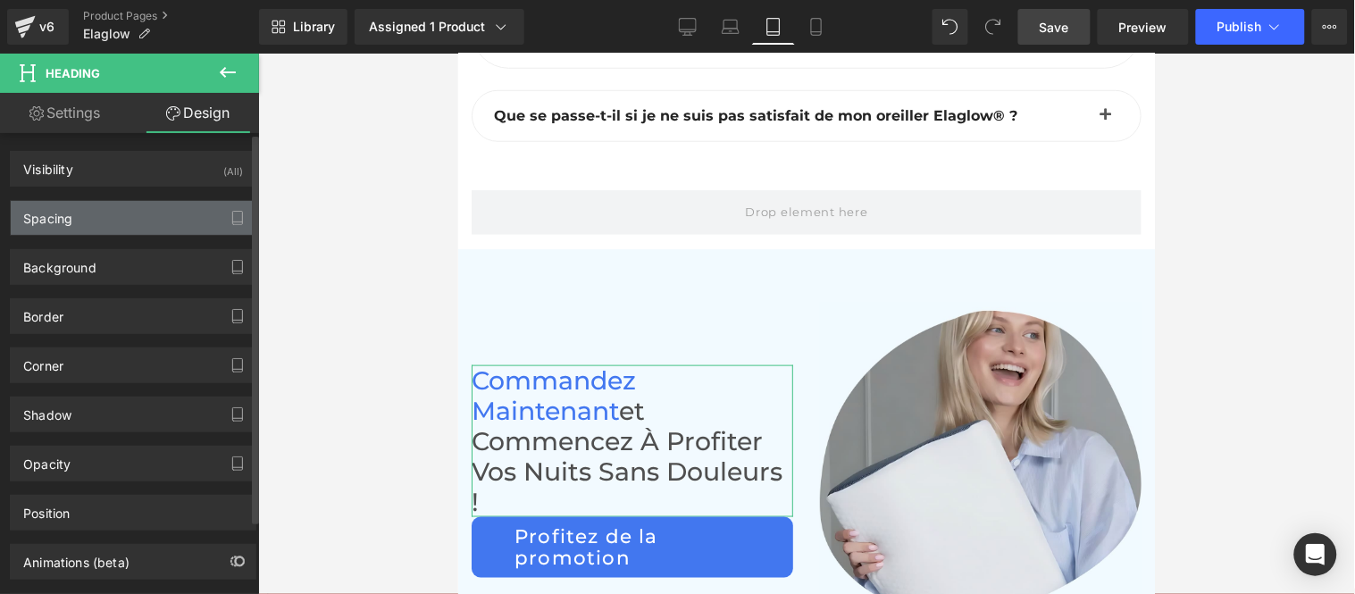
click at [85, 227] on div "Spacing" at bounding box center [133, 218] width 245 height 34
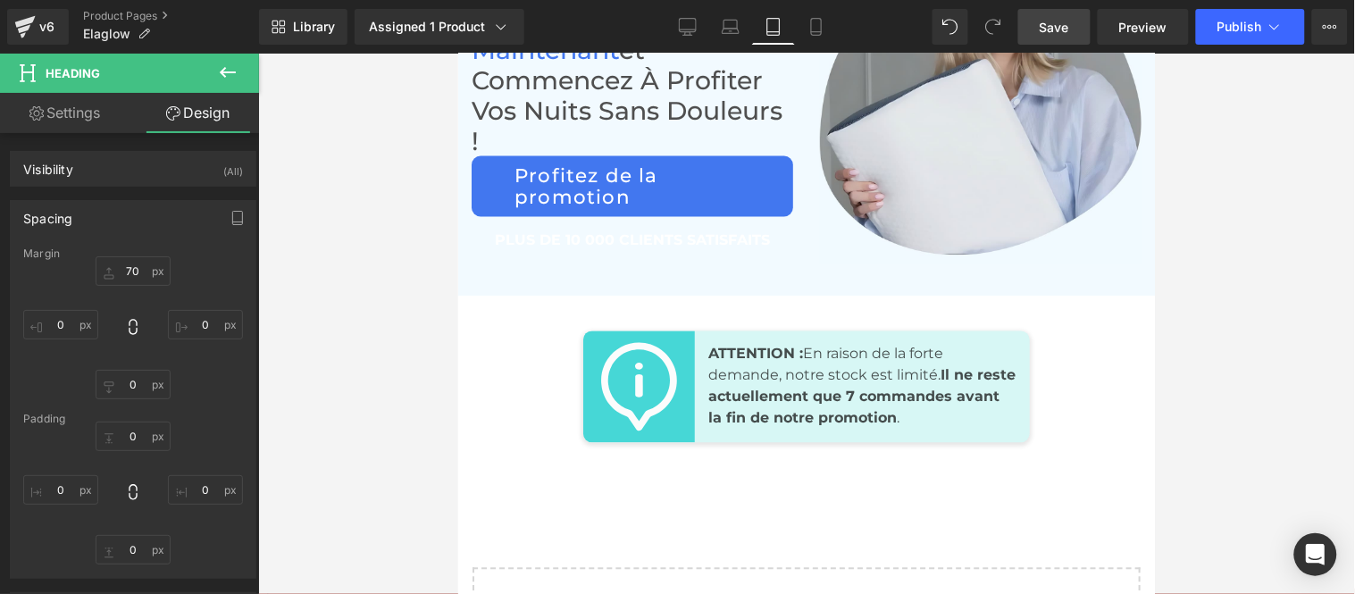
scroll to position [12955, 0]
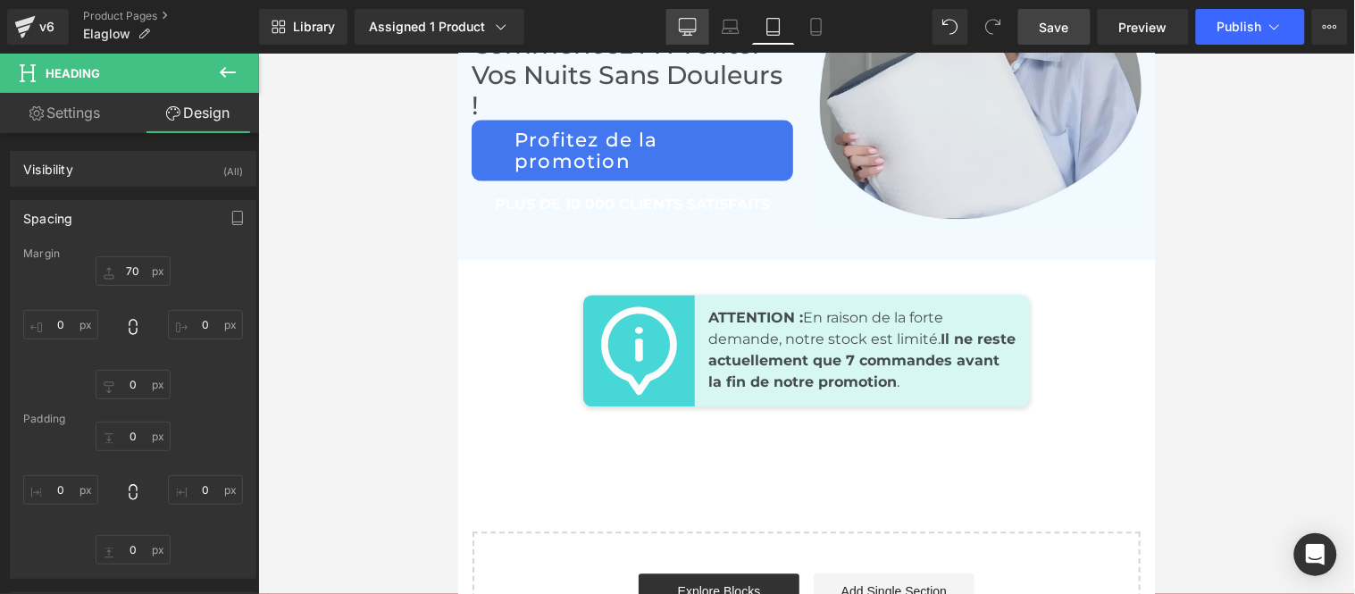
click at [676, 20] on link "Desktop" at bounding box center [687, 27] width 43 height 36
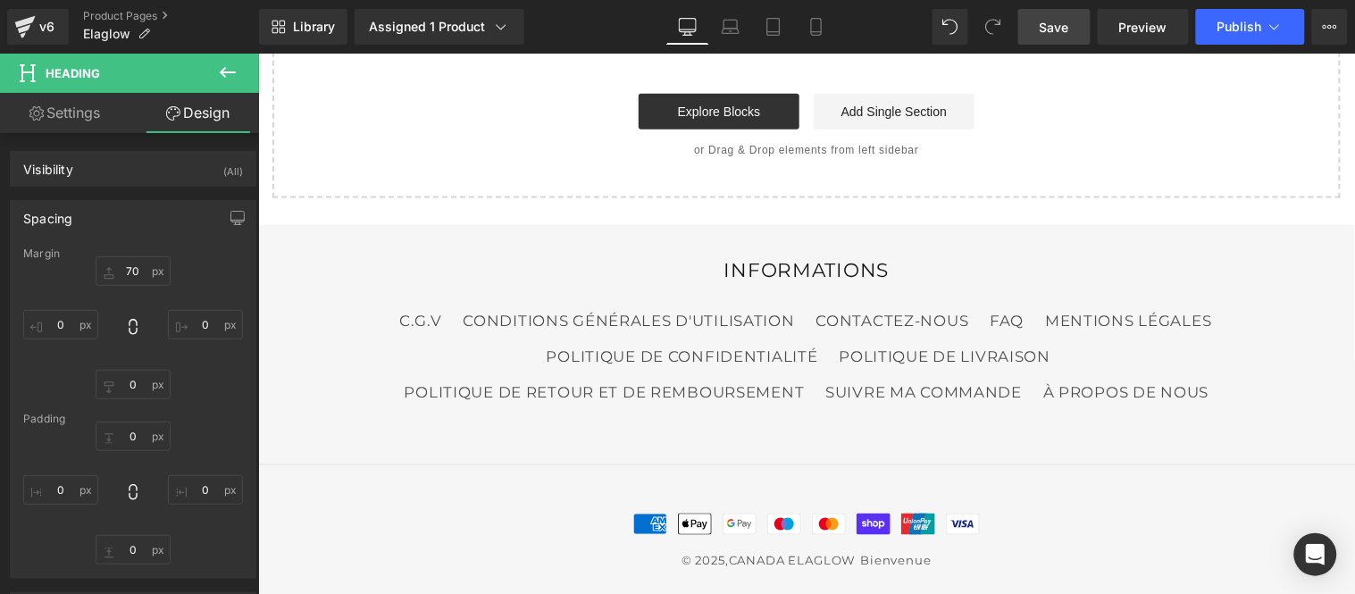
type input "0"
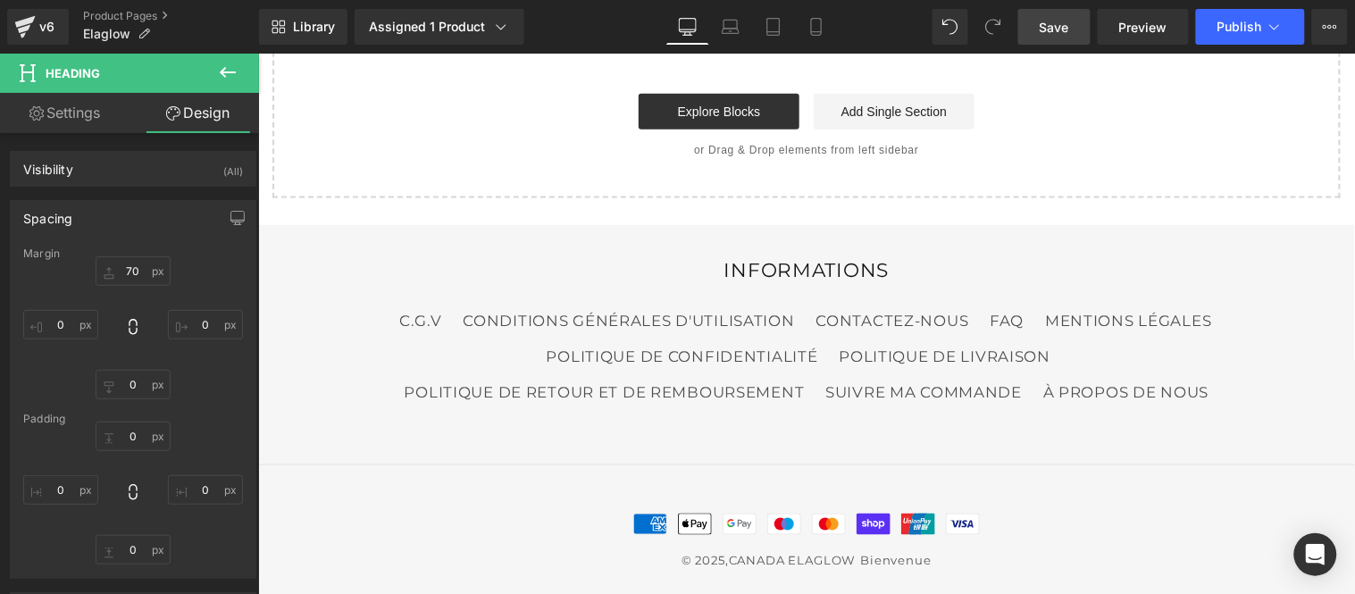
type input "0"
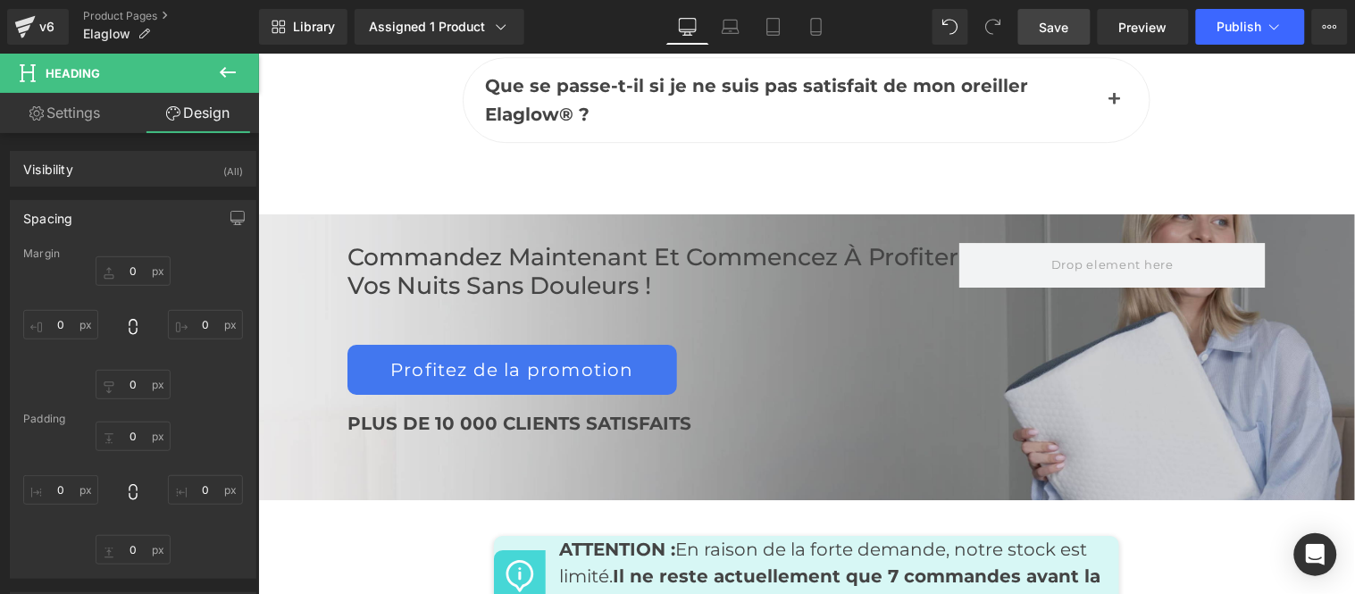
scroll to position [8311, 0]
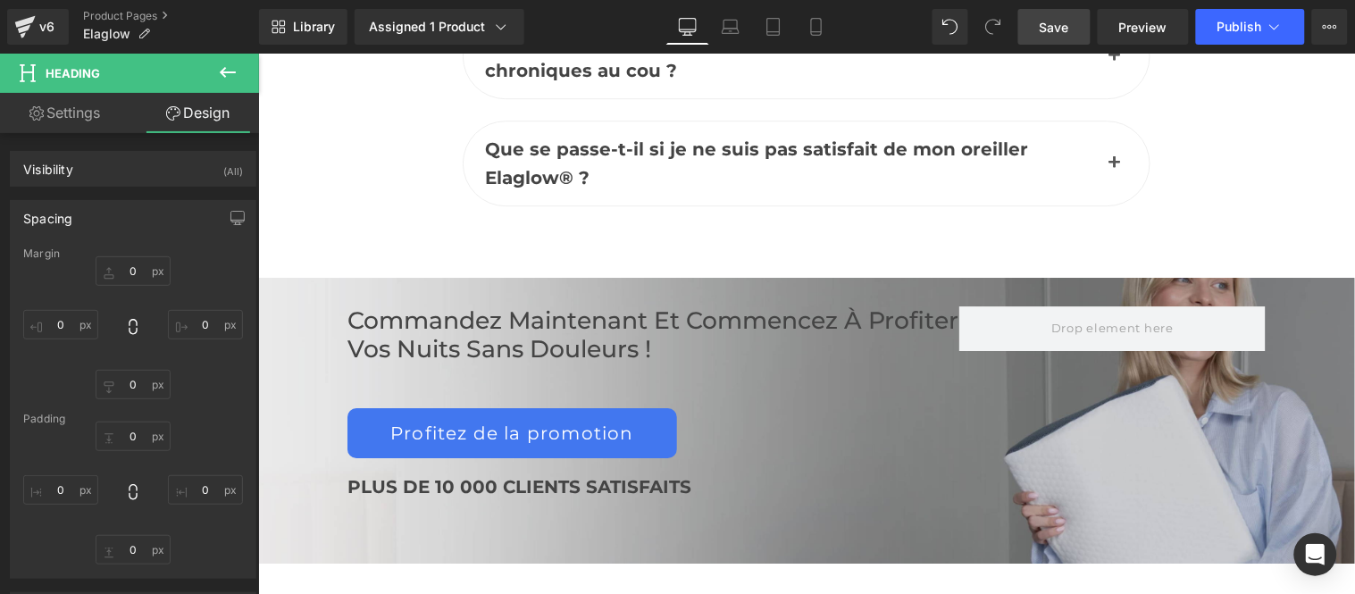
click at [492, 305] on h2 "Commandez maintenant et commencez à profiter vos nuits sans douleurs !" at bounding box center [652, 333] width 612 height 57
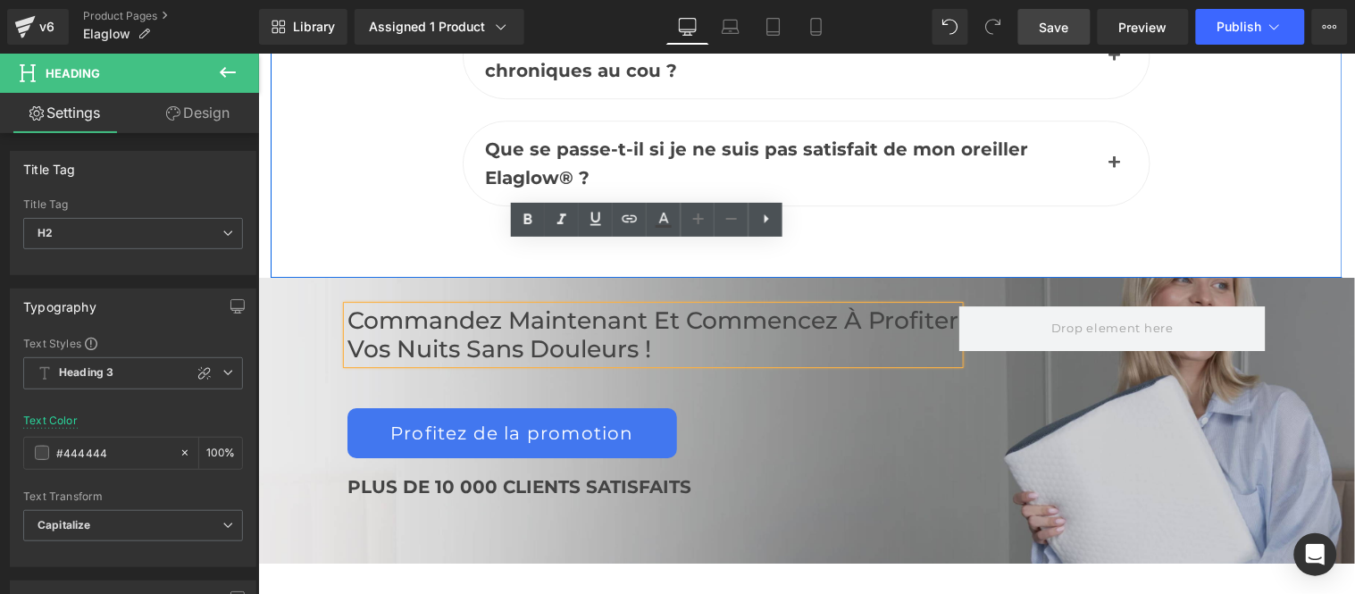
drag, startPoint x: 1275, startPoint y: 146, endPoint x: 1251, endPoint y: 152, distance: 24.9
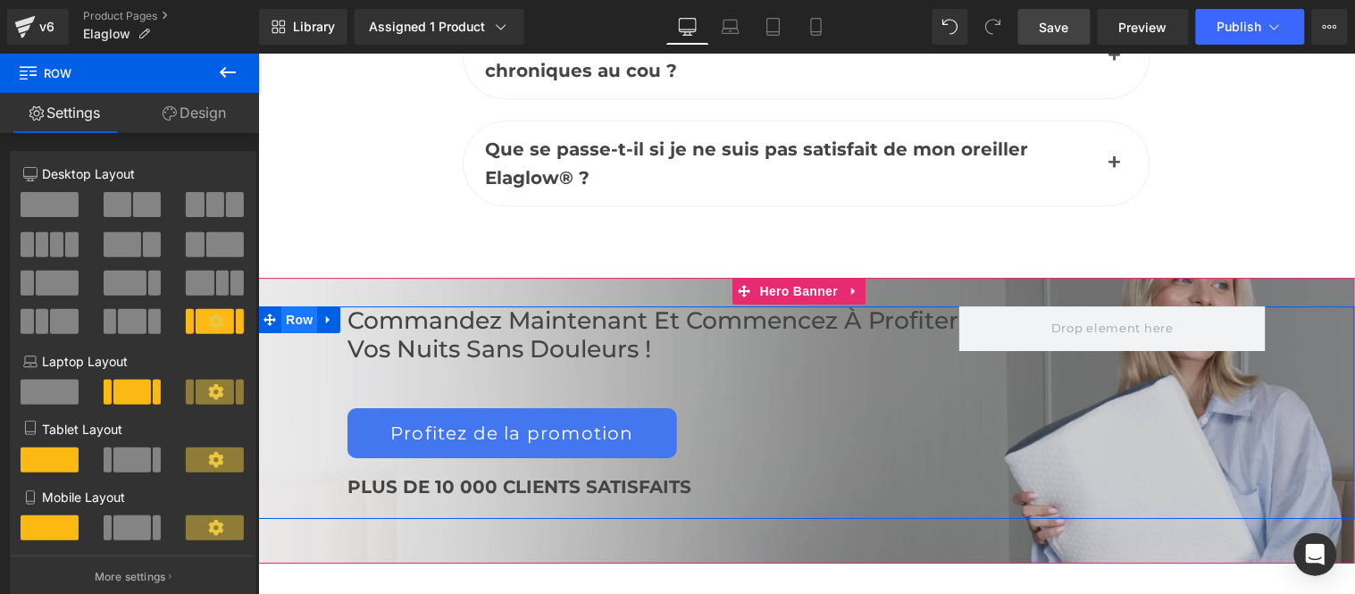
click at [292, 305] on span "Row" at bounding box center [298, 318] width 36 height 27
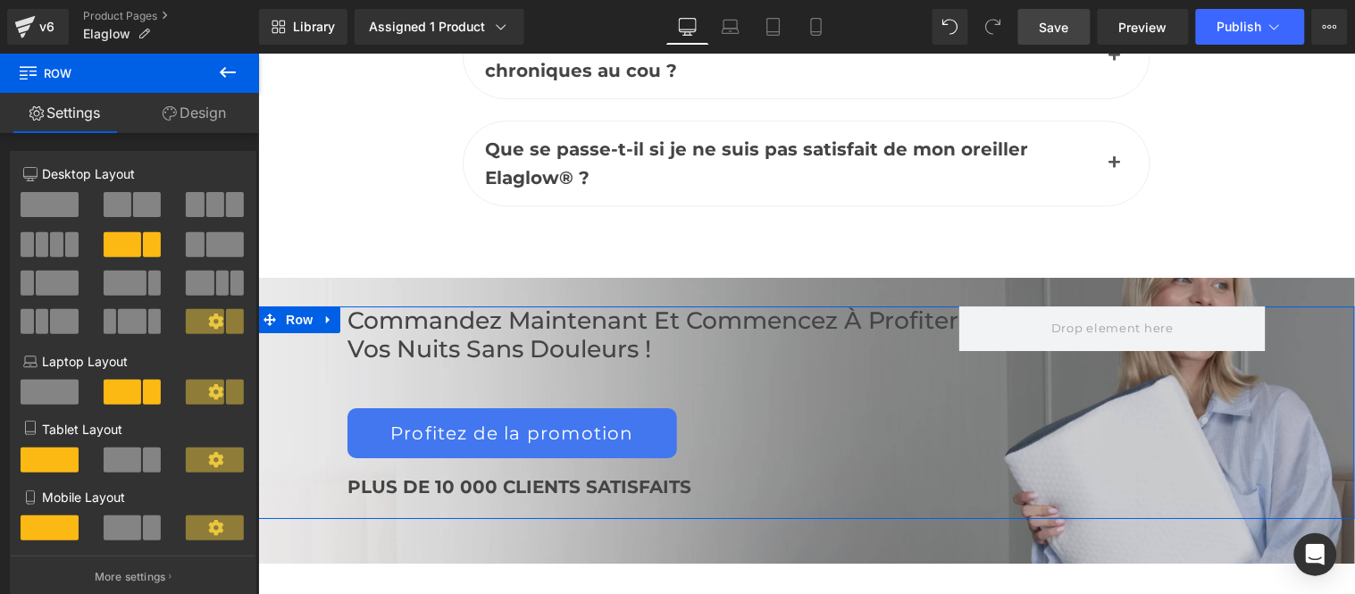
click at [210, 114] on link "Design" at bounding box center [193, 113] width 129 height 40
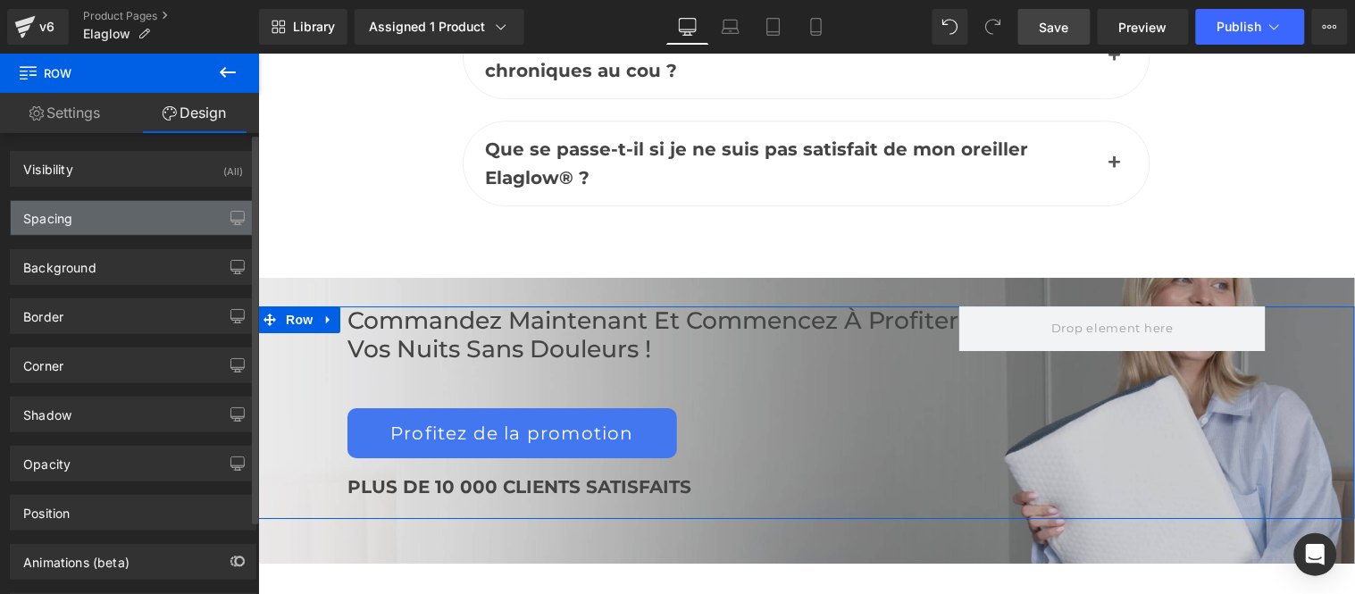
click at [96, 217] on div "Spacing" at bounding box center [133, 218] width 245 height 34
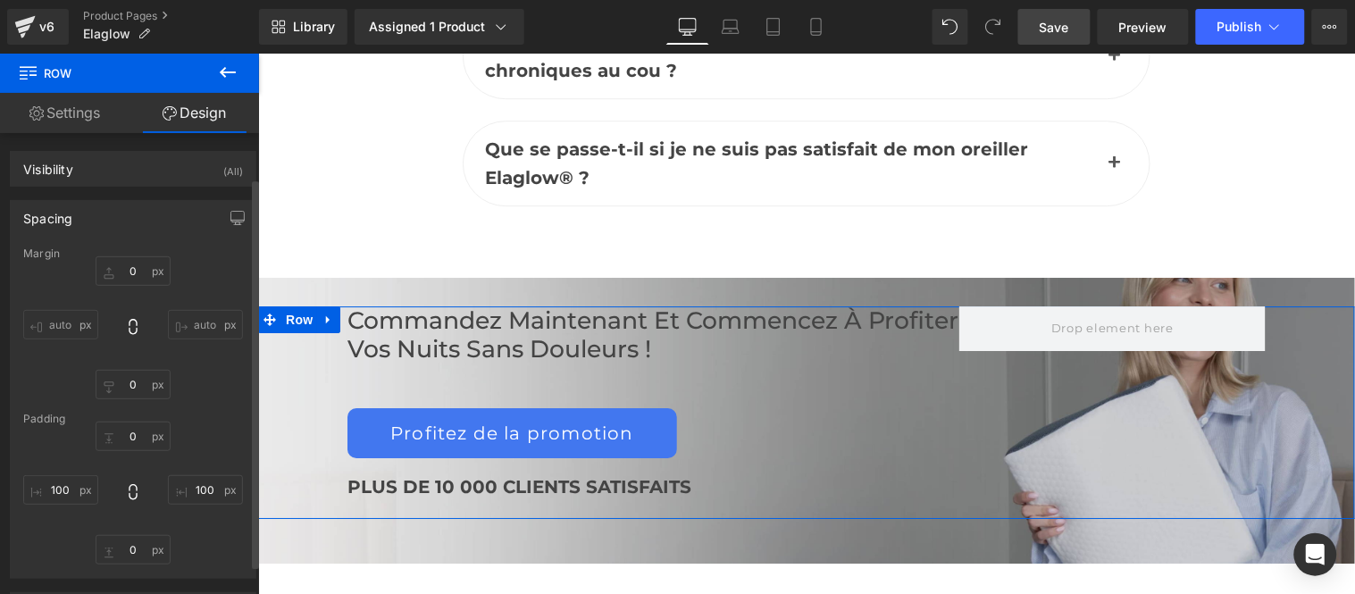
scroll to position [99, 0]
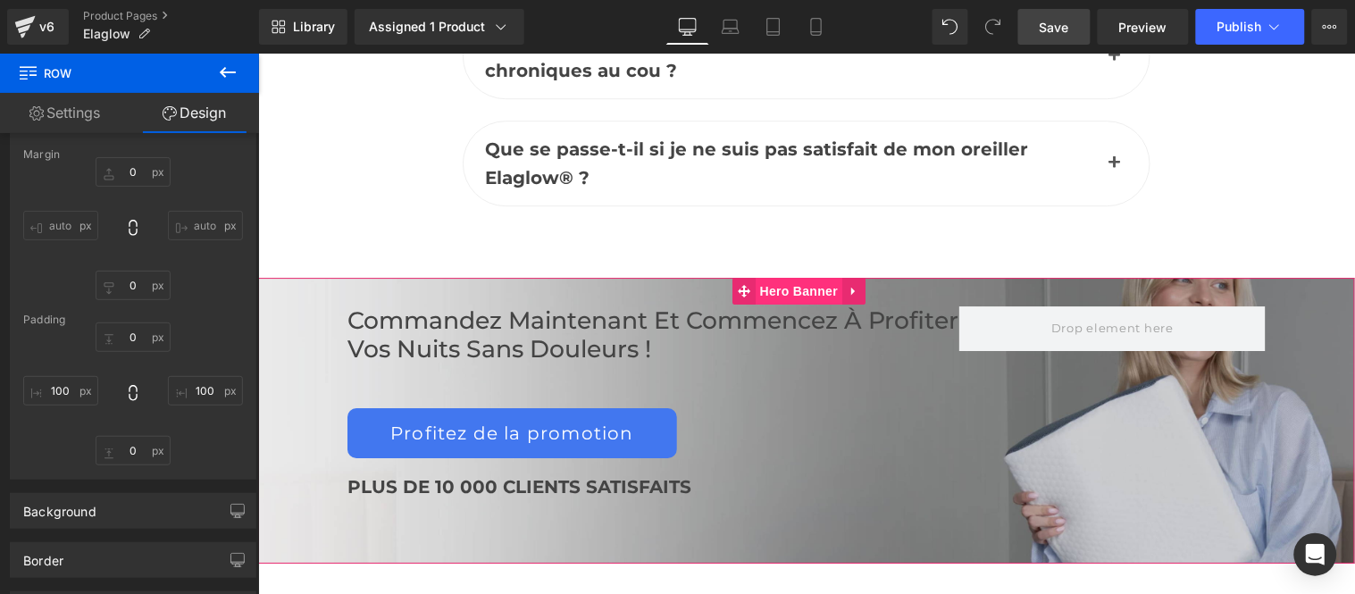
click at [802, 277] on span "Hero Banner" at bounding box center [798, 290] width 87 height 27
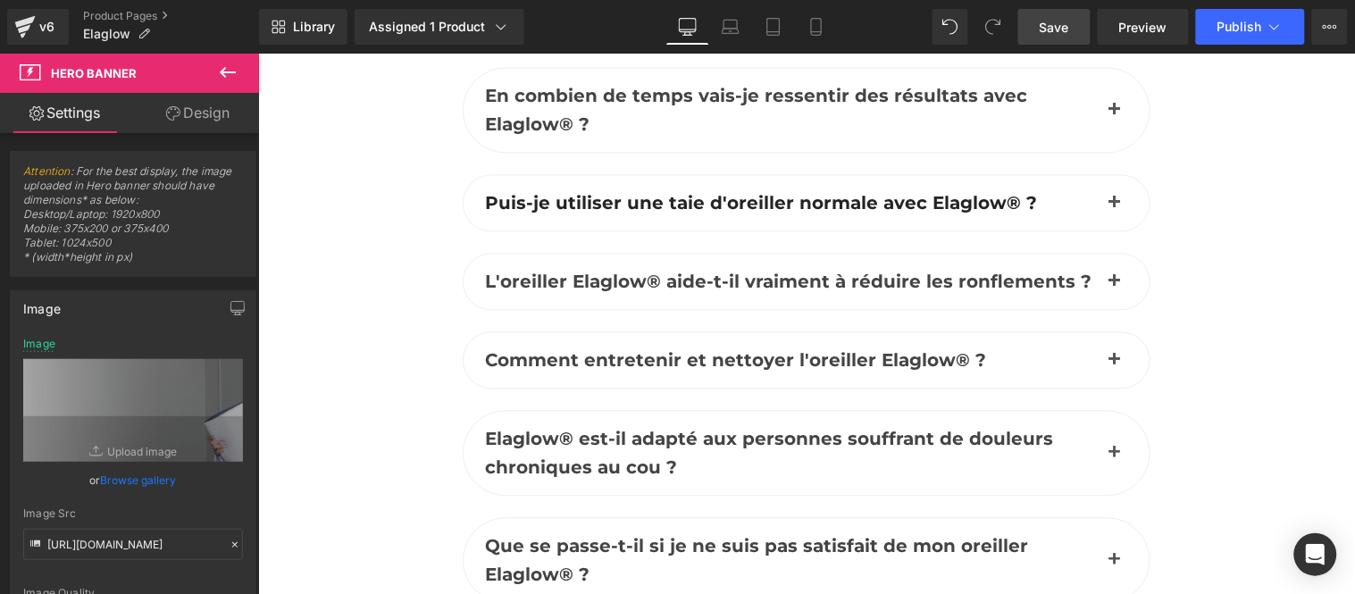
scroll to position [8212, 0]
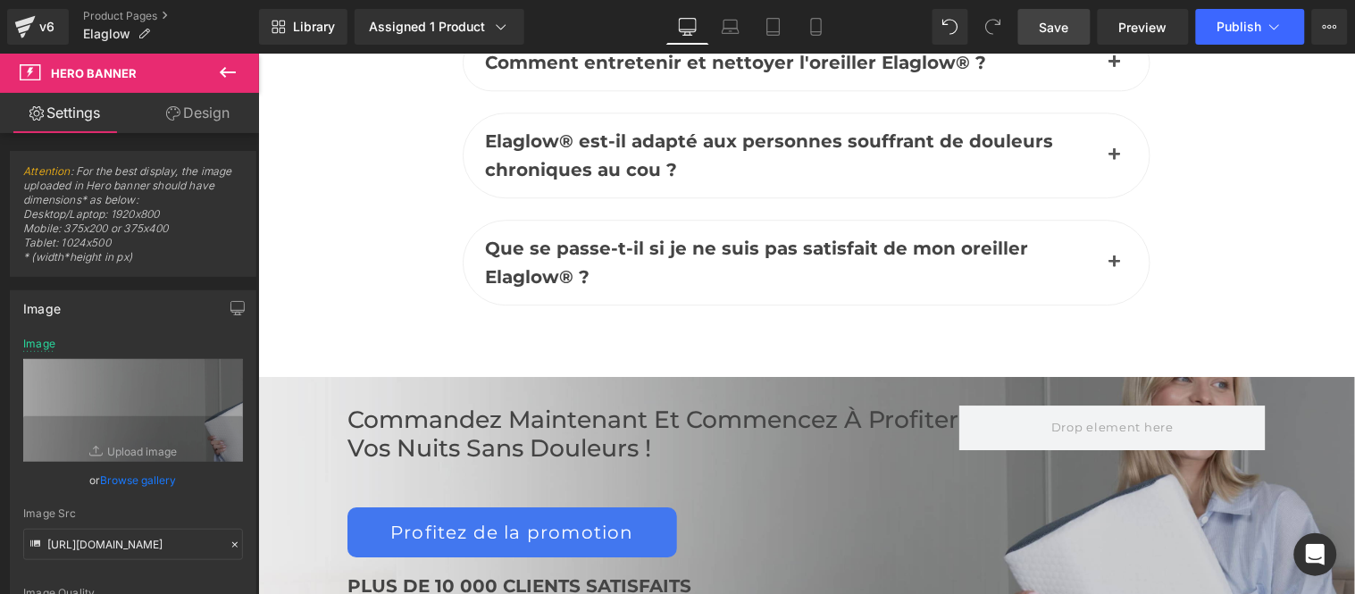
click at [690, 28] on icon at bounding box center [688, 27] width 18 height 18
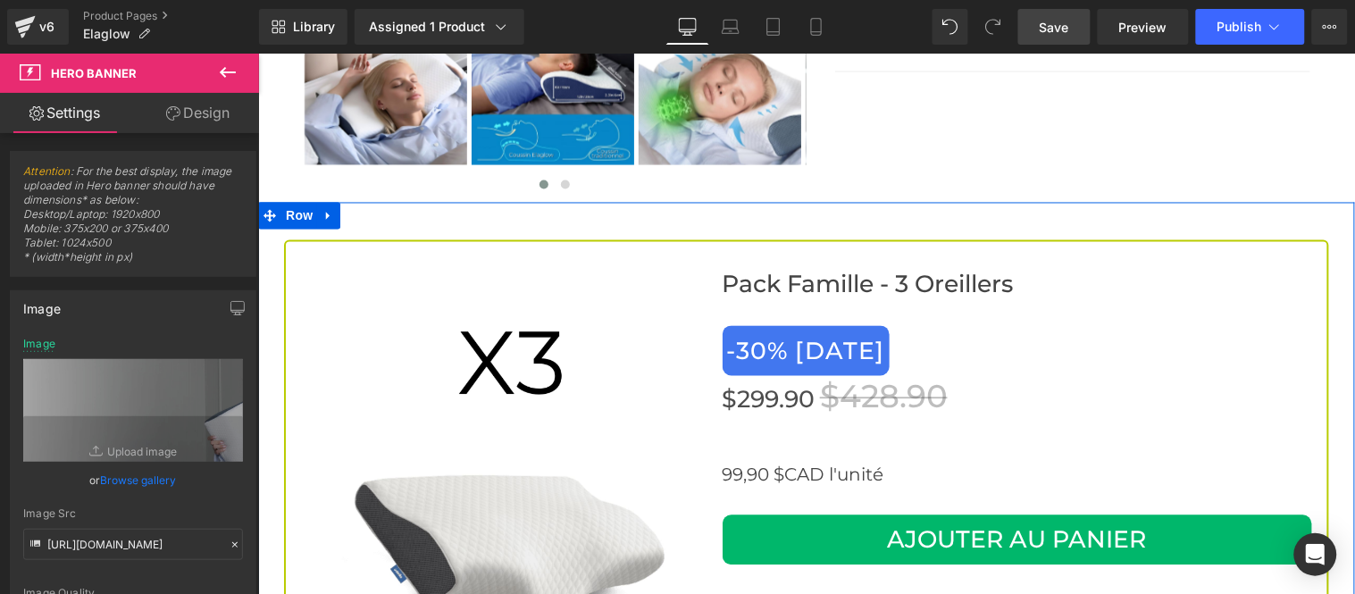
scroll to position [6030, 0]
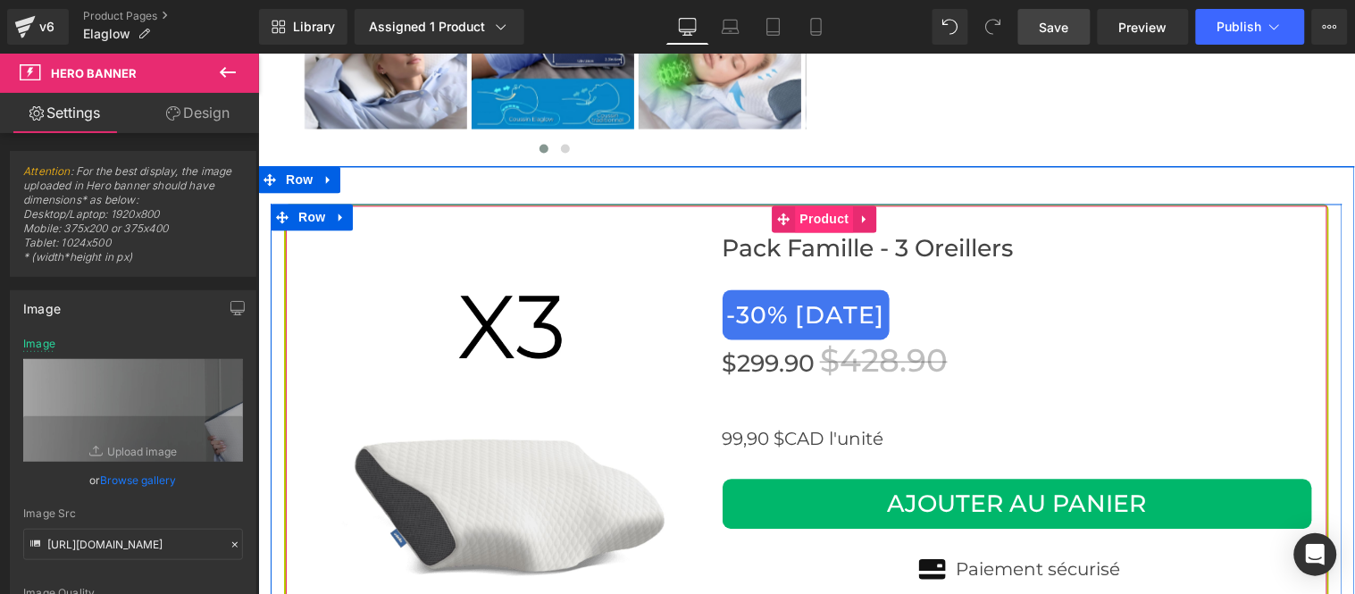
click at [813, 205] on span "Product" at bounding box center [824, 218] width 58 height 27
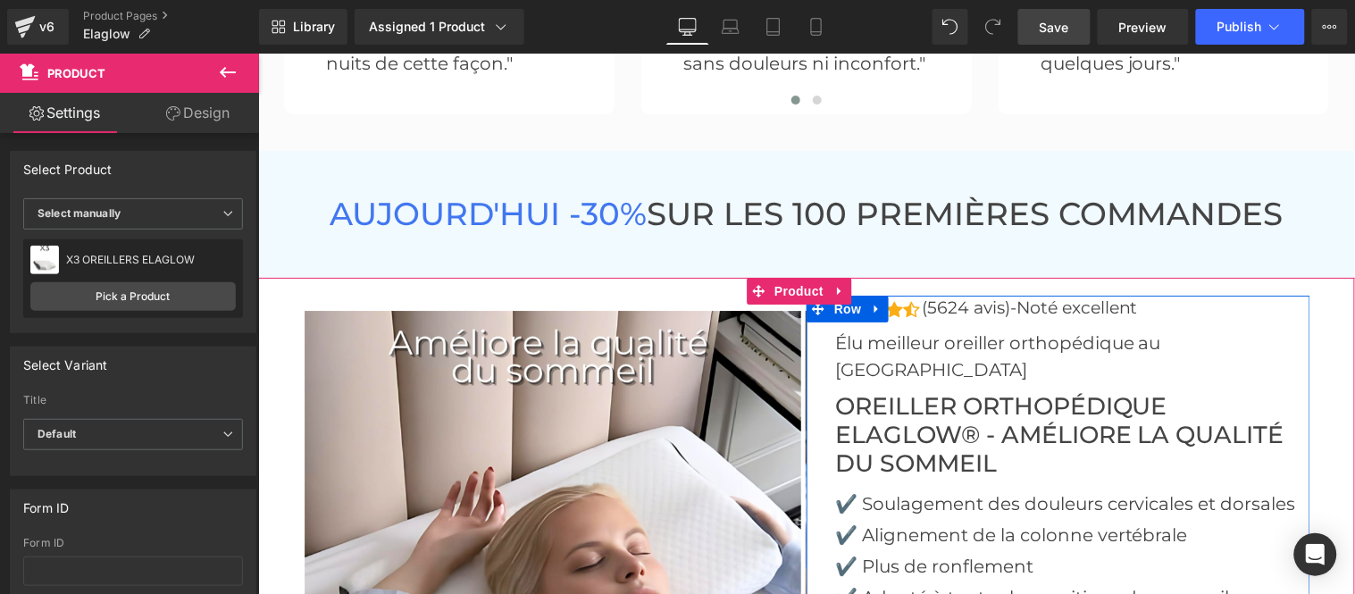
scroll to position [5137, 0]
